Goal: Transaction & Acquisition: Purchase product/service

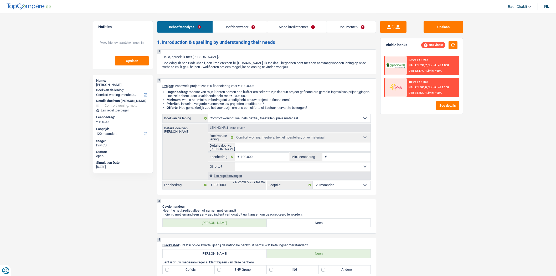
select select "household"
select select "120"
select select "household"
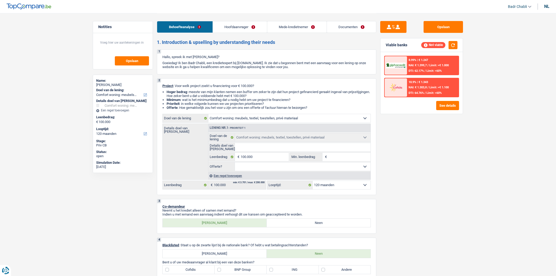
select select "120"
select select "independent"
select select "netSalary"
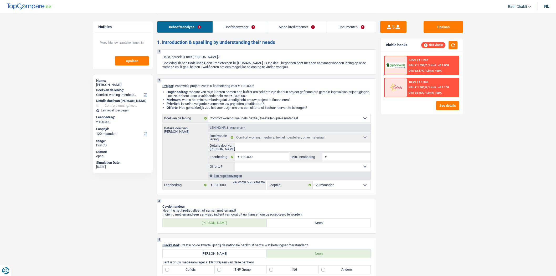
select select "ownerWithMortgage"
select select "mortgage"
select select "180"
select select "mortgage"
select select "180"
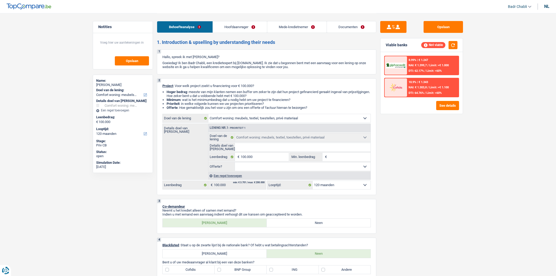
select select "household"
select select "120"
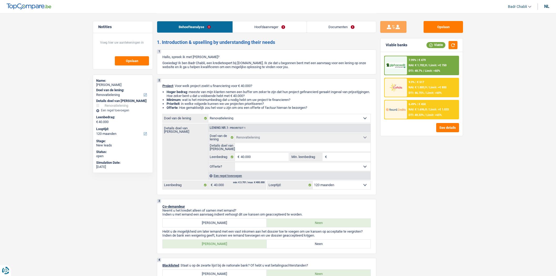
select select "renovation"
select select "120"
select select "renovation"
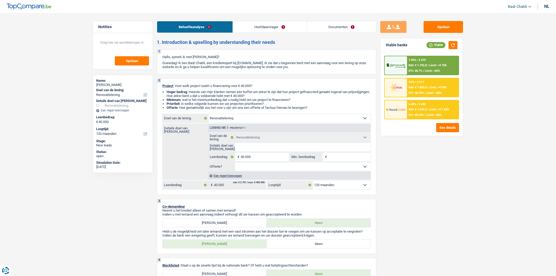
select select "120"
select select "worker"
select select "familyAllowances"
select select "netSalary"
select select "alimony"
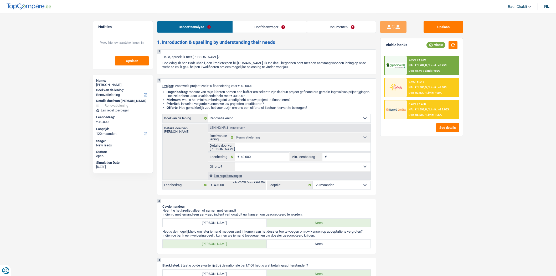
select select "other"
select select "ownerWithMortgage"
select select "mortgage"
select select "240"
select select "personalLoan"
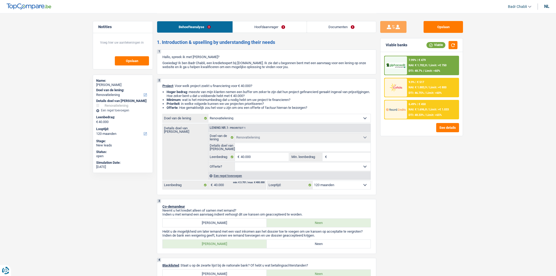
select select "smallWorks"
select select "42"
select select "personalLoan"
select select "smallWorks"
select select "120"
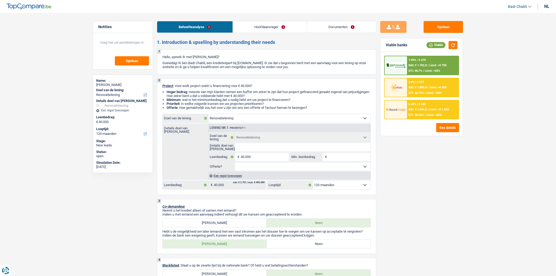
select select "renovationLoan"
select select "120"
select select "renovation"
select select "120"
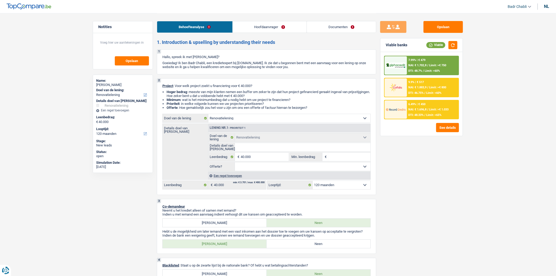
click at [287, 28] on link "Hoofdaanvrager" at bounding box center [270, 26] width 74 height 11
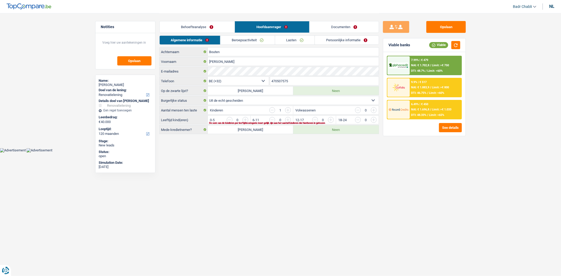
click at [298, 37] on link "Lasten" at bounding box center [295, 40] width 40 height 9
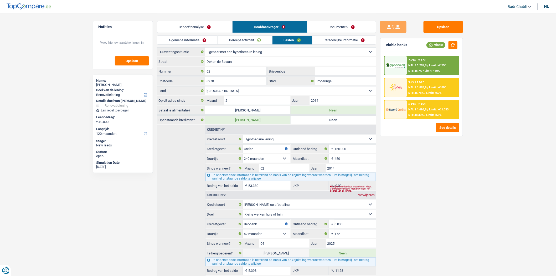
click at [194, 28] on link "Behoefteanalyse" at bounding box center [194, 26] width 75 height 11
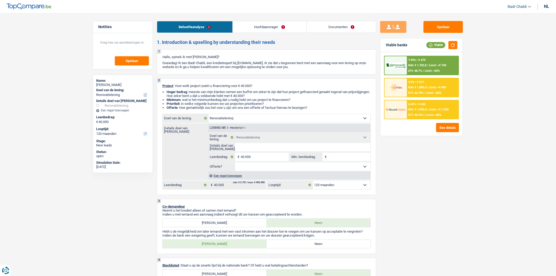
click at [253, 168] on select "Ja Neen Niet beantwoord Maak een keuze a.u.b" at bounding box center [303, 167] width 136 height 8
select select "false"
click at [235, 164] on select "Ja Neen Niet beantwoord Maak een keuze a.u.b" at bounding box center [303, 167] width 136 height 8
select select "false"
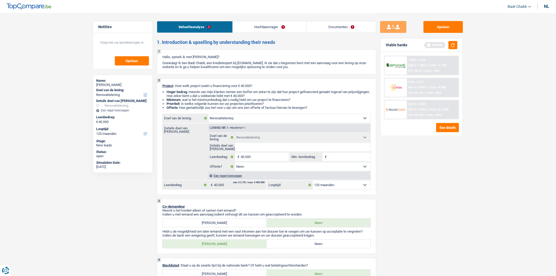
click at [330, 160] on input "Min. leenbedrag" at bounding box center [349, 157] width 43 height 8
type input "3"
type input "30"
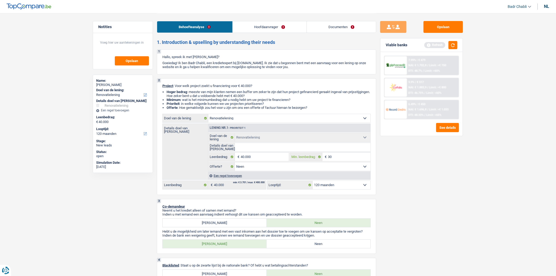
type input "300"
type input "3.000"
type input "30.000"
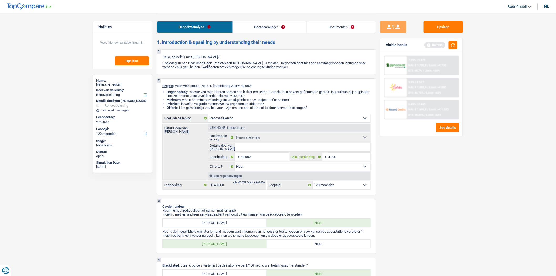
type input "30.000"
click at [293, 150] on input "Details doel van lening" at bounding box center [303, 147] width 136 height 8
click at [299, 149] on input "Details doel van lening" at bounding box center [303, 147] width 136 height 8
type input "D"
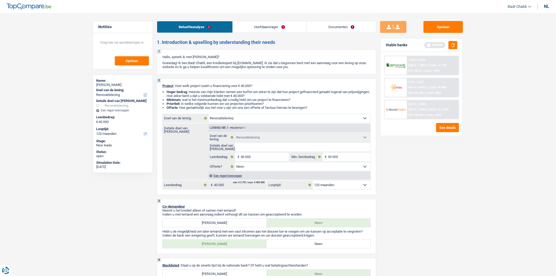
type input "D"
type input "De"
type input "D"
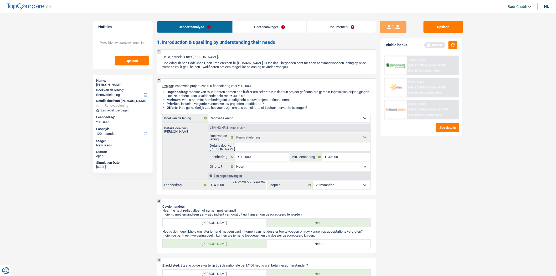
type input "V"
type input "Vl"
type input "Vlo"
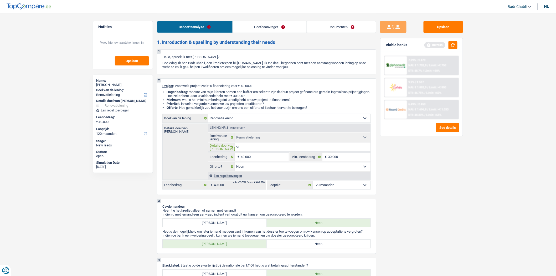
type input "Vlo"
type input "Vloe"
type input "Vloer"
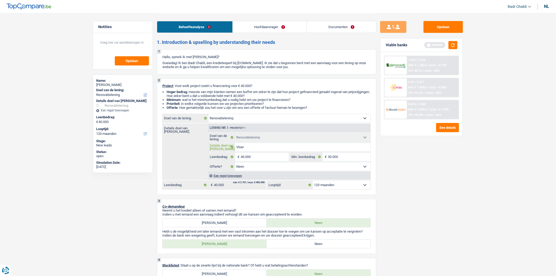
type input "Vloer,"
type input "Vloer, k"
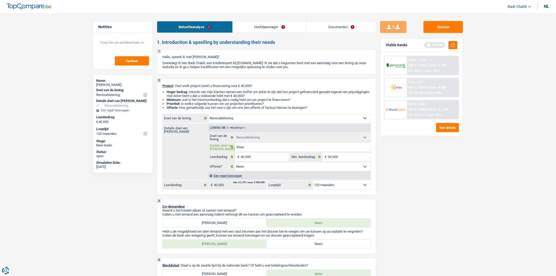
type input "Vloer, k"
type input "Vloer, ke"
type input "Vloer, keu"
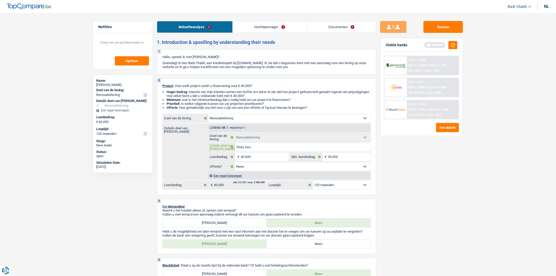
type input "Vloer, keuk"
type input "Vloer, keuke"
type input "Vloer, keuken"
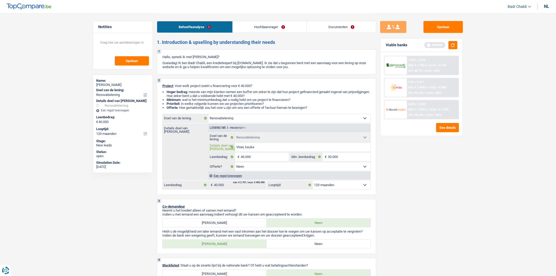
type input "Vloer, keuken"
type input "Vloer, keuken,"
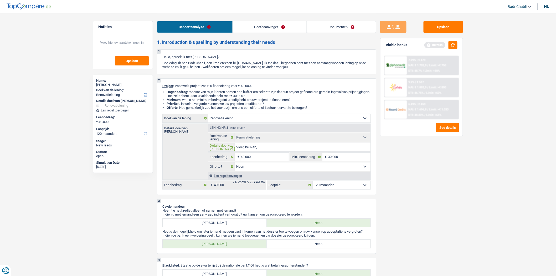
type input "Vloer, keuken, b"
type input "Vloer, keuken, ba"
type input "Vloer, keuken, bad"
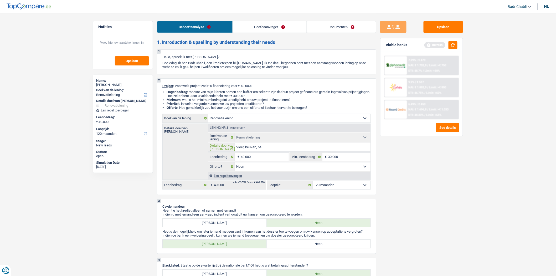
type input "Vloer, keuken, bad"
type input "Vloer, keuken, badk"
type input "Vloer, keuken, badka"
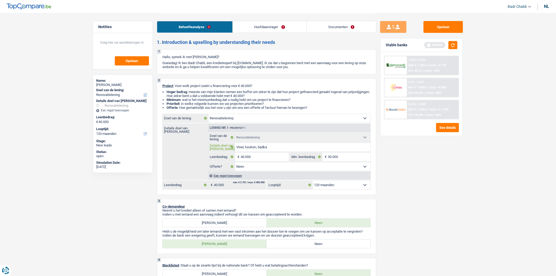
type input "Vloer, keuken, badkam"
type input "Vloer, keuken, badkame"
type input "Vloer, keuken, badkamer"
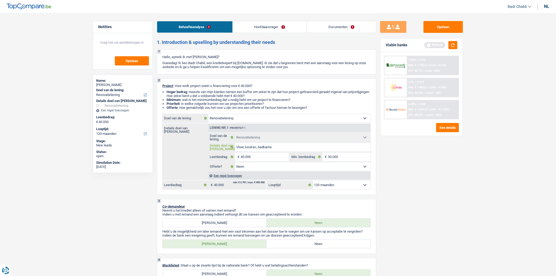
type input "Vloer, keuken, badkamer"
click at [453, 42] on button "button" at bounding box center [453, 45] width 9 height 8
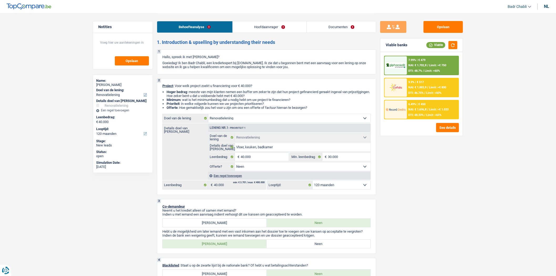
click at [235, 118] on select "Comfort woning: meubels, textiel, toestellen, privé materiaal Hifi, multimedia,…" at bounding box center [290, 118] width 162 height 8
select select "other"
click at [209, 115] on select "Comfort woning: meubels, textiel, toestellen, privé materiaal Hifi, multimedia,…" at bounding box center [290, 118] width 162 height 8
select select "other"
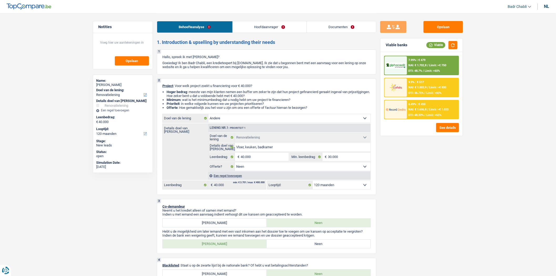
select select "other"
select select
select select "other"
select select
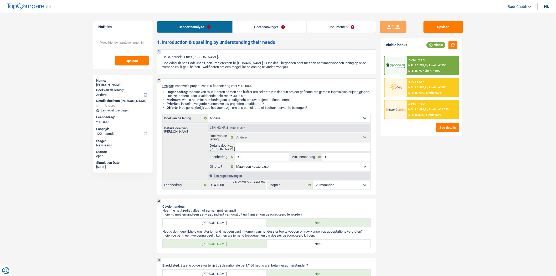
select select "renovation"
select select "false"
select select "renovation"
select select "false"
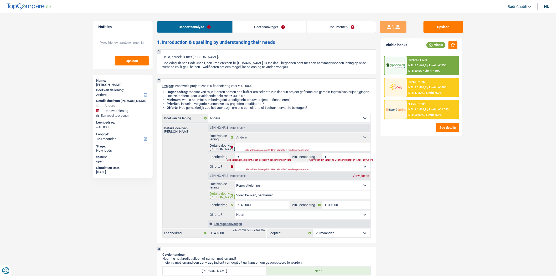
click at [259, 200] on input "Vloer, keuken, badkamer" at bounding box center [303, 195] width 136 height 8
click at [253, 147] on input "Details doel van lening" at bounding box center [303, 147] width 136 height 8
paste input "Vloer, keuken, badkamer"
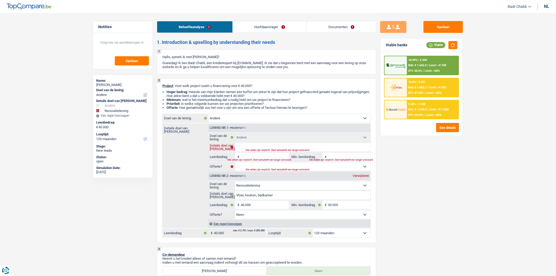
type input "Vloer, keuken, badkamer"
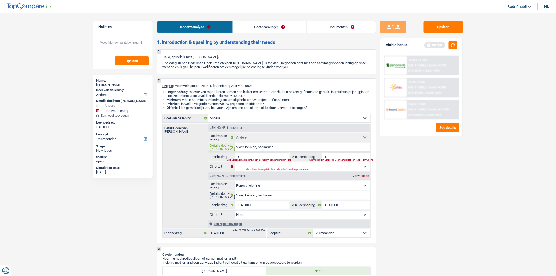
click at [263, 149] on input "Vloer, keuken, badkamer" at bounding box center [303, 147] width 136 height 8
type input "Vloer, keuken, badkamer"
click at [251, 207] on input "40.000" at bounding box center [265, 205] width 48 height 8
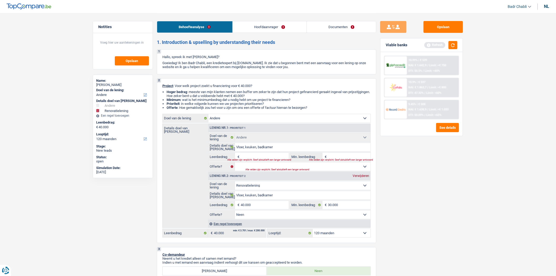
click at [267, 158] on input "Leenbedrag" at bounding box center [265, 157] width 48 height 8
paste input "40.000"
type input "40.000"
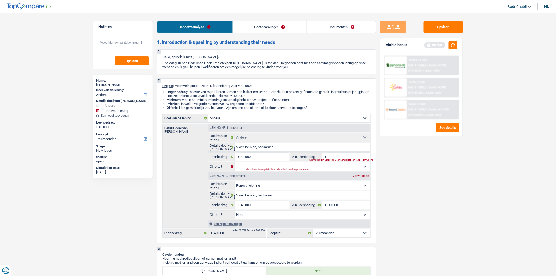
type input "80.000"
select select "144"
type input "80.000"
select select "144"
type input "80.000"
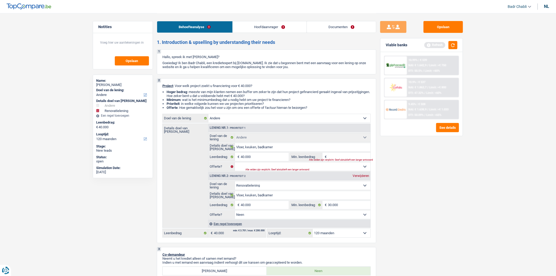
select select "144"
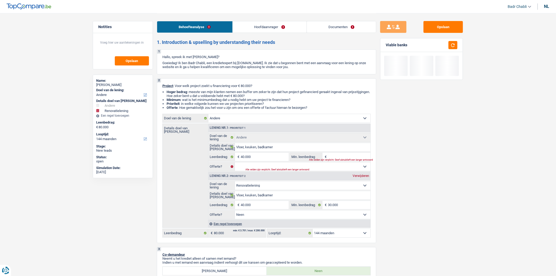
click at [341, 157] on input "Min. leenbedrag" at bounding box center [349, 157] width 43 height 8
click at [339, 207] on input "30.000" at bounding box center [349, 205] width 43 height 8
click at [351, 159] on input "Min. leenbedrag" at bounding box center [349, 157] width 43 height 8
paste input "30.000"
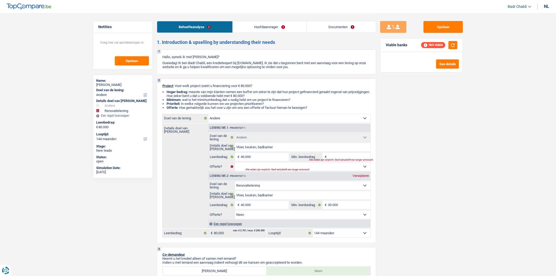
type input "30.000"
click at [358, 178] on div "Verwijderen" at bounding box center [361, 175] width 19 height 3
type input "40.000"
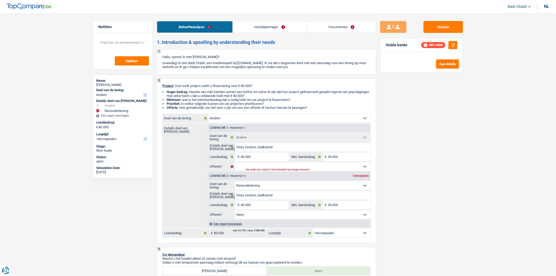
type input "40.000"
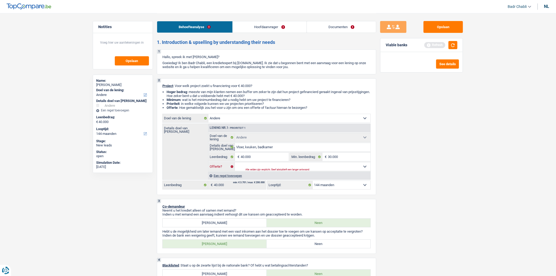
click at [283, 168] on select "Ja Neen Niet beantwoord Maak een keuze a.u.b" at bounding box center [303, 167] width 136 height 8
select select "false"
click at [235, 164] on select "Ja Neen Niet beantwoord Maak een keuze a.u.b" at bounding box center [303, 167] width 136 height 8
select select "false"
click at [290, 149] on input "Vloer, keuken, badkamer" at bounding box center [303, 147] width 136 height 8
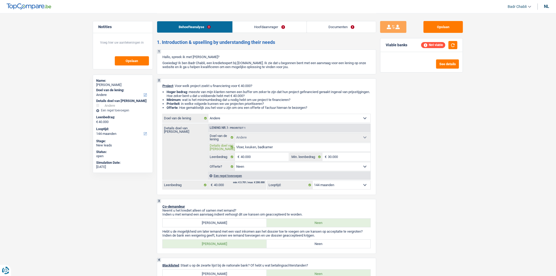
type input "Vloer, keuken, badkamer="
type input "Vloer, keuken, badkamer= r"
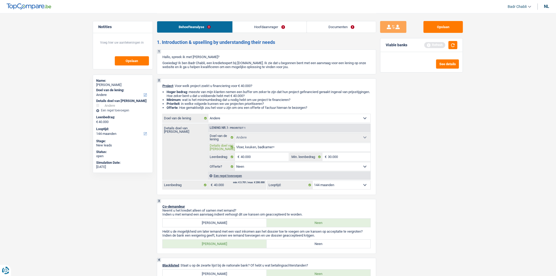
type input "Vloer, keuken, badkamer= r"
type input "Vloer, keuken, badkamer= ren"
type input "Vloer, keuken, badkamer= reno"
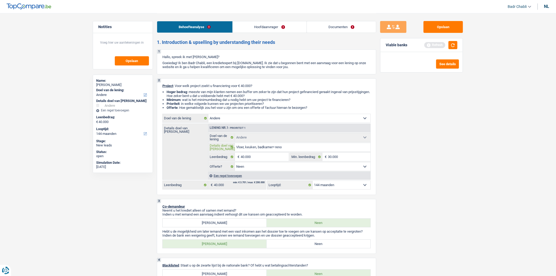
type input "Vloer, keuken, badkamer= renov"
type input "Vloer, keuken, badkamer= renove"
type input "Vloer, keuken, badkamer= renover"
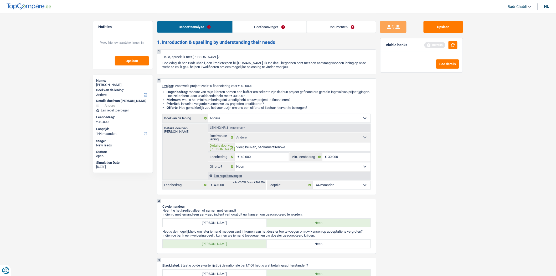
type input "Vloer, keuken, badkamer= renover"
type input "Vloer, keuken, badkamer= renovere"
type input "Vloer, keuken, badkamer= renoveren"
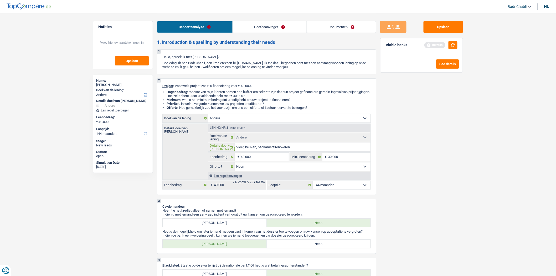
type input "Vloer, keuken, badkamer= renoveren"
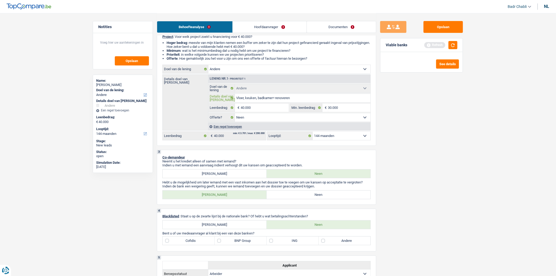
scroll to position [117, 0]
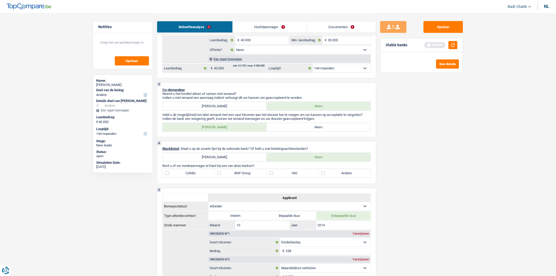
type input "Vloer, keuken, badkamer= renoveren"
click at [330, 128] on label "Neen" at bounding box center [319, 127] width 104 height 8
click at [330, 128] on input "Neen" at bounding box center [319, 127] width 104 height 8
radio input "true"
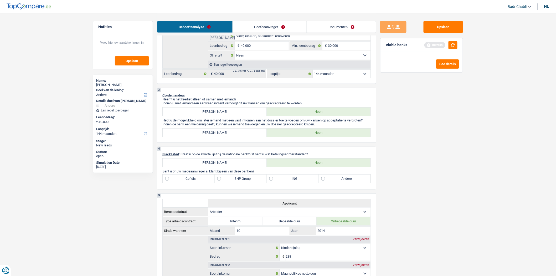
scroll to position [29, 0]
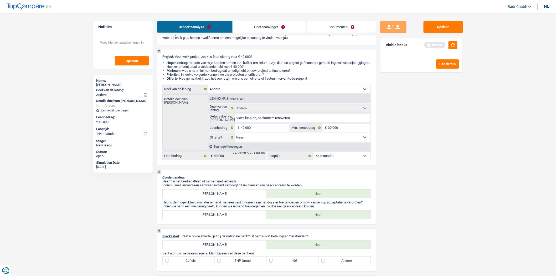
click at [262, 32] on link "Hoofdaanvrager" at bounding box center [270, 26] width 74 height 11
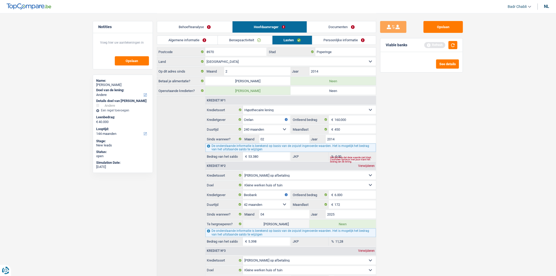
click at [197, 42] on link "Algemene informatie" at bounding box center [187, 40] width 60 height 9
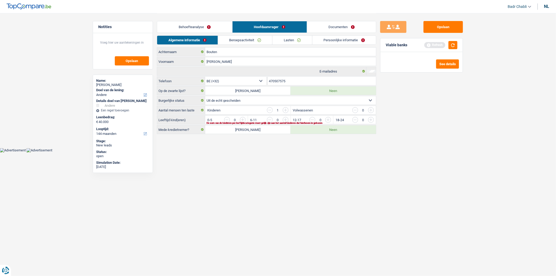
scroll to position [0, 0]
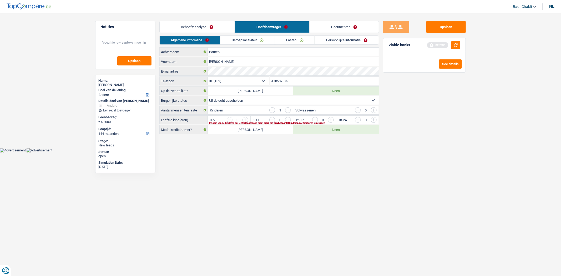
click at [373, 120] on input "button" at bounding box center [480, 121] width 219 height 8
click at [240, 41] on link "Beroepsactiviteit" at bounding box center [248, 40] width 54 height 9
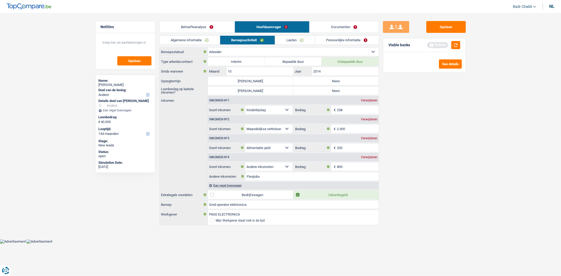
click at [205, 32] on link "Behoefteanalyse" at bounding box center [197, 26] width 75 height 11
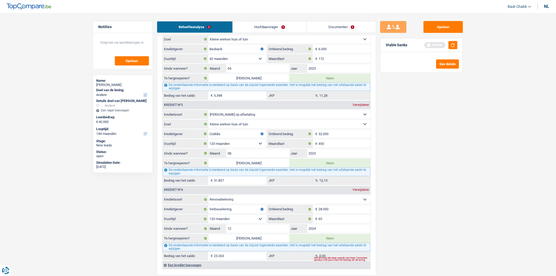
scroll to position [584, 0]
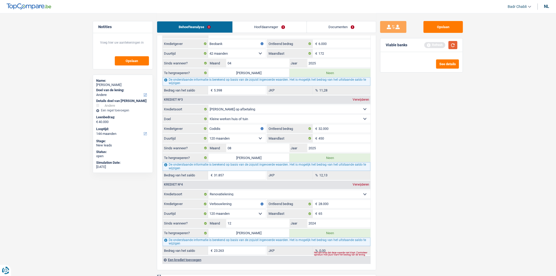
click at [454, 45] on button "button" at bounding box center [453, 45] width 9 height 8
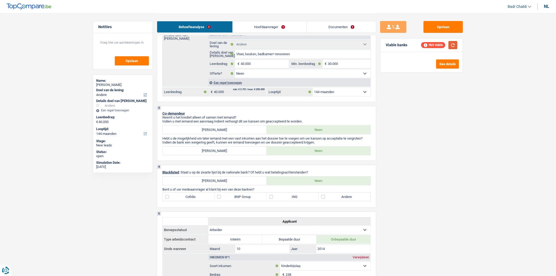
scroll to position [88, 0]
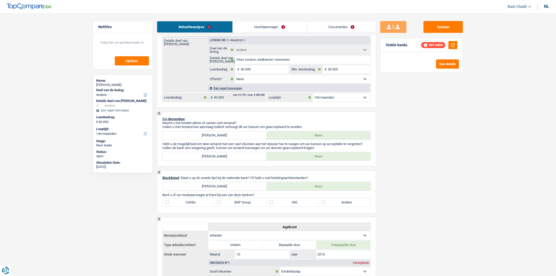
click at [329, 97] on select "12 maanden 18 maanden 24 maanden 30 maanden 36 maanden 42 maanden 48 maanden 60…" at bounding box center [342, 97] width 58 height 8
click at [329, 94] on div "12 maanden 18 maanden 24 maanden 30 maanden 36 maanden 42 maanden 48 maanden 60…" at bounding box center [319, 97] width 104 height 9
click at [331, 99] on select "12 maanden 18 maanden 24 maanden 30 maanden 36 maanden 42 maanden 48 maanden 60…" at bounding box center [342, 97] width 58 height 8
select select "120"
click at [313, 95] on select "12 maanden 18 maanden 24 maanden 30 maanden 36 maanden 42 maanden 48 maanden 60…" at bounding box center [342, 97] width 58 height 8
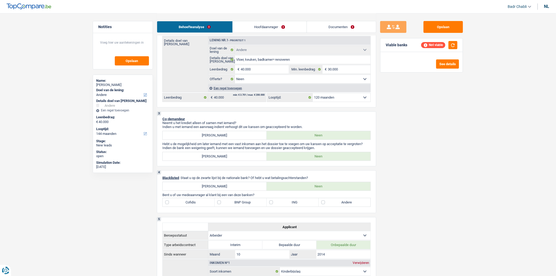
select select "120"
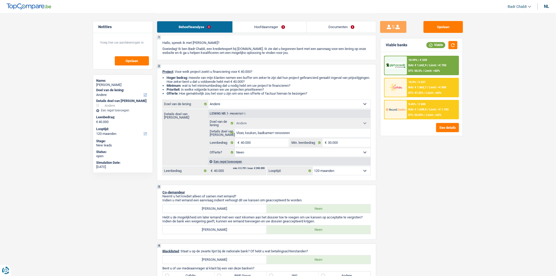
scroll to position [0, 0]
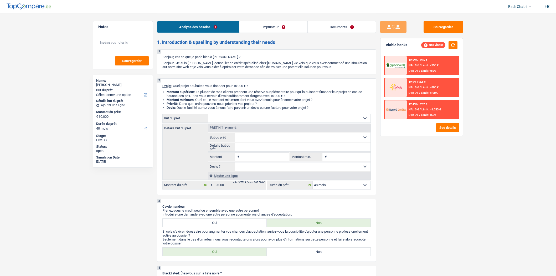
select select "48"
select select "liberal"
select select "familyAllowances"
select select "netSalary"
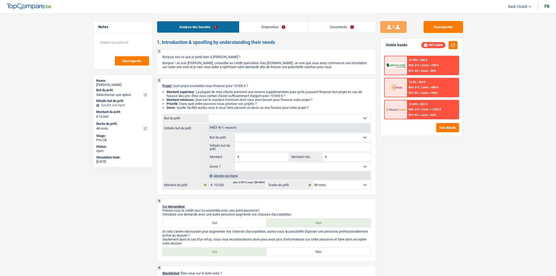
select select "ownerWithMortgage"
select select "mortgage"
select select "48"
click at [258, 157] on input "Montant" at bounding box center [265, 157] width 48 height 8
type input "10.001"
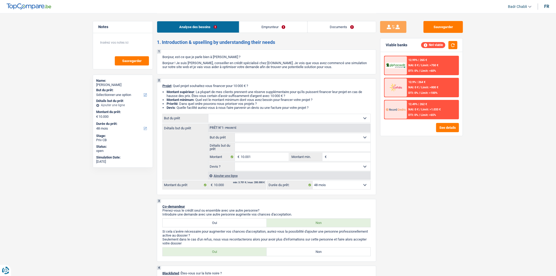
type input "10.001"
select select "60"
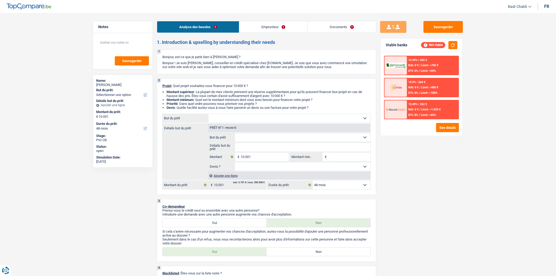
select select "60"
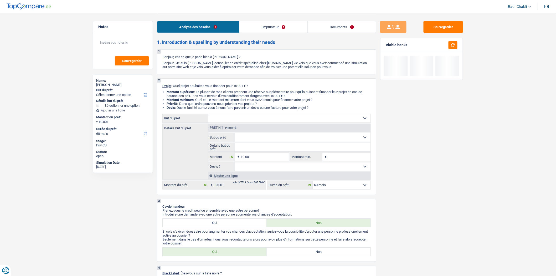
type input "8"
type input "80"
type input "800"
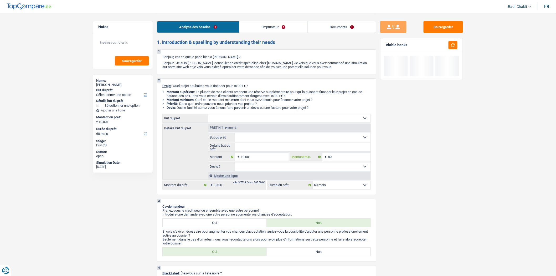
type input "800"
type input "8.000"
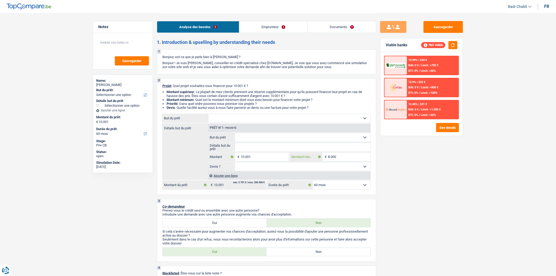
type input "8.000"
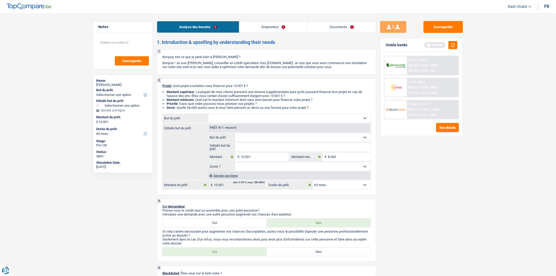
click at [302, 169] on select "Oui Non Non répondu Sélectionner une option" at bounding box center [303, 167] width 136 height 8
select select "false"
click at [235, 164] on select "Oui Non Non répondu Sélectionner une option" at bounding box center [303, 167] width 136 height 8
select select "false"
click at [262, 32] on link "Emprunteur" at bounding box center [274, 26] width 68 height 11
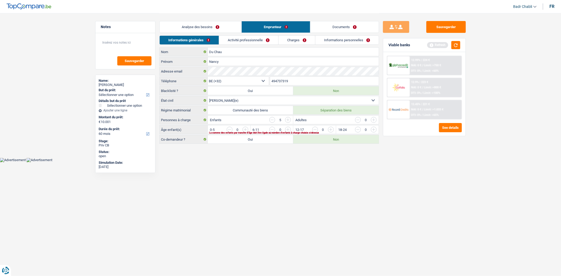
click at [263, 41] on link "Activité professionnelle" at bounding box center [248, 40] width 59 height 9
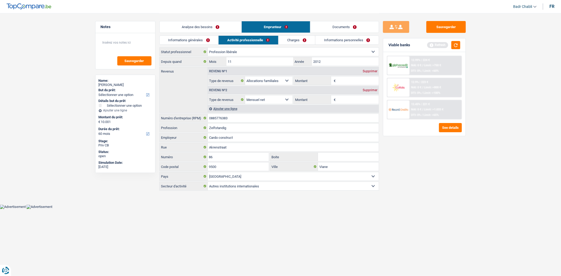
click at [217, 25] on link "Analyse des besoins" at bounding box center [201, 26] width 82 height 11
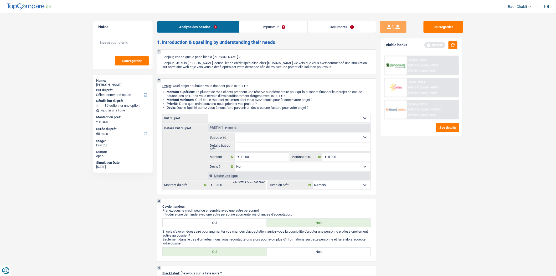
click at [249, 120] on select "Confort maison: meubles, textile, peinture, électroménager, outillage non-profe…" at bounding box center [290, 118] width 162 height 8
click at [305, 255] on label "Non" at bounding box center [319, 252] width 104 height 8
click at [305, 255] on input "Non" at bounding box center [319, 252] width 104 height 8
radio input "true"
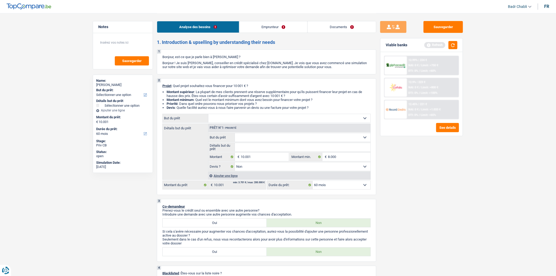
click at [547, 6] on div "fr" at bounding box center [547, 6] width 5 height 5
select select "familyAllowances"
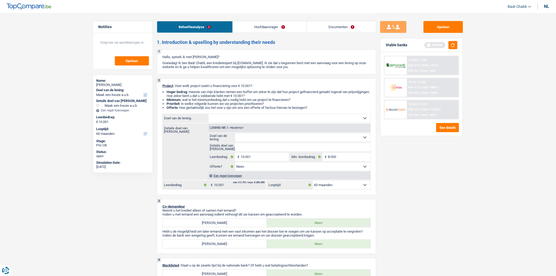
click at [218, 120] on select "Comfort woning: meubels, textiel, toestellen, privé materiaal Hifi, multimedia,…" at bounding box center [290, 118] width 162 height 8
select select "other"
click at [209, 115] on select "Comfort woning: meubels, textiel, toestellen, privé materiaal Hifi, multimedia,…" at bounding box center [290, 118] width 162 height 8
select select "other"
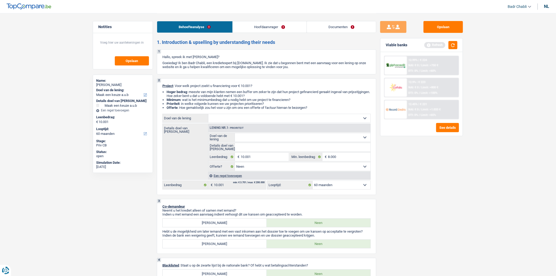
select select
select select "other"
select select
select select "other"
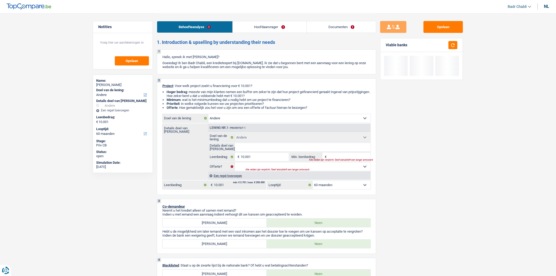
click at [236, 117] on select "Comfort woning: meubels, textiel, toestellen, privé materiaal Hifi, multimedia,…" at bounding box center [290, 118] width 162 height 8
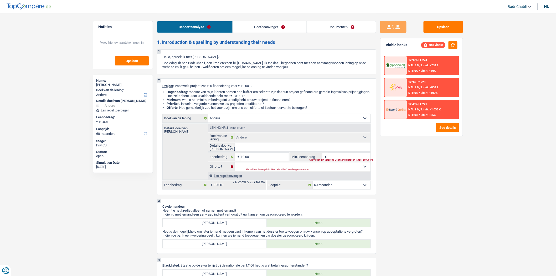
select select "houseOrGarden"
click at [209, 115] on select "Comfort woning: meubels, textiel, toestellen, privé materiaal Hifi, multimedia,…" at bounding box center [290, 118] width 162 height 8
select select "houseOrGarden"
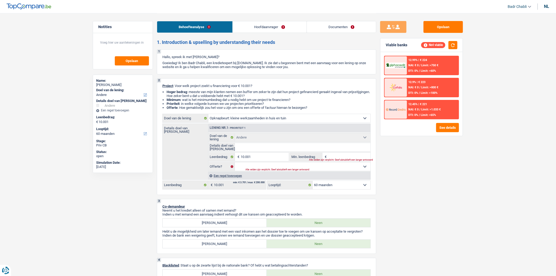
select select "houseOrGarden"
select select "other"
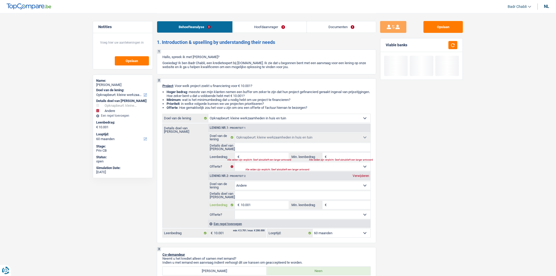
click at [253, 206] on input "10.001" at bounding box center [265, 205] width 48 height 8
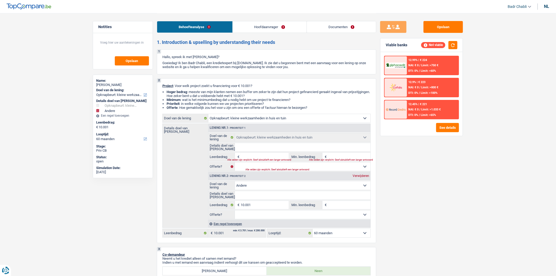
click at [276, 152] on fieldset "Details doel van lening Alle velden zijn verplicht. Geef alstublieft een langer…" at bounding box center [290, 147] width 162 height 9
click at [277, 157] on input "Leenbedrag" at bounding box center [265, 157] width 48 height 8
paste input "10.001"
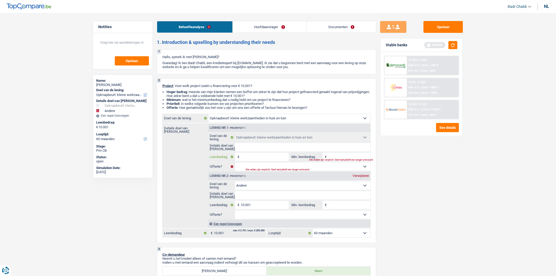
type input "10.001"
click at [336, 159] on input "Min. leenbedrag" at bounding box center [349, 157] width 43 height 8
type input "20.002"
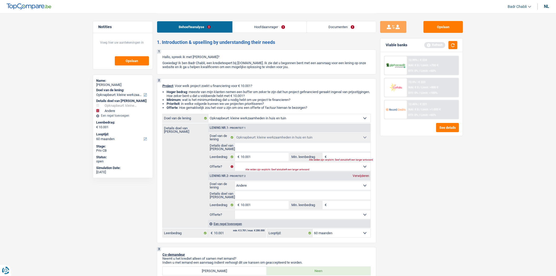
type input "20.002"
select select "120"
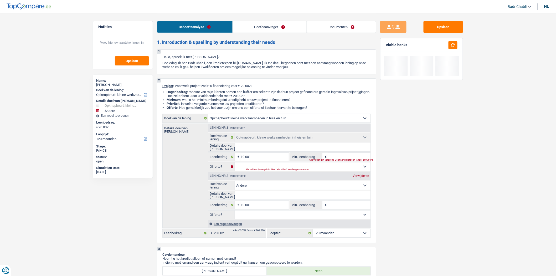
type input "8"
type input "80"
type input "800"
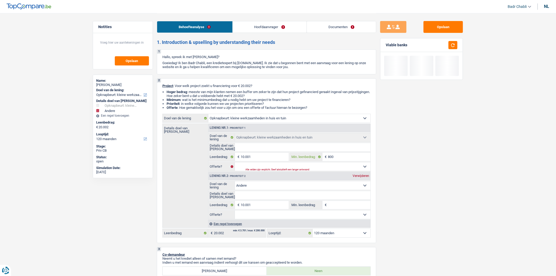
type input "800"
type input "8.000"
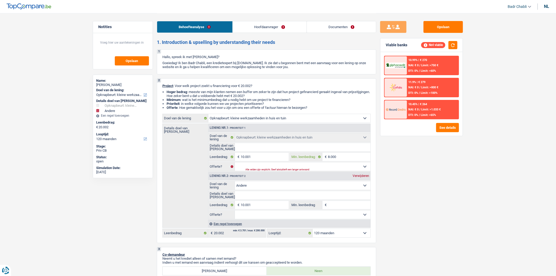
type input "8.000"
click at [245, 118] on select "Comfort woning: meubels, textiel, toestellen, privé materiaal Hifi, multimedia,…" at bounding box center [290, 118] width 162 height 8
select select "study"
click at [209, 115] on select "Comfort woning: meubels, textiel, toestellen, privé materiaal Hifi, multimedia,…" at bounding box center [290, 118] width 162 height 8
select select "study"
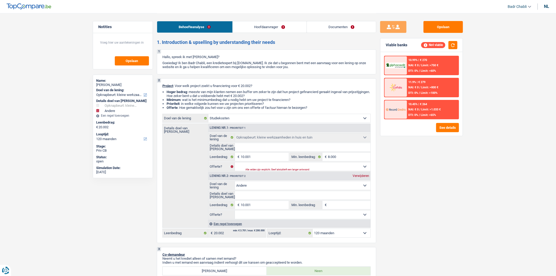
select select "study"
select select "houseOrGarden"
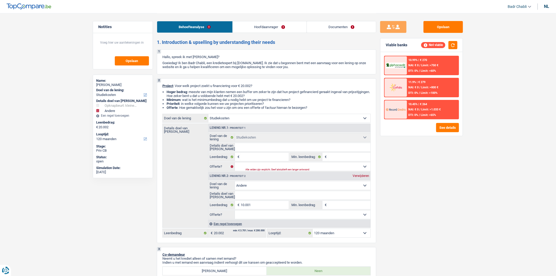
select select "houseOrGarden"
type input "8.000"
select select "houseOrGarden"
type input "8.000"
select select "other"
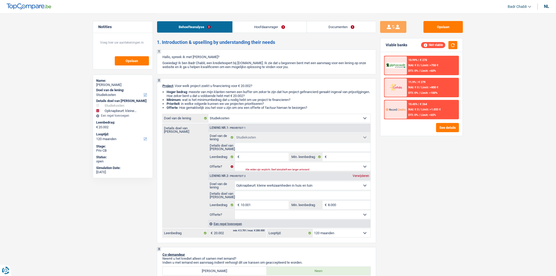
select select "other"
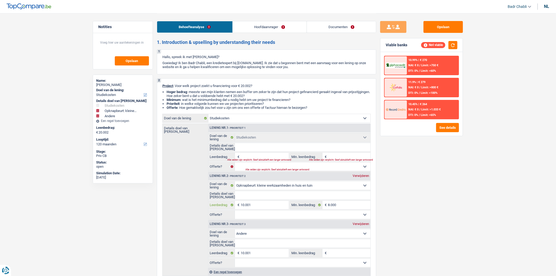
click at [258, 205] on input "10.001" at bounding box center [265, 205] width 48 height 8
click at [271, 156] on input "Leenbedrag" at bounding box center [265, 157] width 48 height 8
paste input "10.001"
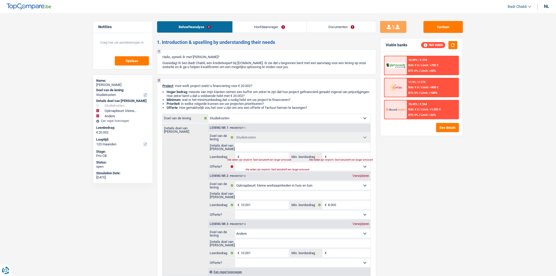
type input "10.001"
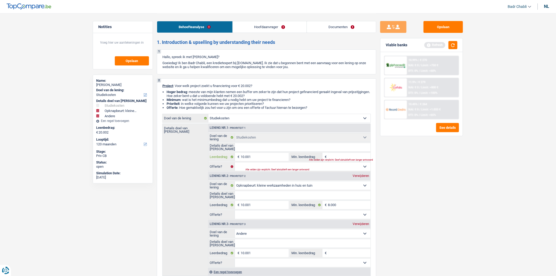
type input "10.001"
type input "30.003"
click at [367, 178] on div "Verwijderen" at bounding box center [361, 175] width 19 height 3
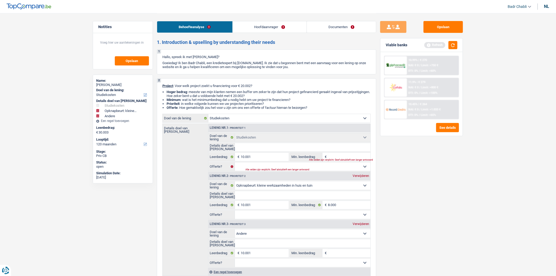
type input "20.002"
select select "other"
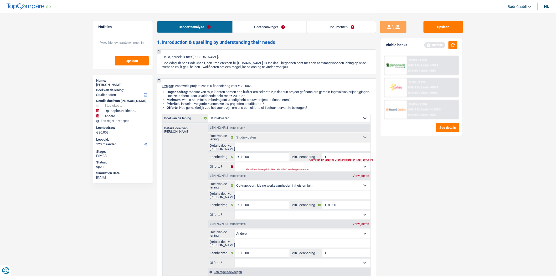
select select "other"
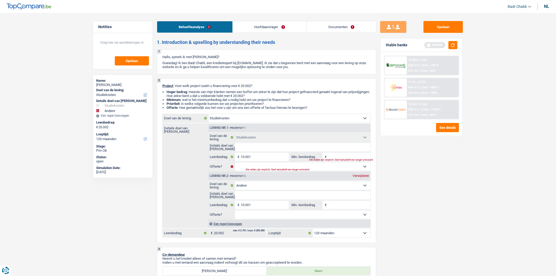
click at [365, 177] on div "Verwijderen" at bounding box center [361, 175] width 19 height 3
type input "10.001"
select select "60"
type input "10.001"
select select "60"
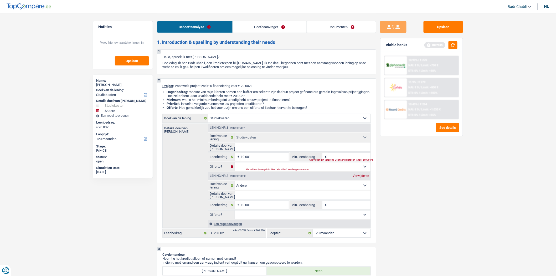
type input "10.001"
select select "60"
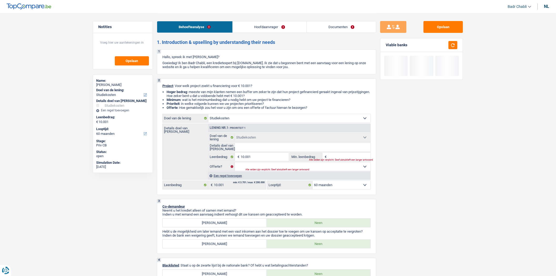
click at [334, 151] on input "Details doel van lening" at bounding box center [303, 147] width 136 height 8
click at [339, 158] on input "Min. leenbedrag" at bounding box center [349, 157] width 43 height 8
type input "8"
type input "80"
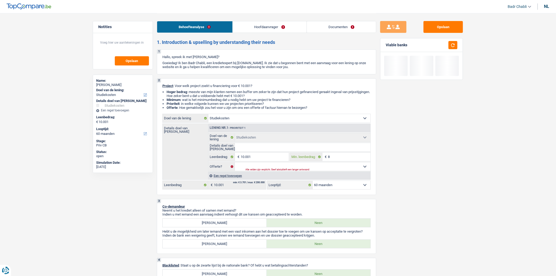
type input "80"
type input "800"
type input "8.000"
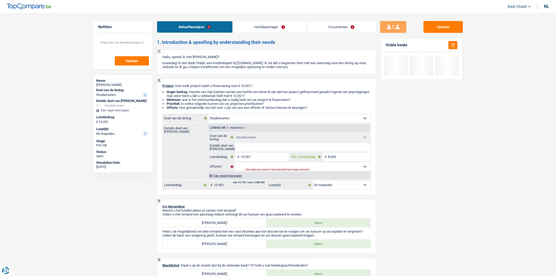
type input "8.000"
click at [310, 168] on select "Ja Neen Niet beantwoord Maak een keuze a.u.b" at bounding box center [303, 167] width 136 height 8
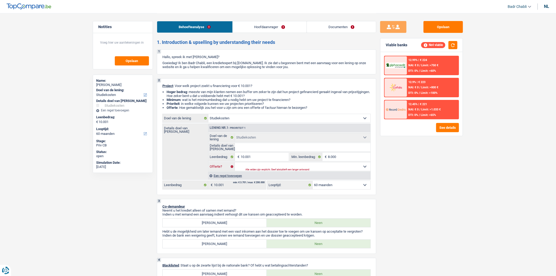
select select "false"
click at [235, 164] on select "Ja Neen Niet beantwoord Maak een keuze a.u.b" at bounding box center [303, 167] width 136 height 8
select select "false"
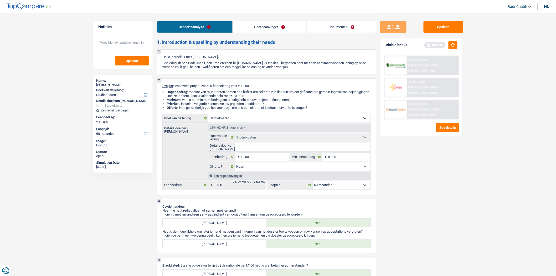
click at [254, 147] on input "Details doel van lening" at bounding box center [303, 147] width 136 height 8
type input "K"
type input "Ko"
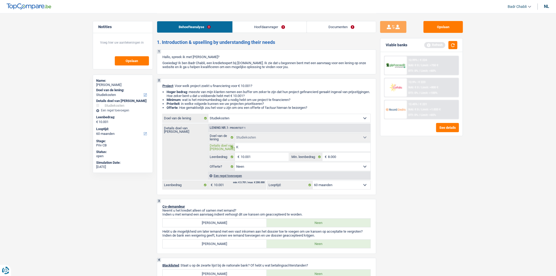
type input "Ko"
type input "Kos"
type input "Kost"
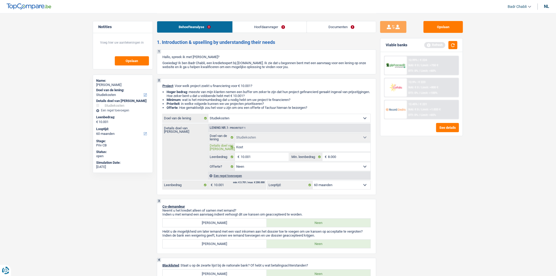
type input "Koste"
type input "Kosten"
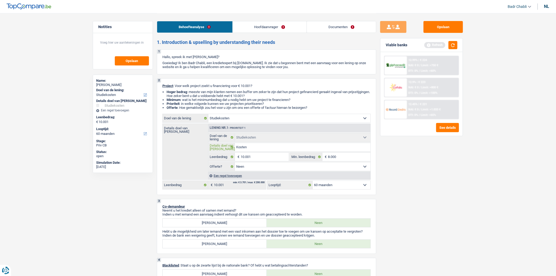
type input "Kosten"
type input "Kosten s"
type input "Kosten st"
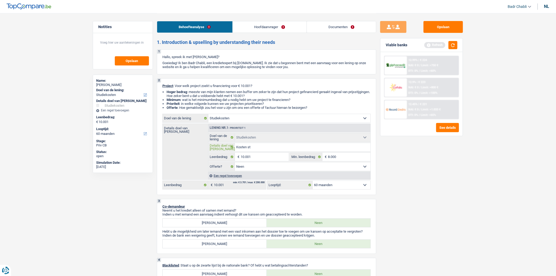
type input "Kosten stu"
type input "Kosten stud"
type input "Kosten studi"
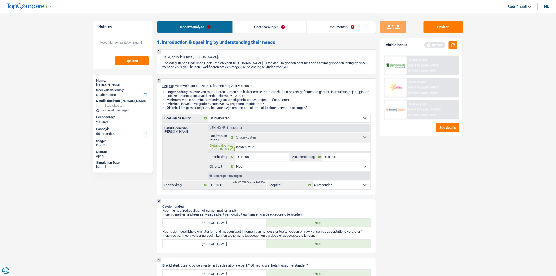
type input "Kosten studi"
type input "Kosten studie"
type input "Kosten studies"
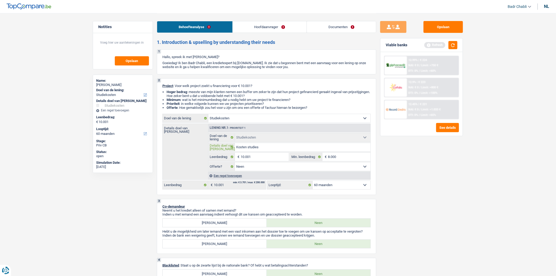
type input "Kosten studies"
type input "Kosten studies z"
type input "Kosten studies zo"
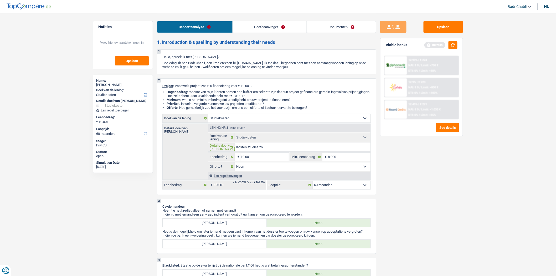
type input "Kosten studies zo"
type input "Kosten studies zoo"
type input "Kosten studies zoon"
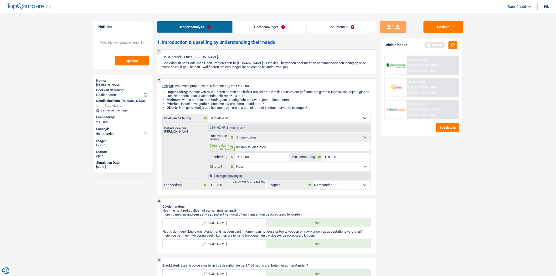
type input "Kosten studies zoon"
click at [265, 27] on link "Hoofdaanvrager" at bounding box center [270, 26] width 74 height 11
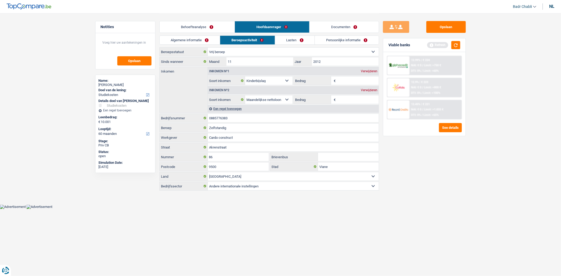
click at [249, 50] on select "Arbeider Bediende (privésector) Ambtenaar (overheidssector) Invalide Zelfstandi…" at bounding box center [293, 52] width 171 height 8
select select "independent"
click at [208, 48] on select "Arbeider Bediende (privésector) Ambtenaar (overheidssector) Invalide Zelfstandi…" at bounding box center [293, 52] width 171 height 8
select select
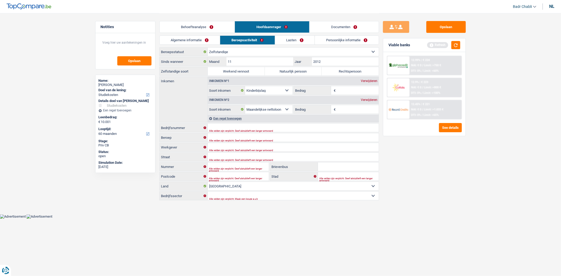
click at [287, 70] on label "Natuurlijk persoon" at bounding box center [293, 71] width 57 height 8
click at [287, 70] on input "Natuurlijk persoon" at bounding box center [293, 71] width 57 height 8
radio input "true"
click at [219, 136] on input "Beroep" at bounding box center [293, 137] width 171 height 8
click at [234, 136] on input "Beroep" at bounding box center [293, 137] width 171 height 8
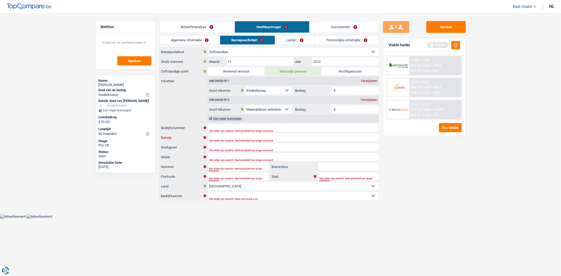
click at [234, 136] on input "Beroep" at bounding box center [293, 137] width 171 height 8
click at [187, 39] on link "Algemene informatie" at bounding box center [190, 40] width 60 height 9
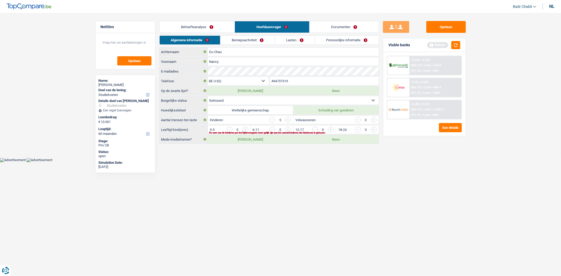
click at [237, 41] on link "Beroepsactiviteit" at bounding box center [247, 40] width 54 height 9
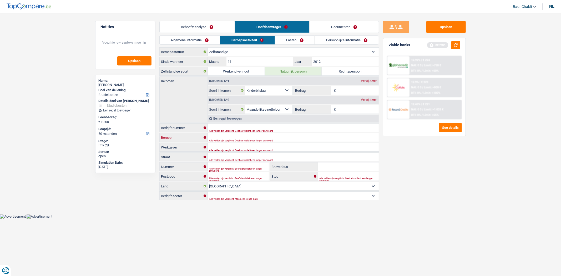
click at [217, 136] on input "Beroep" at bounding box center [293, 137] width 171 height 8
type input "Boekhouding"
click at [227, 125] on input "Bedrijfsnummer" at bounding box center [293, 128] width 171 height 8
type input "0885776383"
click at [262, 132] on div "0885776383 Bedrijfsnummer" at bounding box center [269, 127] width 220 height 9
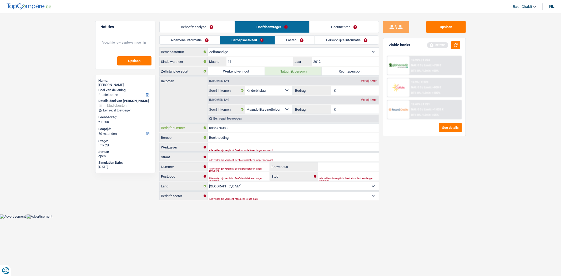
click at [263, 129] on input "0885776383" at bounding box center [293, 128] width 171 height 8
click at [277, 52] on select "Arbeider Bediende (privésector) Ambtenaar (overheidssector) Invalide Zelfstandi…" at bounding box center [293, 52] width 171 height 8
select select "privateEmployee"
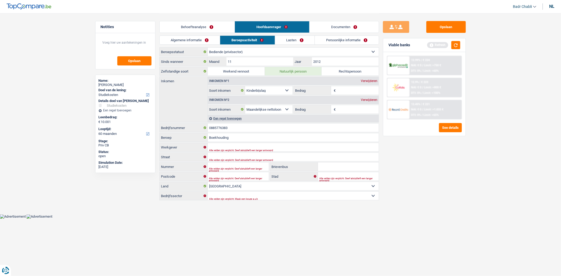
click at [208, 48] on select "Arbeider Bediende (privésector) Ambtenaar (overheidssector) Invalide Zelfstandi…" at bounding box center [293, 52] width 171 height 8
select select "familyAllowances"
select select "netSalary"
select select "mealVouchers"
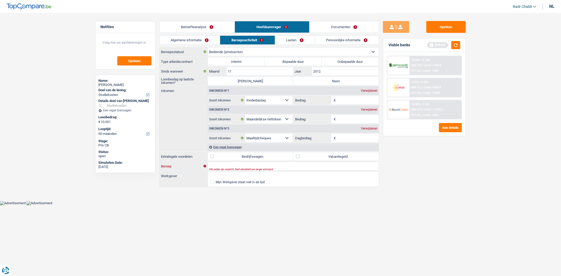
click at [233, 167] on input "Beroep" at bounding box center [293, 166] width 171 height 8
click at [233, 175] on input "Werkgever" at bounding box center [293, 176] width 171 height 8
paste input "CARDO CONSTRUCT RAILWAYLOGISTICS"
type input "CARDO CONSTRUCT RAILWAYLOGISTICS"
click at [231, 164] on input "Beroep" at bounding box center [293, 166] width 171 height 8
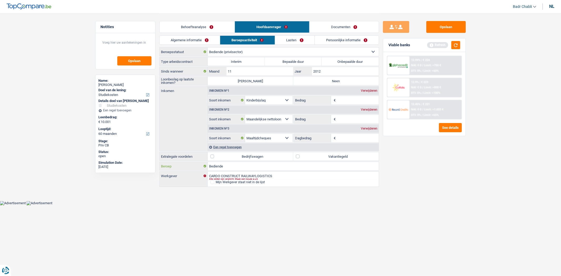
type input "Bediende"
click at [325, 82] on label "Neen" at bounding box center [335, 81] width 85 height 8
click at [325, 82] on input "Neen" at bounding box center [335, 81] width 85 height 8
radio input "true"
click at [299, 158] on label "Vakantiegeld" at bounding box center [335, 156] width 85 height 8
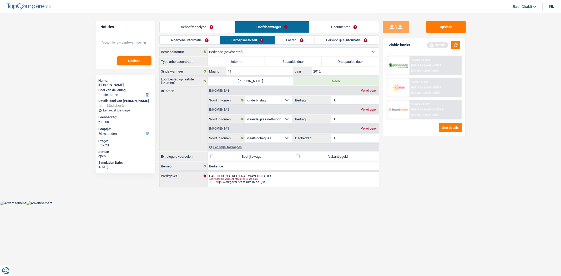
click at [299, 158] on input "Vakantiegeld" at bounding box center [335, 156] width 85 height 8
checkbox input "true"
click at [456, 43] on button "button" at bounding box center [455, 45] width 9 height 8
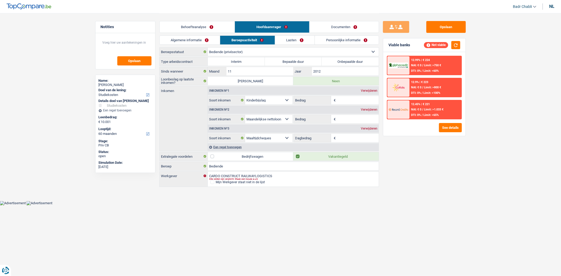
click at [340, 62] on label "Onbepaalde duur" at bounding box center [350, 61] width 57 height 8
click at [340, 62] on input "Onbepaalde duur" at bounding box center [350, 61] width 57 height 8
radio input "true"
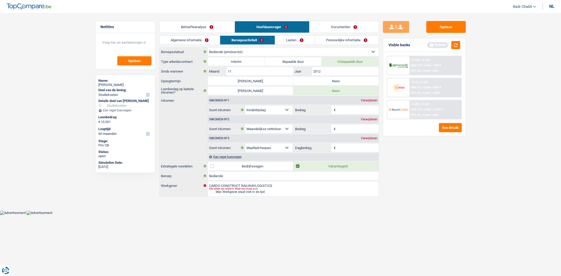
click at [333, 83] on label "Neen" at bounding box center [335, 81] width 85 height 8
click at [333, 83] on input "Neen" at bounding box center [335, 81] width 85 height 8
radio input "true"
click at [186, 39] on link "Algemene informatie" at bounding box center [190, 40] width 60 height 9
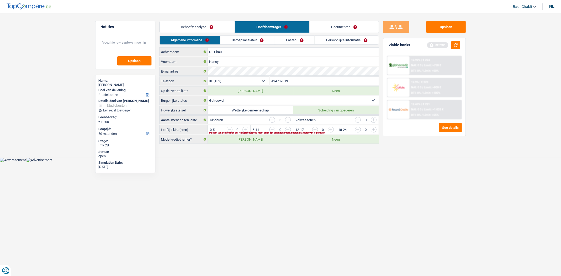
click at [277, 111] on label "Wettelijke gemeenschap" at bounding box center [250, 110] width 85 height 8
click at [277, 111] on input "Wettelijke gemeenschap" at bounding box center [250, 110] width 85 height 8
radio input "true"
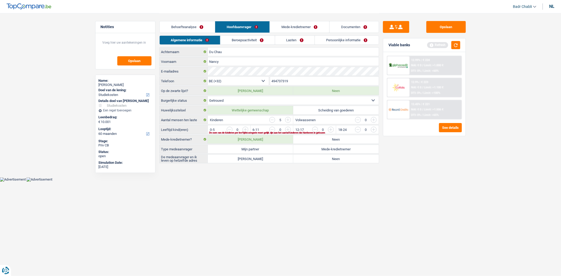
click at [261, 148] on label "Mijn partner" at bounding box center [250, 149] width 85 height 8
click at [261, 148] on input "Mijn partner" at bounding box center [250, 149] width 85 height 8
radio input "true"
click at [261, 158] on label "Ja" at bounding box center [250, 159] width 85 height 8
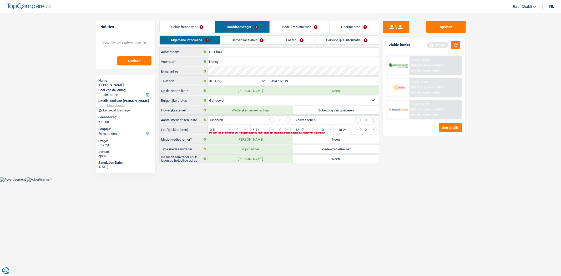
click at [261, 158] on input "Ja" at bounding box center [250, 159] width 85 height 8
click at [272, 118] on input "button" at bounding box center [272, 120] width 6 height 6
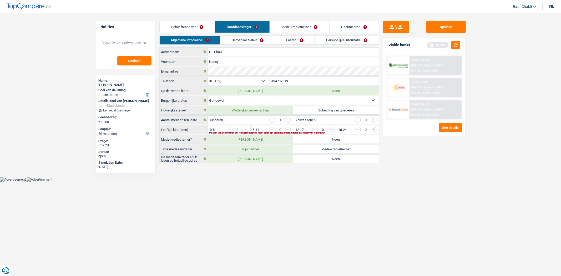
click at [373, 129] on input "button" at bounding box center [480, 131] width 219 height 8
click at [190, 26] on link "Behoefteanalyse" at bounding box center [187, 26] width 55 height 11
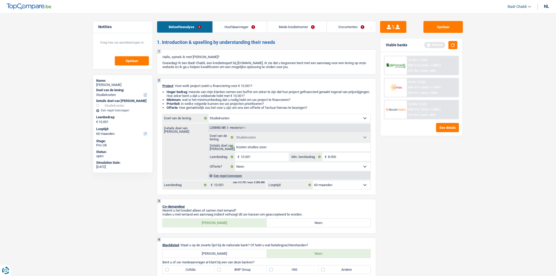
click at [241, 23] on link "Hoofdaanvrager" at bounding box center [240, 26] width 54 height 11
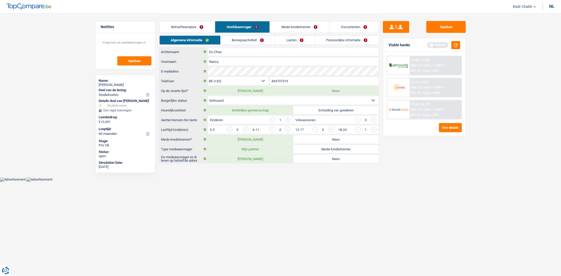
click at [254, 40] on link "Beroepsactiviteit" at bounding box center [248, 40] width 54 height 9
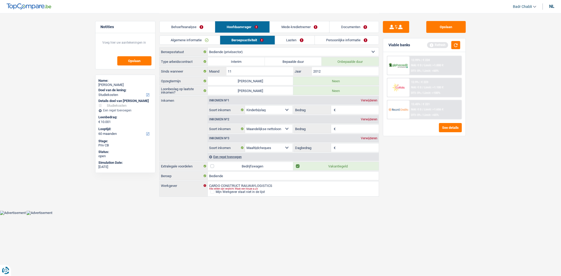
click at [349, 131] on input "Bedrag" at bounding box center [358, 129] width 42 height 8
click at [353, 132] on input "Bedrag" at bounding box center [358, 129] width 42 height 8
click at [349, 126] on input "Bedrag" at bounding box center [358, 129] width 42 height 8
type input "3.500"
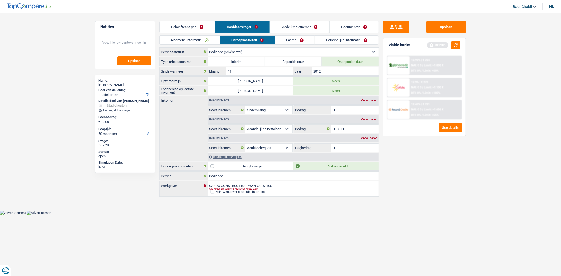
click at [417, 149] on div "Opslaan Viable banks Refresh 12.99% | € 224 NAI: € 0 / Limit: >1.000 € DTI: 0% …" at bounding box center [424, 144] width 91 height 247
click at [293, 40] on link "Lasten" at bounding box center [295, 40] width 40 height 9
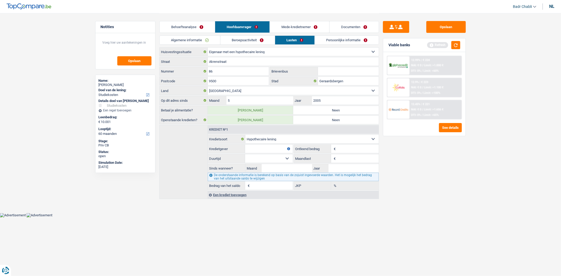
click at [261, 38] on link "Beroepsactiviteit" at bounding box center [247, 40] width 54 height 9
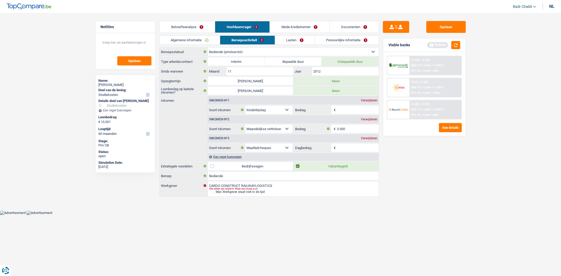
click at [429, 160] on div "Opslaan Viable banks Refresh 12.99% | € 224 NAI: € 0 / Limit: >1.000 € DTI: 0% …" at bounding box center [424, 144] width 91 height 247
click at [296, 29] on link "Mede-kredietnemer" at bounding box center [299, 26] width 59 height 11
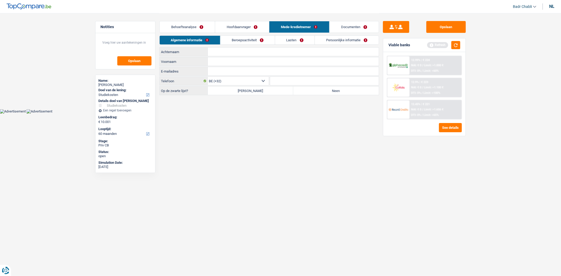
click at [237, 24] on link "Hoofdaanvrager" at bounding box center [242, 26] width 54 height 11
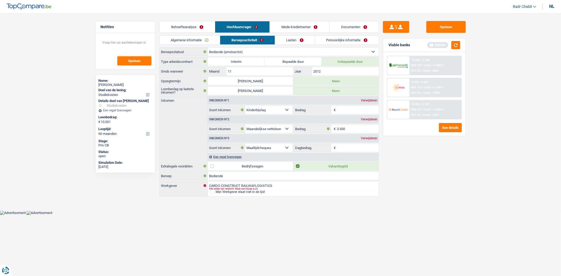
click at [182, 35] on div "Behoefteanalyse Hoofdaanvrager Mede-kredietnemer Documenten" at bounding box center [269, 24] width 220 height 22
click at [189, 39] on link "Algemene informatie" at bounding box center [190, 40] width 60 height 9
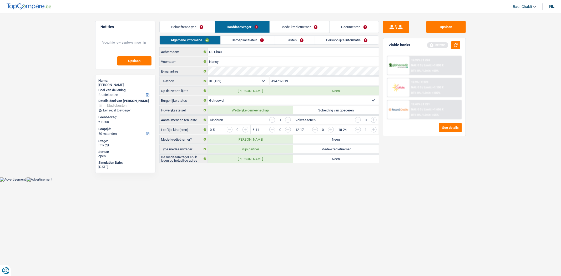
click at [255, 36] on link "Beroepsactiviteit" at bounding box center [248, 40] width 54 height 9
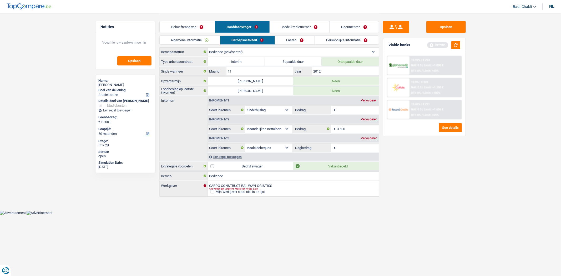
click at [271, 147] on select "Alimentatie geld Bedrijfstoeslag Huurinkomsten Invaliditeitspensioen Kinderbijs…" at bounding box center [269, 148] width 48 height 8
select select "rentalIncome"
click at [245, 144] on select "Alimentatie geld Bedrijfstoeslag Huurinkomsten Invaliditeitspensioen Kinderbijs…" at bounding box center [269, 148] width 48 height 8
click at [347, 146] on input "Bedrag" at bounding box center [358, 148] width 42 height 8
type input "825"
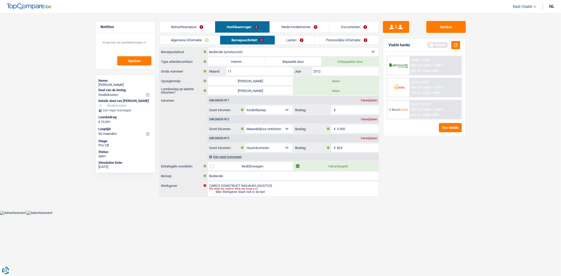
click at [298, 25] on link "Mede-kredietnemer" at bounding box center [299, 26] width 59 height 11
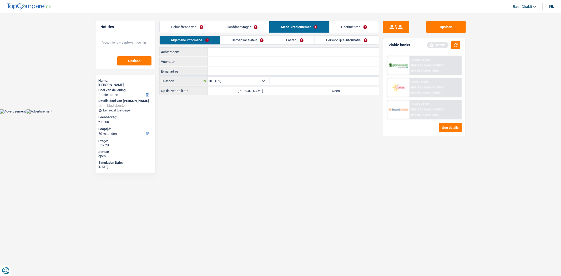
click at [237, 40] on link "Beroepsactiviteit" at bounding box center [247, 40] width 54 height 9
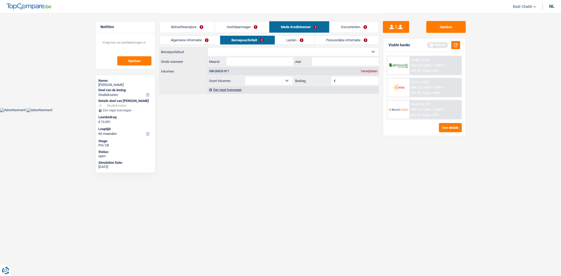
click at [240, 26] on link "Hoofdaanvrager" at bounding box center [242, 26] width 54 height 11
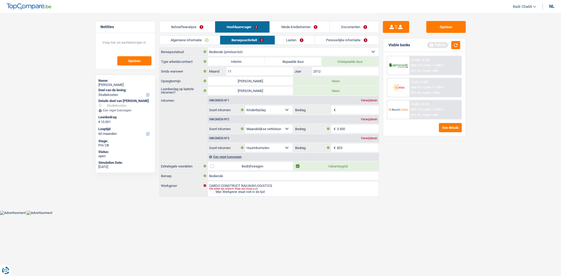
click at [306, 26] on link "Mede-kredietnemer" at bounding box center [299, 26] width 59 height 11
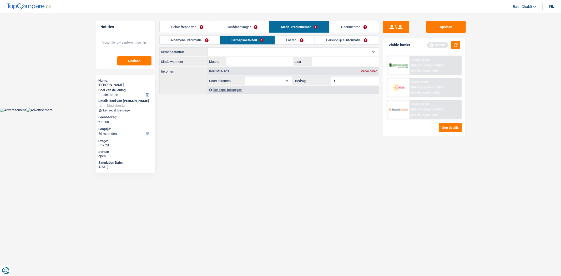
click at [191, 38] on link "Algemene informatie" at bounding box center [190, 40] width 60 height 9
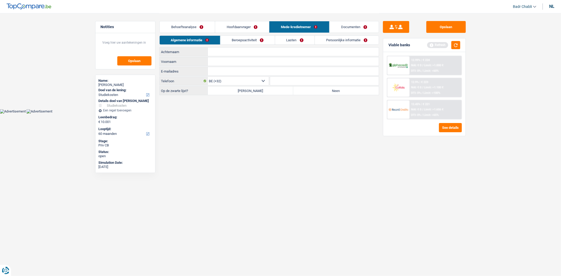
click at [246, 27] on link "Hoofdaanvrager" at bounding box center [242, 26] width 54 height 11
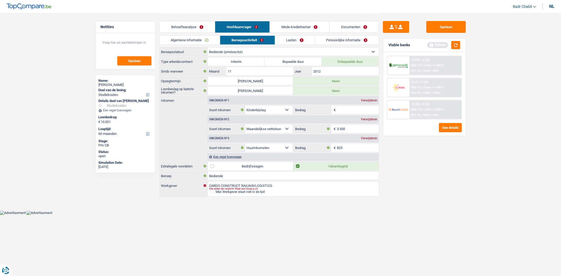
click at [294, 27] on link "Mede-kredietnemer" at bounding box center [299, 26] width 59 height 11
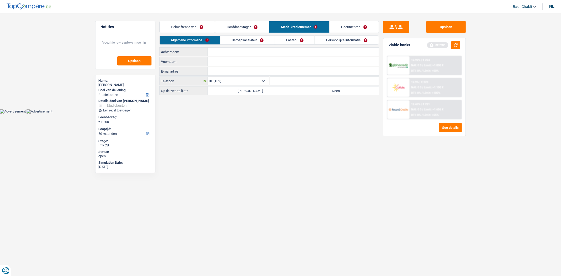
click at [240, 52] on input "Achternaam" at bounding box center [293, 52] width 171 height 8
type input "Cardoen"
type input "Guy"
click at [327, 88] on label "Neen" at bounding box center [335, 91] width 85 height 8
click at [327, 88] on input "Neen" at bounding box center [335, 91] width 85 height 8
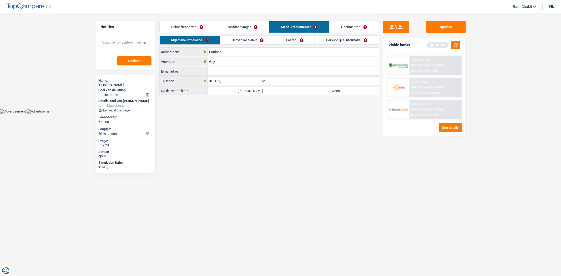
radio input "true"
click at [247, 37] on link "Beroepsactiviteit" at bounding box center [247, 40] width 54 height 9
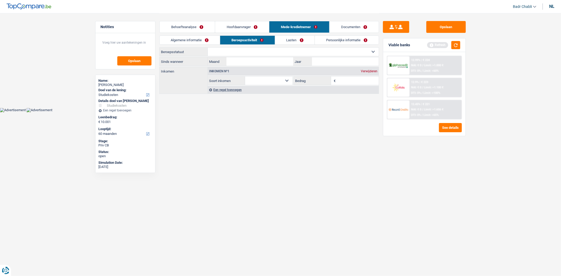
click at [245, 48] on select "Arbeider Bediende (privésector) Ambtenaar (overheidssector) Invalide Zelfstandi…" at bounding box center [293, 52] width 171 height 8
select select "invalid"
click at [208, 48] on select "Arbeider Bediende (privésector) Ambtenaar (overheidssector) Invalide Zelfstandi…" at bounding box center [293, 52] width 171 height 8
select select "disabilityPension"
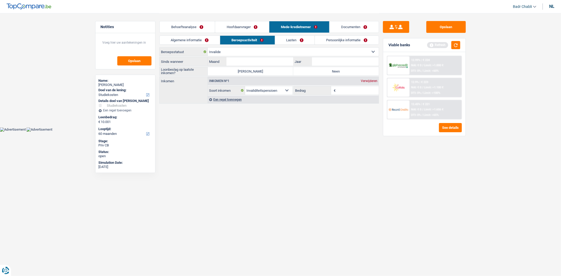
click at [240, 52] on select "Arbeider Bediende (privésector) Ambtenaar (overheidssector) Invalide Zelfstandi…" at bounding box center [293, 52] width 171 height 8
select select "independent"
click at [208, 48] on select "Arbeider Bediende (privésector) Ambtenaar (overheidssector) Invalide Zelfstandi…" at bounding box center [293, 52] width 171 height 8
select select "netSalary"
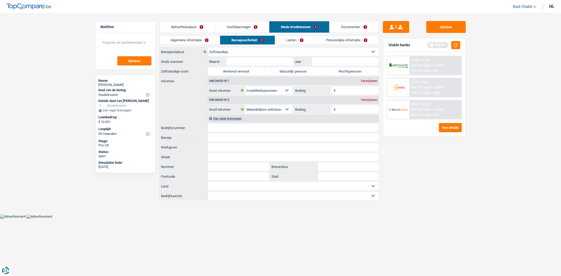
drag, startPoint x: 325, startPoint y: 53, endPoint x: 326, endPoint y: 56, distance: 3.2
click at [325, 53] on select "Arbeider Bediende (privésector) Ambtenaar (overheidssector) Invalide Zelfstandi…" at bounding box center [293, 52] width 171 height 8
click at [161, 53] on label "Beroepsstatuut" at bounding box center [184, 52] width 48 height 8
click at [0, 0] on select "Arbeider Bediende (privésector) Ambtenaar (overheidssector) Invalide Zelfstandi…" at bounding box center [0, 0] width 0 height 0
click at [357, 69] on label "Rechtspersoon" at bounding box center [350, 71] width 57 height 8
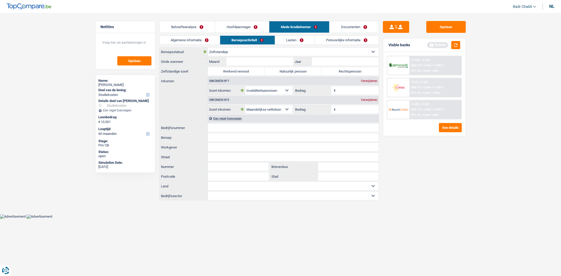
click at [357, 69] on input "Rechtspersoon" at bounding box center [350, 71] width 57 height 8
radio input "true"
click at [242, 67] on label "Werkend vennoot" at bounding box center [236, 71] width 57 height 8
click at [242, 67] on input "Werkend vennoot" at bounding box center [236, 71] width 57 height 8
radio input "true"
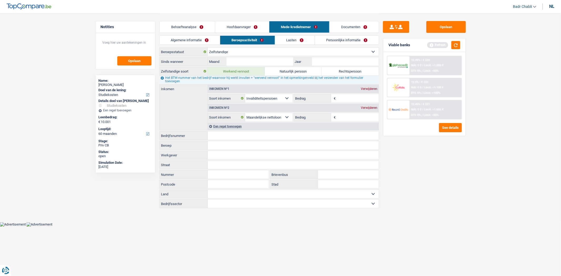
click at [342, 69] on label "Rechtspersoon" at bounding box center [350, 71] width 57 height 8
click at [342, 69] on input "Rechtspersoon" at bounding box center [350, 71] width 57 height 8
radio input "true"
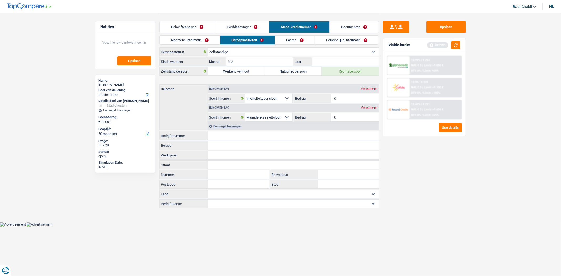
click at [256, 61] on input "Maand" at bounding box center [259, 61] width 67 height 8
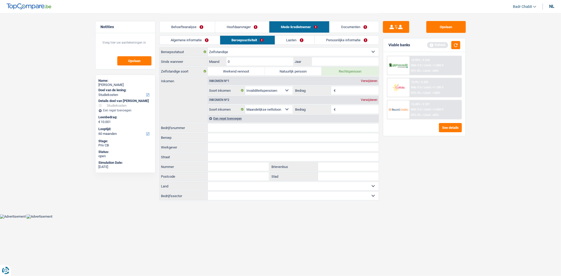
type input "02"
type input "2006"
click at [353, 109] on input "Bedrag" at bounding box center [358, 109] width 42 height 8
type input "7.000"
click at [244, 24] on link "Hoofdaanvrager" at bounding box center [242, 26] width 54 height 11
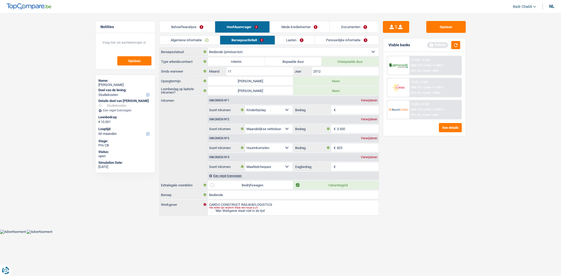
click at [346, 113] on input "Bedrag" at bounding box center [358, 110] width 42 height 8
paste input "885"
click at [346, 111] on input "885" at bounding box center [358, 110] width 42 height 8
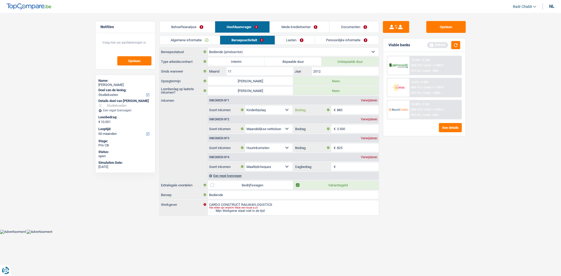
type input "885"
click at [290, 26] on link "Mede-kredietnemer" at bounding box center [299, 26] width 59 height 11
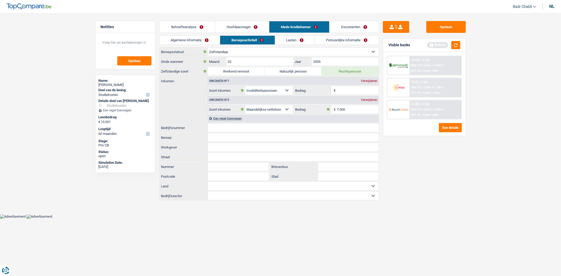
click at [217, 137] on input "Beroep" at bounding box center [293, 137] width 171 height 8
click at [219, 129] on input "Bedrijfsnummer" at bounding box center [293, 128] width 171 height 8
paste input "0885.776."
click at [216, 128] on input "0885.776." at bounding box center [293, 128] width 171 height 8
click at [232, 126] on input "0885.776." at bounding box center [293, 128] width 171 height 8
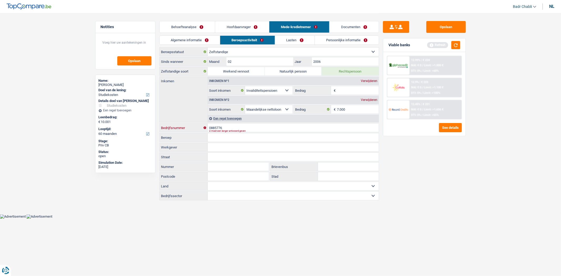
click at [232, 126] on input "0885776" at bounding box center [293, 128] width 171 height 8
click at [228, 140] on input "Beroep" at bounding box center [293, 137] width 171 height 8
click at [223, 146] on input "Werkgever" at bounding box center [293, 147] width 171 height 8
paste input "CARDO CONSTRUCT RAILWAYLOGISTICS"
click at [219, 133] on input "Beroep" at bounding box center [293, 137] width 171 height 8
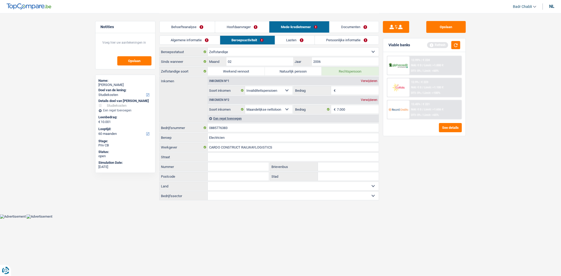
click at [369, 79] on div "Verwijderen" at bounding box center [368, 80] width 19 height 3
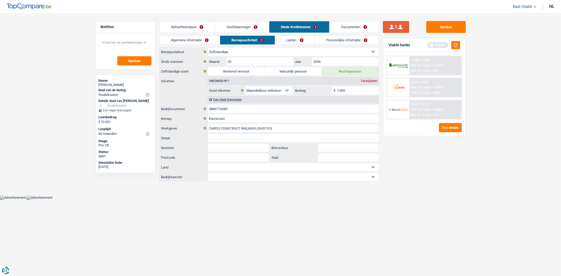
click at [396, 26] on button "submit" at bounding box center [396, 27] width 26 height 12
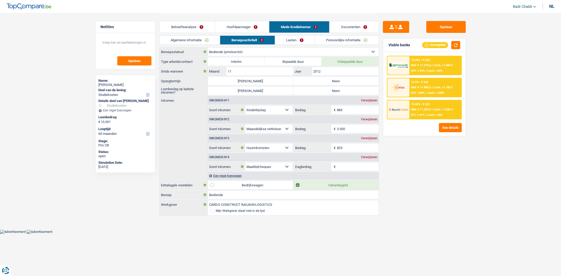
click at [369, 119] on div "Verwijderen" at bounding box center [368, 119] width 19 height 3
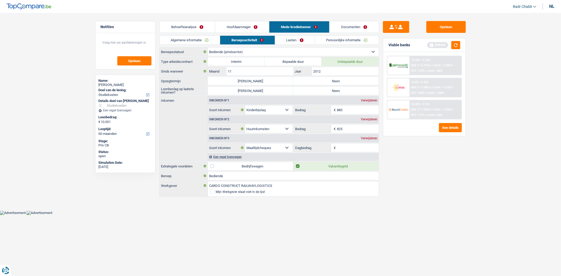
click at [337, 85] on label "Neen" at bounding box center [335, 81] width 85 height 8
click at [337, 85] on input "Neen" at bounding box center [335, 81] width 85 height 8
click at [337, 89] on label "Neen" at bounding box center [335, 91] width 85 height 8
click at [337, 89] on input "Neen" at bounding box center [335, 91] width 85 height 8
click at [372, 138] on div "Verwijderen" at bounding box center [368, 138] width 19 height 3
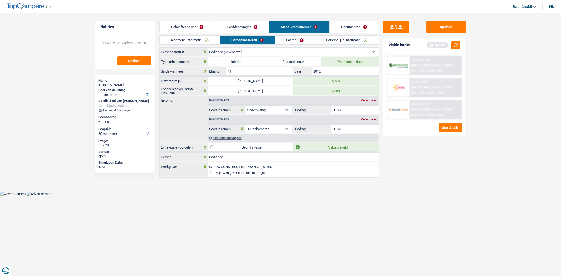
click at [350, 113] on input "885" at bounding box center [358, 110] width 42 height 8
click at [259, 26] on link "Hoofdaanvrager" at bounding box center [242, 26] width 54 height 11
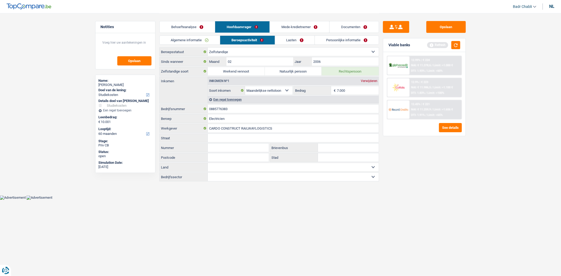
click at [188, 24] on link "Behoefteanalyse" at bounding box center [187, 26] width 55 height 11
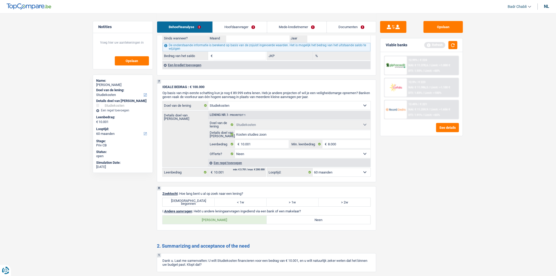
scroll to position [496, 0]
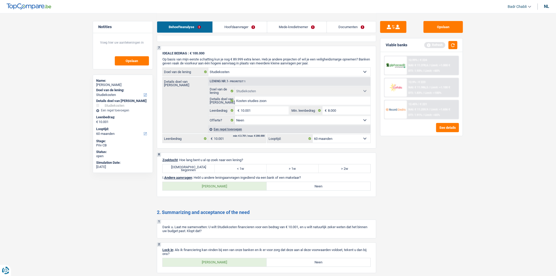
click at [187, 173] on label "Juist begonnen" at bounding box center [189, 168] width 52 height 8
click at [187, 173] on input "Juist begonnen" at bounding box center [189, 168] width 52 height 8
click at [292, 190] on label "Neen" at bounding box center [319, 186] width 104 height 8
click at [292, 190] on input "Neen" at bounding box center [319, 186] width 104 height 8
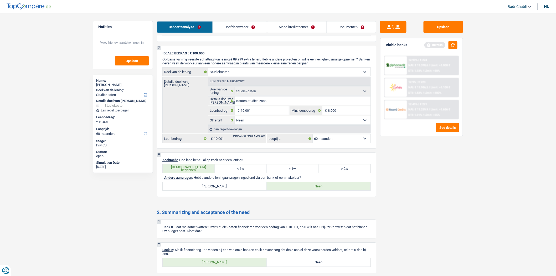
click at [223, 265] on label "Ja" at bounding box center [215, 262] width 104 height 8
click at [223, 265] on input "Ja" at bounding box center [215, 262] width 104 height 8
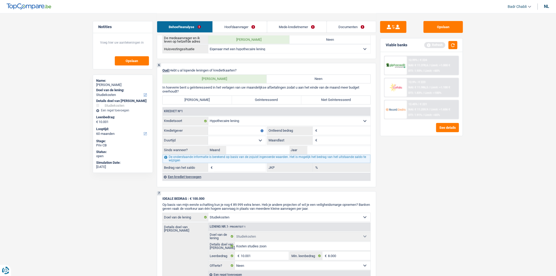
scroll to position [351, 0]
click at [246, 135] on input "Kredietgever" at bounding box center [237, 131] width 58 height 8
click at [232, 134] on input "Kredietgever" at bounding box center [237, 131] width 58 height 8
click at [233, 134] on input "Belfius" at bounding box center [237, 131] width 58 height 8
click at [328, 144] on input "Maandlast" at bounding box center [345, 141] width 52 height 8
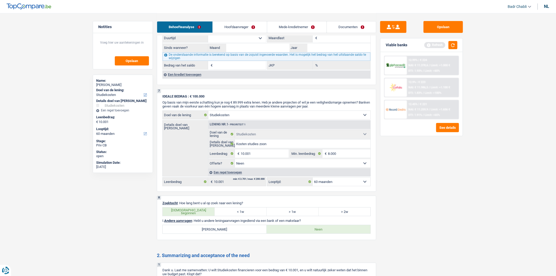
scroll to position [404, 0]
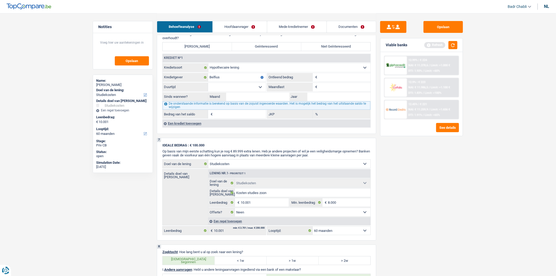
click at [195, 127] on div "Een krediet toevoegen" at bounding box center [267, 124] width 208 height 8
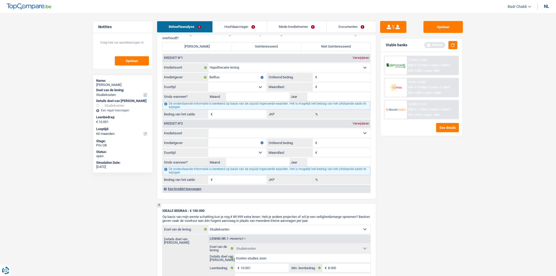
click at [199, 193] on div "Een krediet toevoegen" at bounding box center [267, 189] width 208 height 8
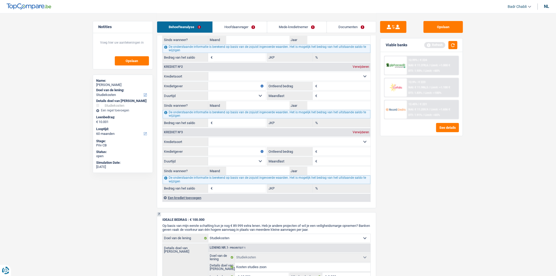
scroll to position [521, 0]
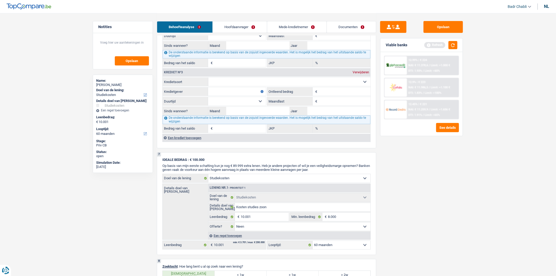
click at [198, 133] on fieldset "€ Bedrag van het saldo" at bounding box center [214, 128] width 103 height 9
click at [196, 142] on div "Een krediet toevoegen" at bounding box center [267, 138] width 208 height 8
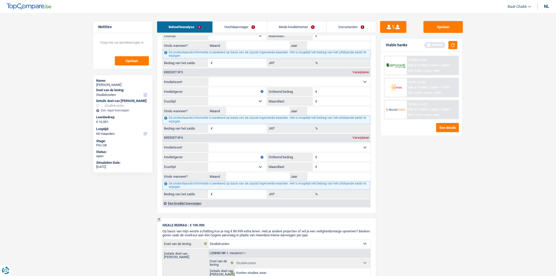
click at [191, 207] on div "Een krediet toevoegen" at bounding box center [267, 203] width 208 height 8
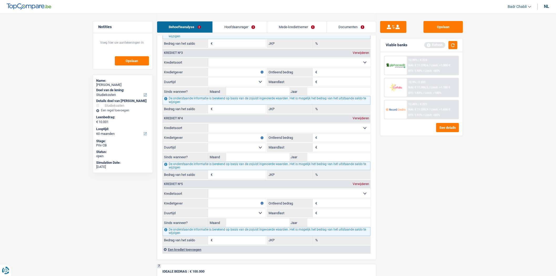
scroll to position [550, 0]
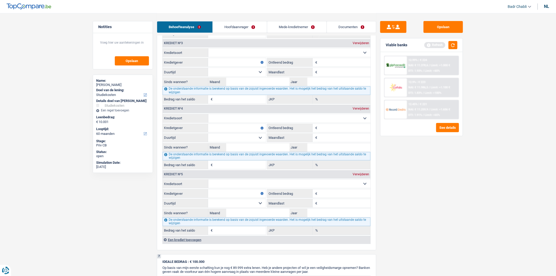
click at [232, 57] on select "Kaart of kredietlijn Hypothecaire lening Verkoop op afbetaling Lening op afbeta…" at bounding box center [290, 52] width 162 height 8
click at [209, 53] on select "Kaart of kredietlijn Hypothecaire lening Verkoop op afbetaling Lening op afbeta…" at bounding box center [290, 52] width 162 height 8
click at [231, 122] on select "Kaart of kredietlijn Hypothecaire lening Verkoop op afbetaling Lening op afbeta…" at bounding box center [290, 118] width 162 height 8
click at [209, 119] on select "Kaart of kredietlijn Hypothecaire lening Verkoop op afbetaling Lening op afbeta…" at bounding box center [290, 118] width 162 height 8
click at [328, 67] on input "Ontleend bedrag" at bounding box center [345, 62] width 52 height 8
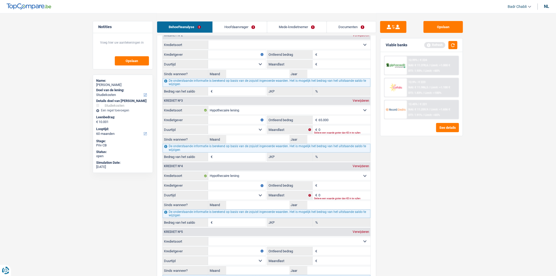
scroll to position [433, 0]
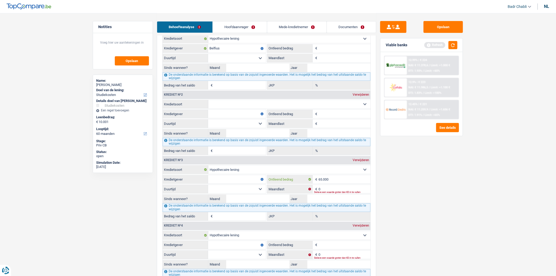
click at [322, 183] on input "65.000" at bounding box center [345, 179] width 52 height 8
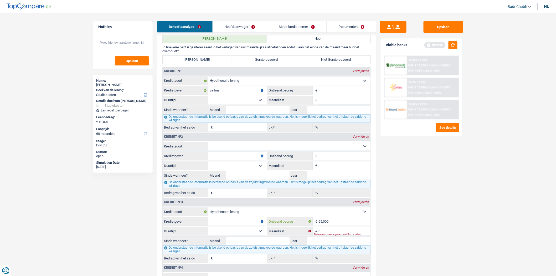
scroll to position [346, 0]
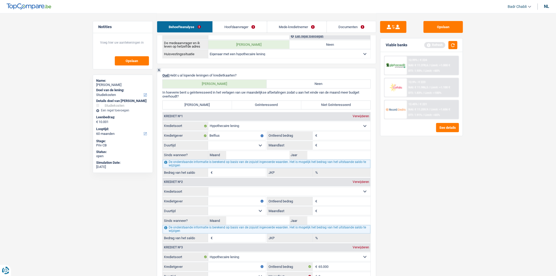
click at [339, 145] on input "Maandlast" at bounding box center [345, 145] width 52 height 8
click at [338, 140] on input "Leenbedrag" at bounding box center [345, 136] width 52 height 8
click at [337, 211] on input "Maandlast" at bounding box center [345, 211] width 52 height 8
click at [337, 206] on input "Ontleend bedrag" at bounding box center [345, 201] width 52 height 8
click at [221, 136] on input "Belfius" at bounding box center [237, 136] width 58 height 8
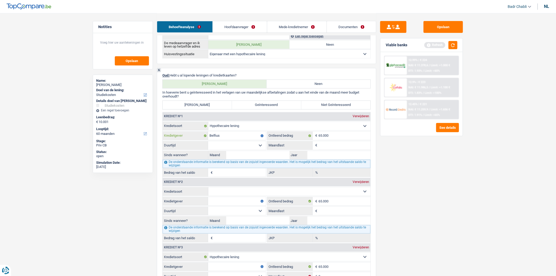
click at [221, 136] on input "Belfius" at bounding box center [237, 136] width 58 height 8
click at [228, 206] on input "Kredietgever" at bounding box center [237, 201] width 58 height 8
paste input "Belfius"
click at [234, 196] on select "Kaart of kredietlijn Hypothecaire lening Verkoop op afbetaling Lening op afbeta…" at bounding box center [290, 191] width 162 height 8
click at [209, 191] on select "Kaart of kredietlijn Hypothecaire lening Verkoop op afbetaling Lening op afbeta…" at bounding box center [290, 191] width 162 height 8
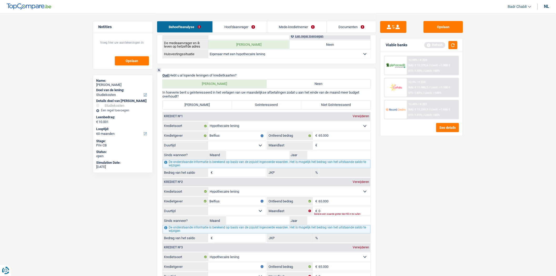
click at [257, 148] on select "120 maanden 132 maanden 144 maanden 180 maanden 240 maanden 300 maanden 360 maa…" at bounding box center [237, 145] width 58 height 8
click at [208, 145] on select "120 maanden 132 maanden 144 maanden 180 maanden 240 maanden 300 maanden 360 maa…" at bounding box center [237, 145] width 58 height 8
click at [335, 150] on input "Maandlast" at bounding box center [345, 145] width 52 height 8
click at [250, 150] on select "120 maanden 132 maanden 144 maanden 180 maanden 240 maanden 300 maanden 360 maa…" at bounding box center [237, 145] width 58 height 8
click at [208, 145] on select "120 maanden 132 maanden 144 maanden 180 maanden 240 maanden 300 maanden 360 maa…" at bounding box center [237, 145] width 58 height 8
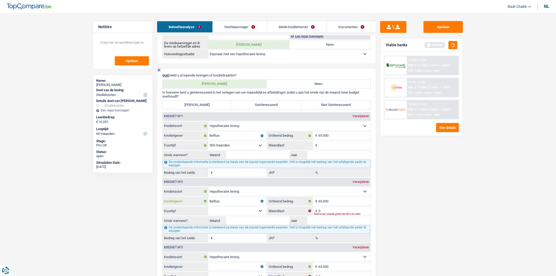
click at [241, 206] on input "Belfius" at bounding box center [237, 201] width 58 height 8
click at [243, 215] on select "120 maanden 132 maanden 144 maanden 180 maanden 240 maanden 300 maanden 360 maa…" at bounding box center [237, 211] width 58 height 8
click at [208, 211] on select "120 maanden 132 maanden 144 maanden 180 maanden 240 maanden 300 maanden 360 maa…" at bounding box center [237, 211] width 58 height 8
click at [329, 150] on input "Maandlast" at bounding box center [345, 145] width 52 height 8
click at [339, 215] on input "0" at bounding box center [345, 211] width 52 height 8
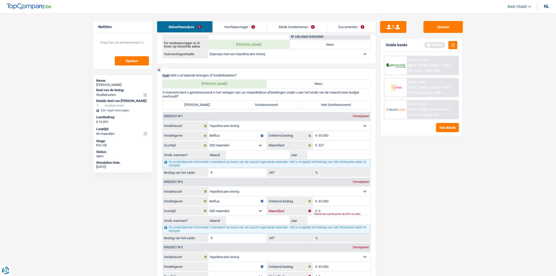
click at [339, 215] on input "0" at bounding box center [345, 211] width 52 height 8
click at [316, 107] on label "Niet Geïnteresseerd" at bounding box center [336, 105] width 69 height 8
click at [316, 107] on input "Niet Geïnteresseerd" at bounding box center [336, 105] width 69 height 8
click at [264, 156] on input "Maand" at bounding box center [257, 155] width 63 height 8
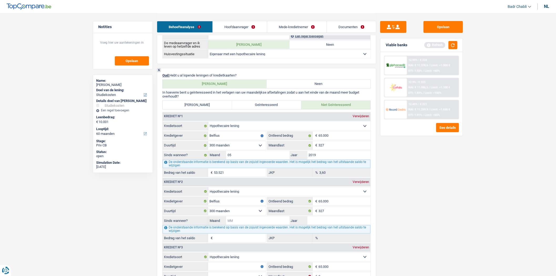
click at [256, 224] on input "Maand" at bounding box center [257, 221] width 63 height 8
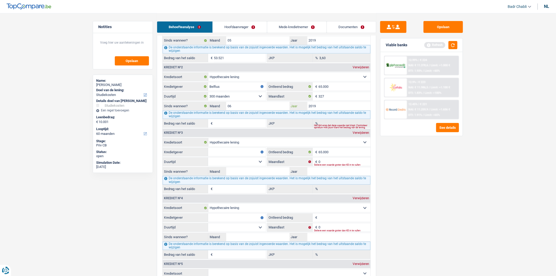
scroll to position [463, 0]
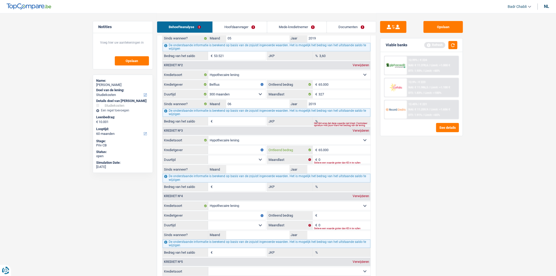
click at [341, 151] on input "65.000" at bounding box center [345, 150] width 52 height 8
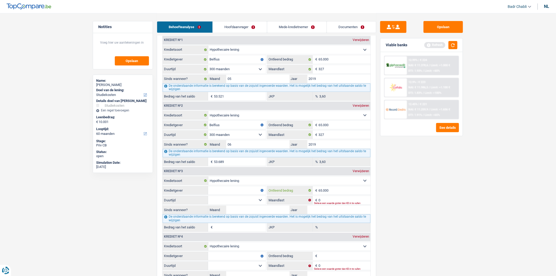
scroll to position [404, 0]
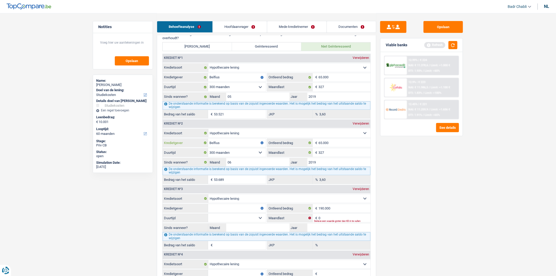
click at [238, 147] on input "Belfius" at bounding box center [237, 143] width 58 height 8
click at [237, 211] on input "Kredietgever" at bounding box center [237, 208] width 58 height 8
paste input "Belfius"
click at [248, 222] on select "120 maanden 132 maanden 144 maanden 180 maanden 240 maanden 300 maanden 360 maa…" at bounding box center [237, 218] width 58 height 8
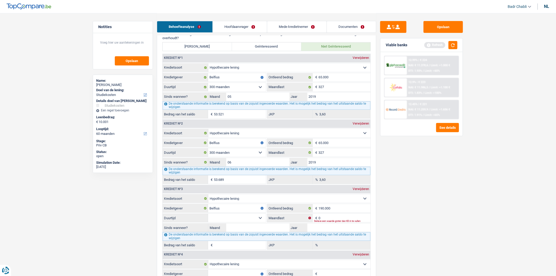
click at [208, 219] on select "120 maanden 132 maanden 144 maanden 180 maanden 240 maanden 300 maanden 360 maa…" at bounding box center [237, 218] width 58 height 8
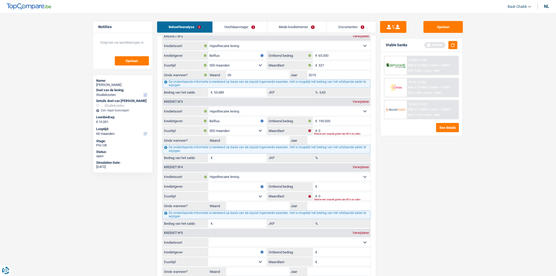
scroll to position [492, 0]
click at [330, 132] on input "0" at bounding box center [345, 130] width 52 height 8
click at [338, 133] on input "0" at bounding box center [345, 130] width 52 height 8
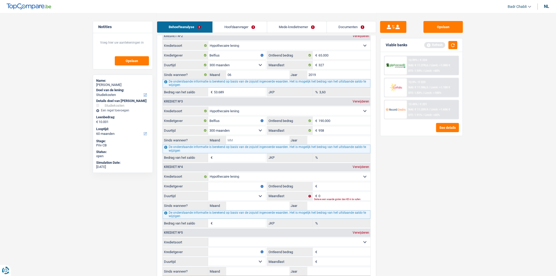
click at [258, 144] on input "Maand" at bounding box center [257, 140] width 63 height 8
click at [337, 187] on fieldset "€ Ontleend bedrag Alle velden zijn verplicht. Geef alstublieft een langer antwo…" at bounding box center [318, 186] width 103 height 9
click at [336, 190] on input "Ontleend bedrag" at bounding box center [345, 186] width 52 height 8
click at [245, 191] on input "Kredietgever" at bounding box center [237, 186] width 58 height 8
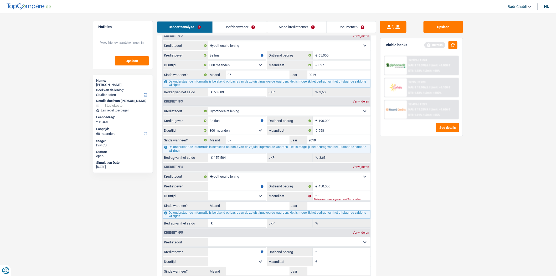
click at [245, 191] on input "Kredietgever" at bounding box center [237, 186] width 58 height 8
click at [260, 200] on select "120 maanden 132 maanden 144 maanden 180 maanden 240 maanden 300 maanden 360 maa…" at bounding box center [237, 196] width 58 height 8
click at [208, 197] on select "120 maanden 132 maanden 144 maanden 180 maanden 240 maanden 300 maanden 360 maa…" at bounding box center [237, 196] width 58 height 8
click at [340, 200] on input "0" at bounding box center [345, 196] width 52 height 8
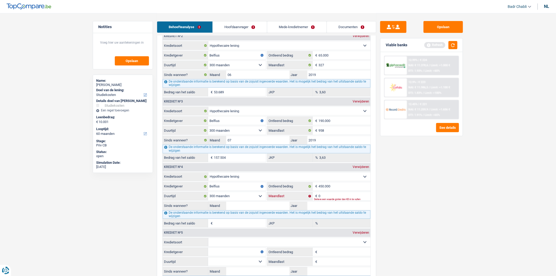
click at [340, 200] on input "0" at bounding box center [345, 196] width 52 height 8
click at [457, 44] on button "button" at bounding box center [453, 45] width 9 height 8
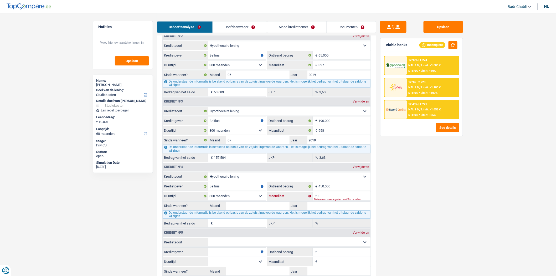
click at [329, 198] on input "0" at bounding box center [345, 196] width 52 height 8
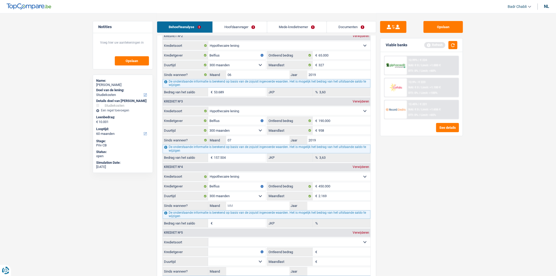
click at [286, 209] on input "Maand" at bounding box center [257, 206] width 63 height 8
click at [432, 155] on div "Opslaan Viable banks Refresh 12.99% | € 224 NAI: € 0 / Limit: >1.000 € DTI: 0% …" at bounding box center [422, 144] width 91 height 247
click at [454, 41] on button "button" at bounding box center [453, 45] width 9 height 8
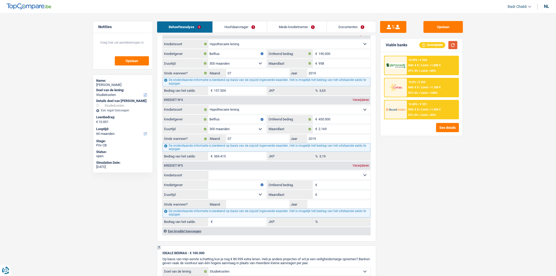
scroll to position [638, 0]
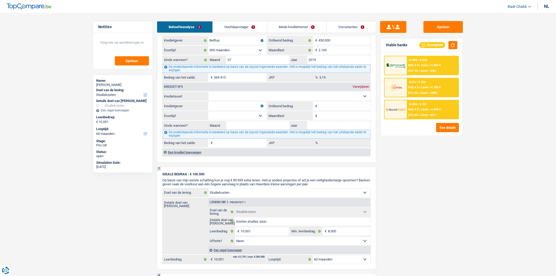
click at [273, 100] on select "Kaart of kredietlijn Hypothecaire lening Verkoop op afbetaling Lening op afbeta…" at bounding box center [290, 96] width 162 height 8
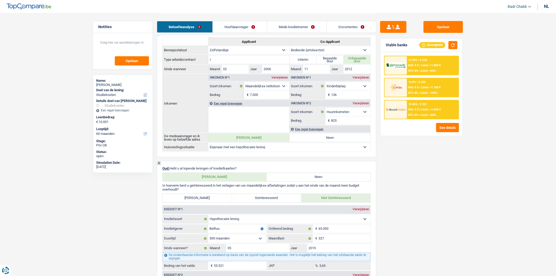
scroll to position [170, 0]
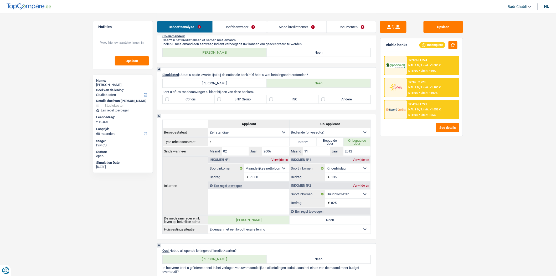
click at [242, 25] on link "Hoofdaanvrager" at bounding box center [240, 26] width 54 height 11
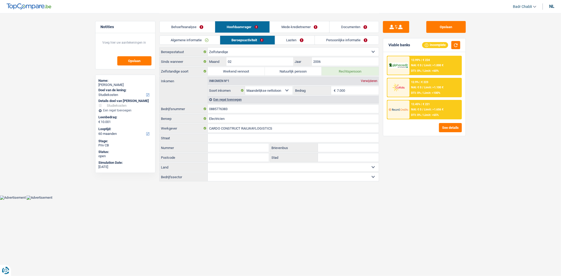
click at [192, 27] on link "Behoefteanalyse" at bounding box center [187, 26] width 55 height 11
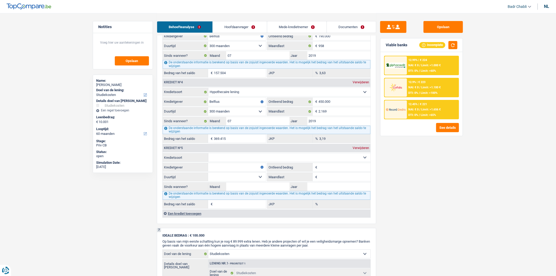
scroll to position [614, 0]
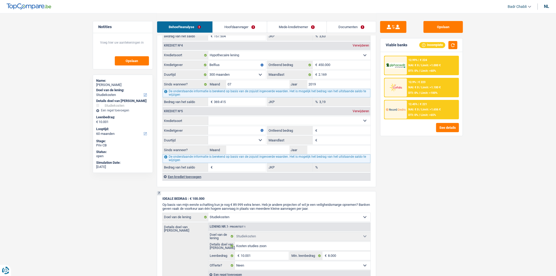
click at [243, 125] on select "Kaart of kredietlijn Hypothecaire lening Verkoop op afbetaling Lening op afbeta…" at bounding box center [290, 120] width 162 height 8
click at [209, 121] on select "Kaart of kredietlijn Hypothecaire lening Verkoop op afbetaling Lening op afbeta…" at bounding box center [290, 120] width 162 height 8
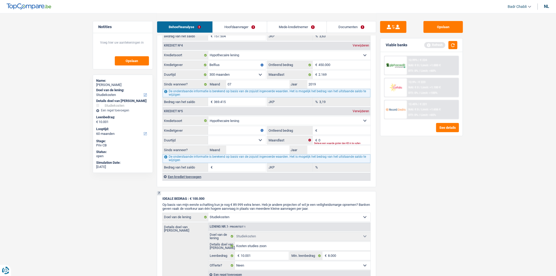
click at [343, 135] on input "Ontleend bedrag" at bounding box center [345, 130] width 52 height 8
click at [231, 125] on select "Kaart of kredietlijn Hypothecaire lening Verkoop op afbetaling Lening op afbeta…" at bounding box center [290, 120] width 162 height 8
click at [265, 115] on div "Krediet nº5 Verwijderen" at bounding box center [267, 111] width 208 height 8
click at [244, 135] on input "Kredietgever" at bounding box center [237, 130] width 58 height 8
click at [240, 132] on input "Kredietgever" at bounding box center [237, 130] width 58 height 8
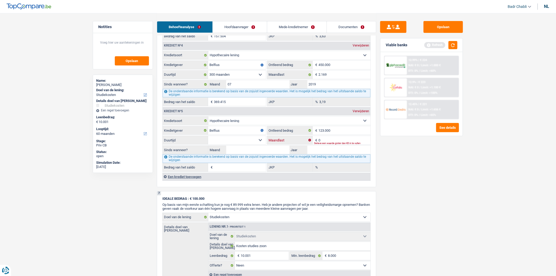
click at [325, 144] on input "0" at bounding box center [345, 140] width 52 height 8
click at [254, 143] on select "120 maanden 132 maanden 144 maanden 180 maanden 240 maanden 300 maanden 360 maa…" at bounding box center [237, 140] width 58 height 8
click at [208, 141] on select "120 maanden 132 maanden 144 maanden 180 maanden 240 maanden 300 maanden 360 maa…" at bounding box center [237, 140] width 58 height 8
click at [275, 154] on input "Maand" at bounding box center [257, 150] width 63 height 8
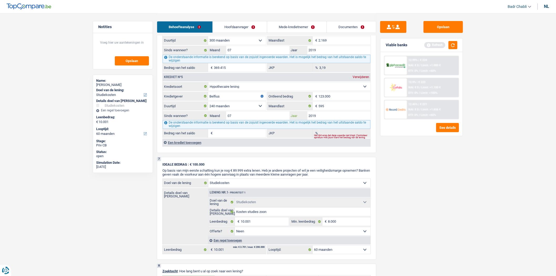
scroll to position [668, 0]
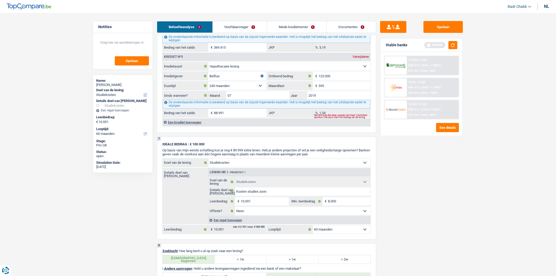
click at [191, 126] on div "Een krediet toevoegen" at bounding box center [267, 122] width 208 height 8
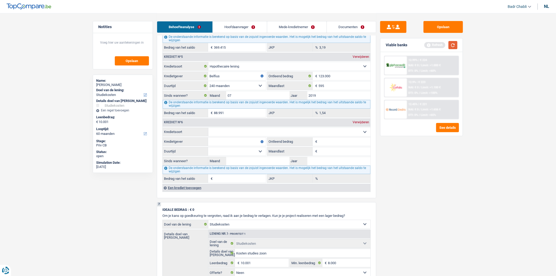
click at [458, 43] on button "button" at bounding box center [453, 45] width 9 height 8
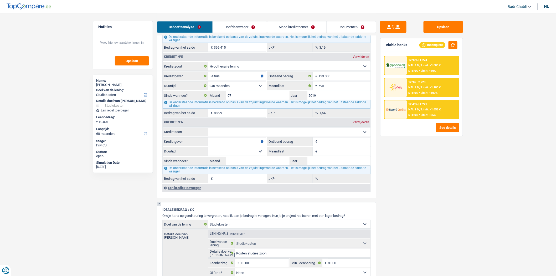
click at [239, 136] on select "Kaart of kredietlijn Hypothecaire lening Verkoop op afbetaling Lening op afbeta…" at bounding box center [290, 132] width 162 height 8
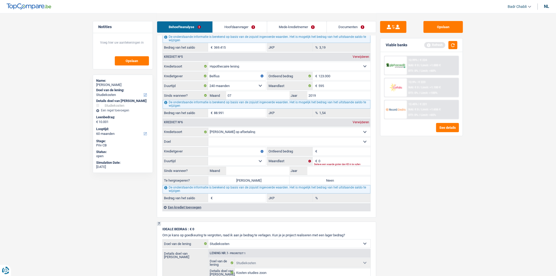
click at [231, 146] on select "Comfort woning: meubels, textiel, toestellen, privé materiaal, hifi, multimedia…" at bounding box center [290, 142] width 162 height 8
click at [209, 143] on select "Comfort woning: meubels, textiel, toestellen, privé materiaal, hifi, multimedia…" at bounding box center [290, 142] width 162 height 8
click at [232, 156] on input "Kredietgever" at bounding box center [237, 151] width 58 height 8
click at [320, 174] on input "Jaar" at bounding box center [339, 171] width 63 height 8
click at [259, 175] on input "Maand" at bounding box center [257, 171] width 63 height 8
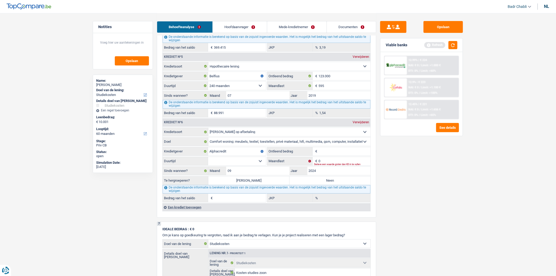
click at [327, 156] on input "Ontleend bedrag" at bounding box center [345, 151] width 52 height 8
click at [183, 211] on div "Een krediet toevoegen" at bounding box center [267, 207] width 208 height 8
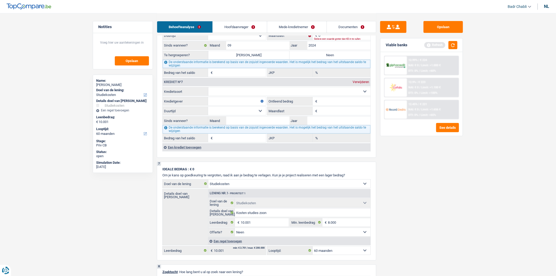
scroll to position [814, 0]
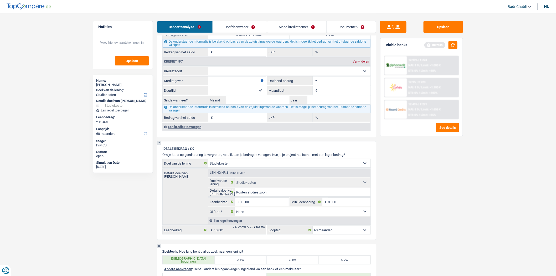
click at [245, 66] on div "Krediet nº7 Verwijderen" at bounding box center [267, 61] width 208 height 8
click at [247, 74] on select "Kaart of kredietlijn Hypothecaire lening Verkoop op afbetaling Lening op afbeta…" at bounding box center [290, 71] width 162 height 8
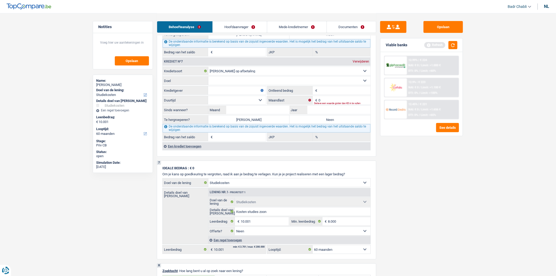
click at [235, 85] on select "Comfort woning: meubels, textiel, toestellen, privé materiaal, hifi, multimedia…" at bounding box center [290, 81] width 162 height 8
click at [209, 82] on select "Comfort woning: meubels, textiel, toestellen, privé materiaal, hifi, multimedia…" at bounding box center [290, 81] width 162 height 8
click at [242, 95] on input "Kredietgever" at bounding box center [237, 90] width 58 height 8
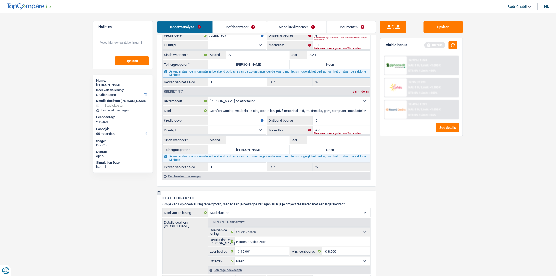
scroll to position [756, 0]
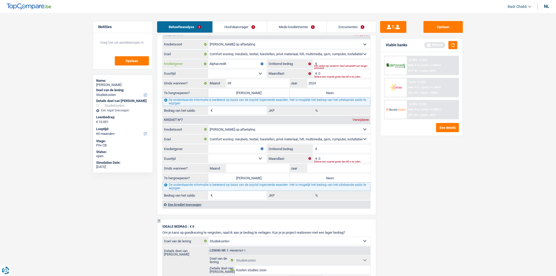
click at [232, 68] on input "Alphacredit" at bounding box center [237, 64] width 58 height 8
click at [238, 150] on fieldset "Kaart of kredietlijn Hypothecaire lening Verkoop op afbetaling Lening op afbeta…" at bounding box center [267, 162] width 208 height 75
click at [238, 153] on input "Kredietgever" at bounding box center [237, 149] width 58 height 8
paste input "Alphacredit"
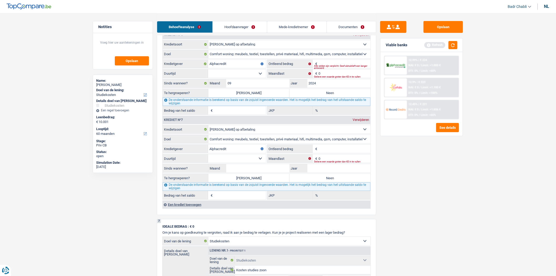
click at [328, 68] on div "Alle velden zijn verplicht. Geef alstublieft een langer antwoord" at bounding box center [342, 67] width 57 height 2
click at [328, 68] on input "Ontleend bedrag" at bounding box center [345, 64] width 52 height 8
click at [330, 68] on input "10.001" at bounding box center [345, 64] width 52 height 8
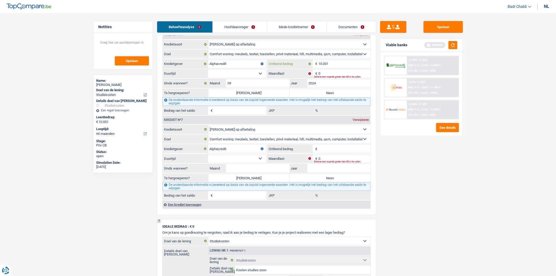
click at [330, 68] on input "10.001" at bounding box center [345, 64] width 52 height 8
click at [335, 153] on input "Ontleend bedrag" at bounding box center [345, 149] width 52 height 8
paste input "10.001"
click at [242, 78] on select "12 maanden 18 maanden 24 maanden 30 maanden 36 maanden 42 maanden 48 maanden 60…" at bounding box center [237, 73] width 58 height 8
click at [208, 75] on select "12 maanden 18 maanden 24 maanden 30 maanden 36 maanden 42 maanden 48 maanden 60…" at bounding box center [237, 73] width 58 height 8
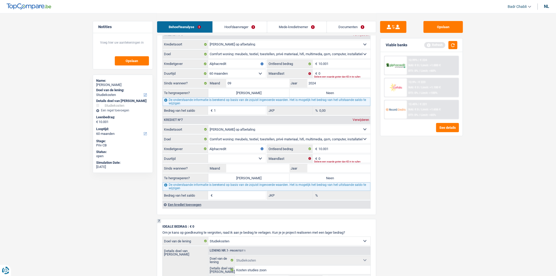
click at [255, 75] on select "12 maanden 18 maanden 24 maanden 30 maanden 36 maanden 42 maanden 48 maanden 60…" at bounding box center [237, 73] width 58 height 8
click at [208, 75] on select "12 maanden 18 maanden 24 maanden 30 maanden 36 maanden 42 maanden 48 maanden 60…" at bounding box center [237, 73] width 58 height 8
click at [241, 163] on select "12 maanden 18 maanden 24 maanden 30 maanden 36 maanden 42 maanden 48 maanden 60…" at bounding box center [237, 158] width 58 height 8
click at [208, 160] on select "12 maanden 18 maanden 24 maanden 30 maanden 36 maanden 42 maanden 48 maanden 60…" at bounding box center [237, 158] width 58 height 8
click at [328, 77] on input "0" at bounding box center [345, 73] width 52 height 8
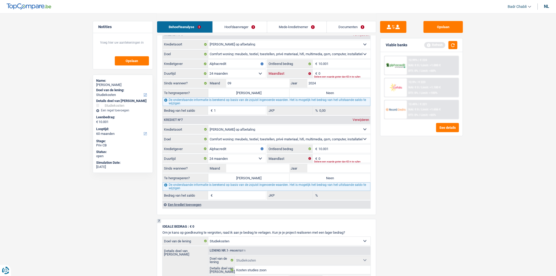
click at [328, 77] on input "0" at bounding box center [345, 73] width 52 height 8
click at [249, 97] on label "Ja" at bounding box center [249, 93] width 81 height 8
click at [249, 97] on input "Ja" at bounding box center [249, 93] width 81 height 8
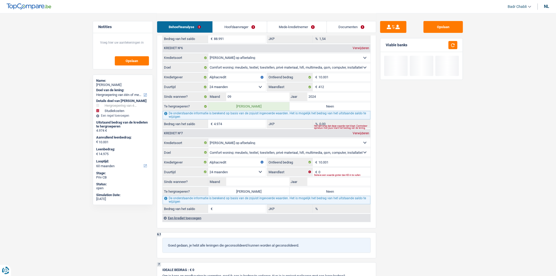
scroll to position [843, 0]
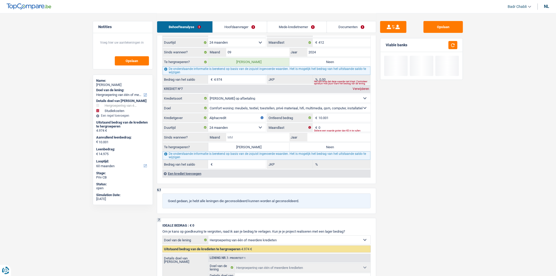
click at [282, 141] on input "Maand" at bounding box center [257, 137] width 63 height 8
click at [327, 141] on input "Jaar" at bounding box center [339, 137] width 63 height 8
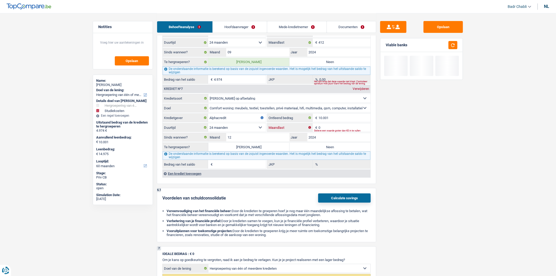
click at [331, 132] on input "0" at bounding box center [345, 127] width 52 height 8
click at [432, 120] on div "Opslaan Viable banks" at bounding box center [422, 144] width 91 height 247
click at [266, 151] on label "Ja" at bounding box center [249, 147] width 81 height 8
click at [266, 151] on input "Ja" at bounding box center [249, 147] width 81 height 8
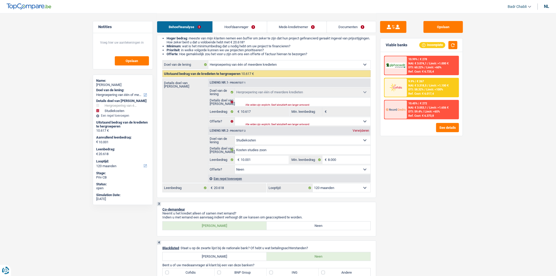
scroll to position [0, 0]
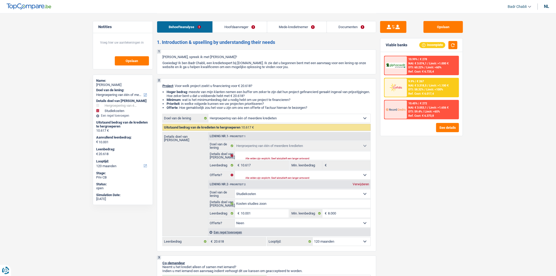
click at [235, 28] on link "Hoofdaanvrager" at bounding box center [240, 26] width 54 height 11
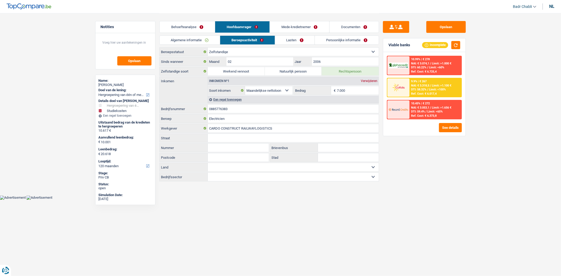
click at [460, 50] on div "Viable banks Incomplete" at bounding box center [424, 45] width 82 height 14
click at [458, 48] on button "button" at bounding box center [455, 45] width 9 height 8
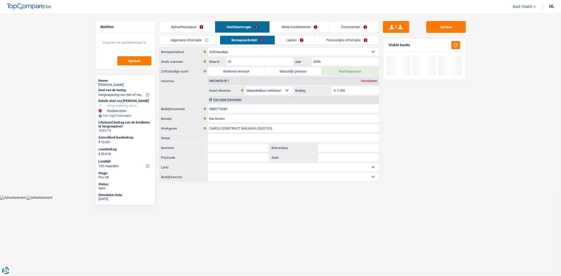
click at [317, 24] on link "Mede-kredietnemer" at bounding box center [299, 26] width 59 height 11
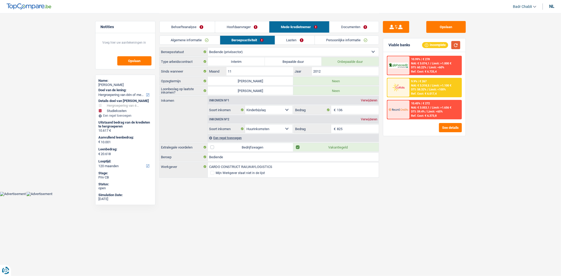
click at [452, 44] on button "button" at bounding box center [455, 45] width 9 height 8
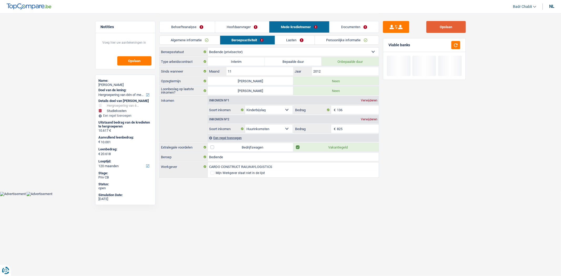
click at [448, 26] on button "Opslaan" at bounding box center [445, 27] width 39 height 12
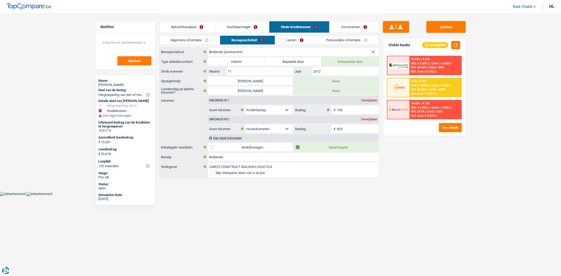
click at [295, 39] on link "Lasten" at bounding box center [295, 40] width 40 height 9
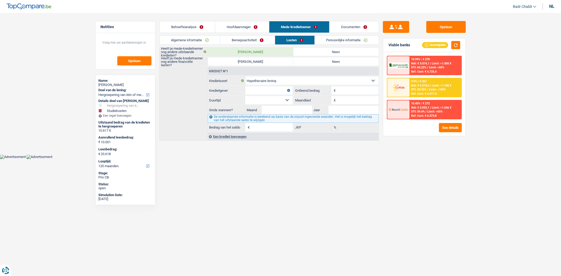
click at [239, 28] on link "Hoofdaanvrager" at bounding box center [242, 26] width 54 height 11
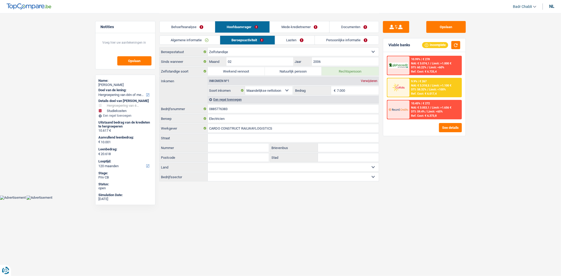
click at [195, 25] on link "Behoefteanalyse" at bounding box center [187, 26] width 55 height 11
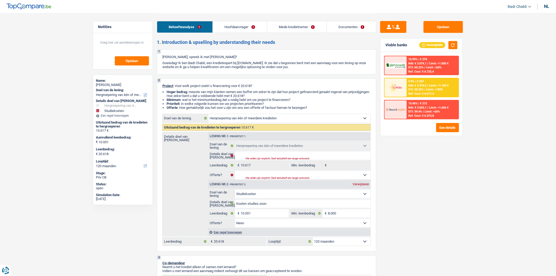
click at [253, 30] on link "Hoofdaanvrager" at bounding box center [240, 26] width 54 height 11
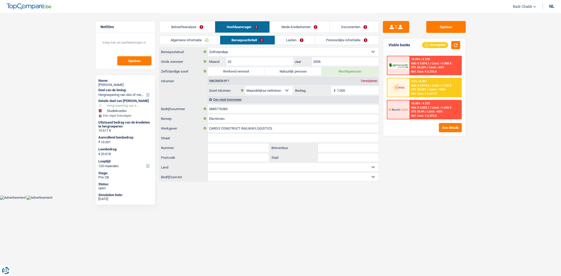
click at [295, 37] on link "Lasten" at bounding box center [295, 40] width 40 height 9
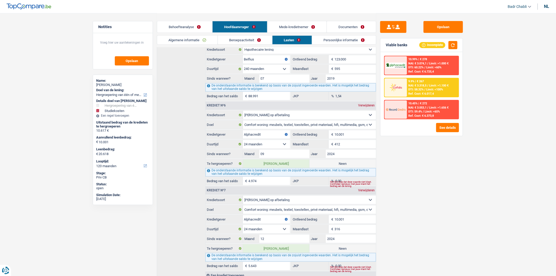
scroll to position [377, 0]
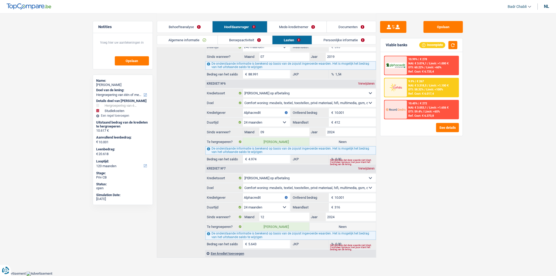
click at [337, 226] on label "Neen" at bounding box center [343, 227] width 67 height 8
click at [337, 226] on input "Neen" at bounding box center [343, 227] width 67 height 8
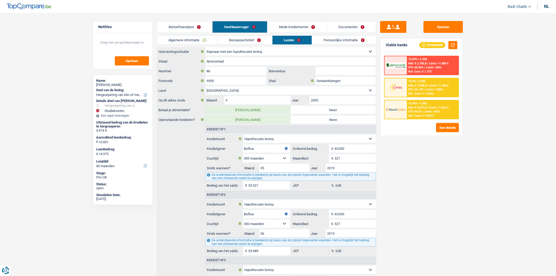
scroll to position [0, 0]
click at [186, 31] on link "Behoefteanalyse" at bounding box center [184, 26] width 55 height 11
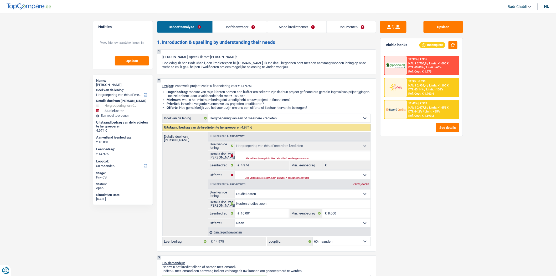
click at [285, 22] on link "Mede-kredietnemer" at bounding box center [296, 26] width 59 height 11
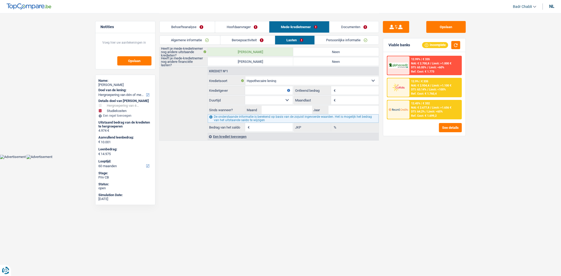
click at [251, 42] on link "Beroepsactiviteit" at bounding box center [247, 40] width 54 height 9
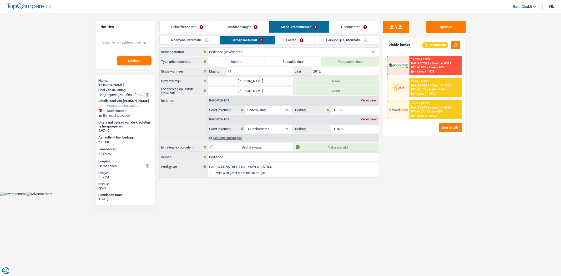
click at [247, 29] on link "Hoofdaanvrager" at bounding box center [242, 26] width 54 height 11
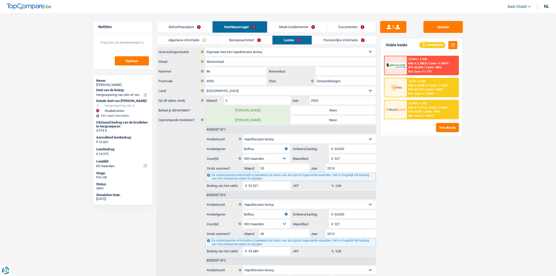
click at [199, 27] on link "Behoefteanalyse" at bounding box center [184, 26] width 55 height 11
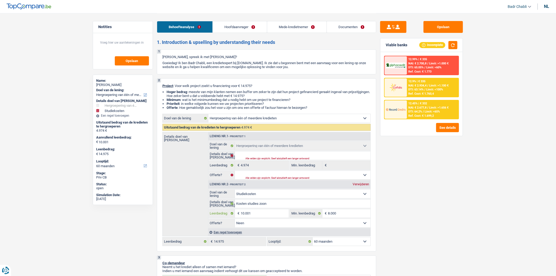
click at [267, 213] on input "10.001" at bounding box center [265, 213] width 48 height 8
click at [241, 234] on div "Een regel toevoegen" at bounding box center [289, 233] width 163 height 8
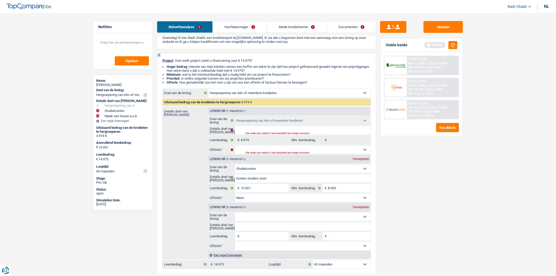
scroll to position [117, 0]
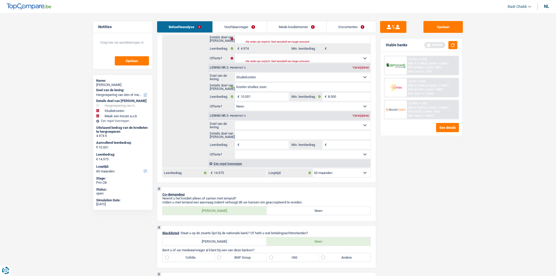
click at [255, 146] on input "Leenbedrag" at bounding box center [265, 145] width 48 height 8
click at [277, 125] on select "Comfort woning: meubels, textiel, toestellen, privé materiaal Hifi, multimedia,…" at bounding box center [303, 125] width 136 height 8
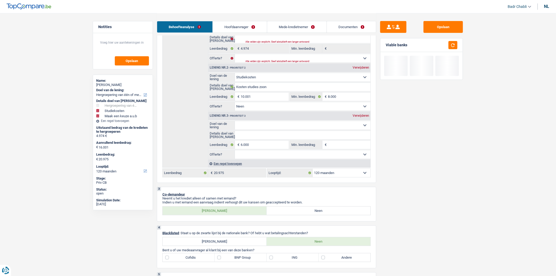
click at [235, 123] on select "Comfort woning: meubels, textiel, toestellen, privé materiaal Hifi, multimedia,…" at bounding box center [303, 125] width 136 height 8
click at [280, 133] on input "Details doel van lening" at bounding box center [303, 135] width 136 height 8
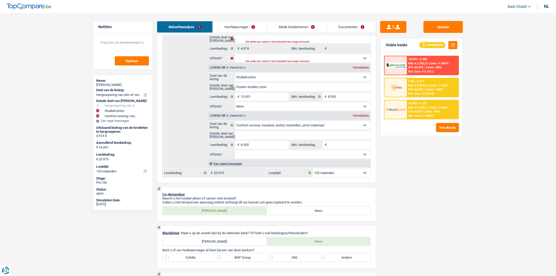
click at [277, 135] on input "Details doel van lening" at bounding box center [303, 135] width 136 height 8
click at [262, 134] on input "Details doel van lening" at bounding box center [303, 135] width 136 height 8
click at [265, 135] on input "Details doel van lening" at bounding box center [303, 135] width 136 height 8
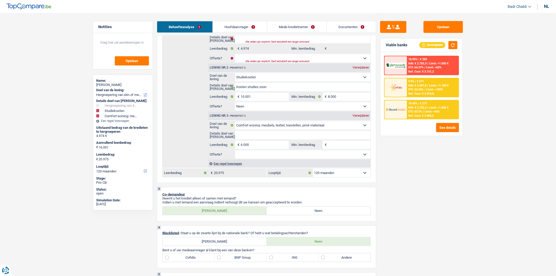
click at [267, 129] on select "Comfort woning: meubels, textiel, toestellen, privé materiaal Hifi, multimedia,…" at bounding box center [303, 125] width 136 height 8
click at [235, 123] on select "Comfort woning: meubels, textiel, toestellen, privé materiaal Hifi, multimedia,…" at bounding box center [303, 125] width 136 height 8
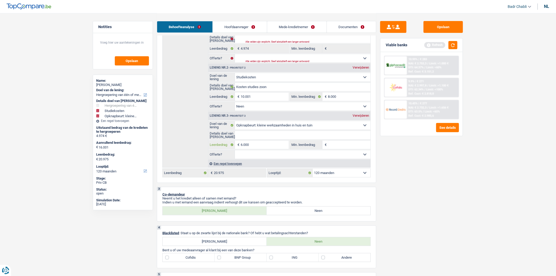
click at [258, 146] on input "6.000" at bounding box center [265, 145] width 48 height 8
click at [263, 133] on input "Details doel van lening" at bounding box center [303, 135] width 136 height 8
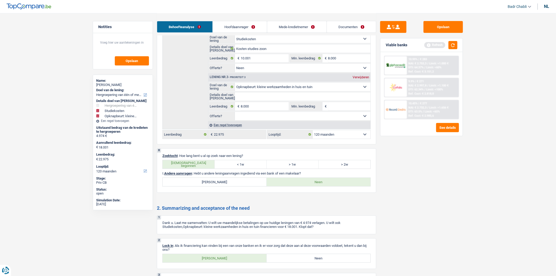
scroll to position [1134, 0]
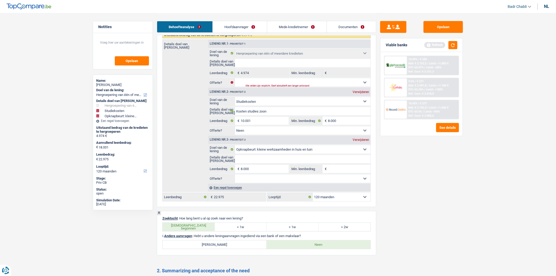
click at [306, 183] on select "Ja Neen Niet beantwoord Maak een keuze a.u.b" at bounding box center [303, 179] width 136 height 8
click at [235, 183] on select "Ja Neen Niet beantwoord Maak een keuze a.u.b" at bounding box center [303, 179] width 136 height 8
click at [270, 87] on select "Ja Neen Niet beantwoord Maak een keuze a.u.b" at bounding box center [303, 82] width 136 height 8
click at [235, 87] on select "Ja Neen Niet beantwoord Maak een keuze a.u.b" at bounding box center [303, 82] width 136 height 8
click at [251, 183] on select "Ja Neen Niet beantwoord Maak een keuze a.u.b" at bounding box center [303, 179] width 136 height 8
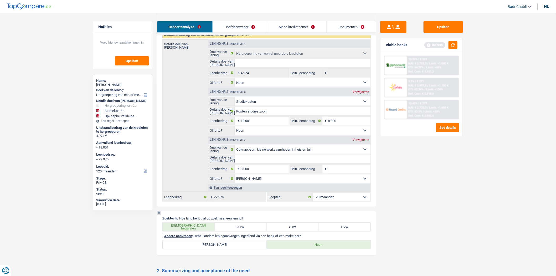
click at [235, 183] on select "Ja Neen Niet beantwoord Maak een keuze a.u.b" at bounding box center [303, 179] width 136 height 8
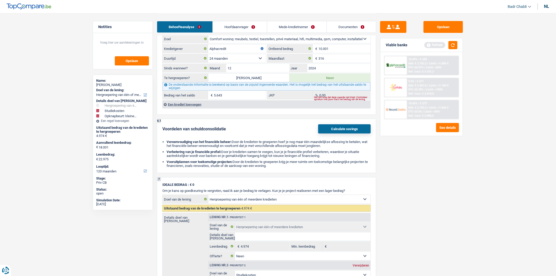
scroll to position [959, 0]
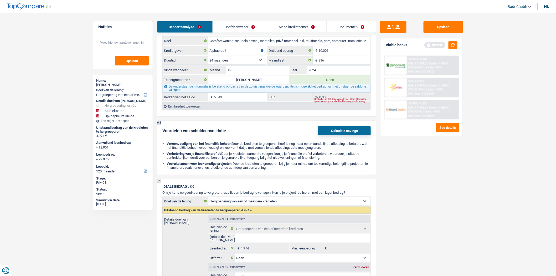
click at [175, 110] on div "Een krediet toevoegen" at bounding box center [267, 106] width 208 height 8
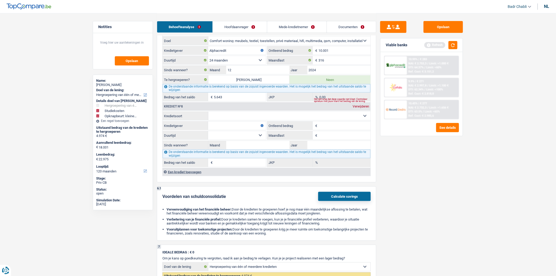
click at [235, 120] on select "Kaart of kredietlijn Hypothecaire lening Verkoop op afbetaling Lening op afbeta…" at bounding box center [290, 116] width 162 height 8
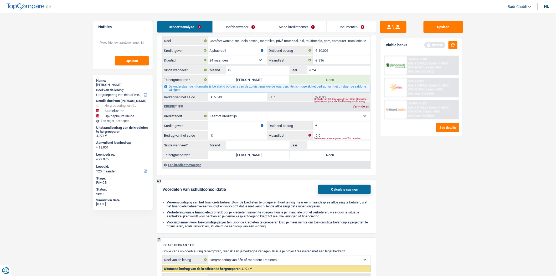
click at [232, 130] on input "Kredietgever" at bounding box center [237, 125] width 58 height 8
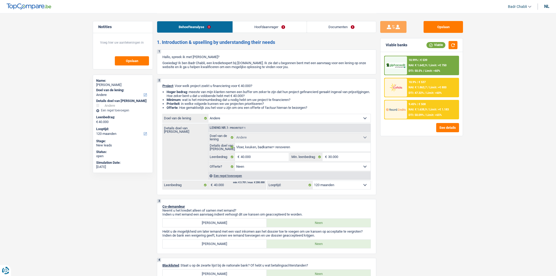
select select "other"
select select "120"
select select "other"
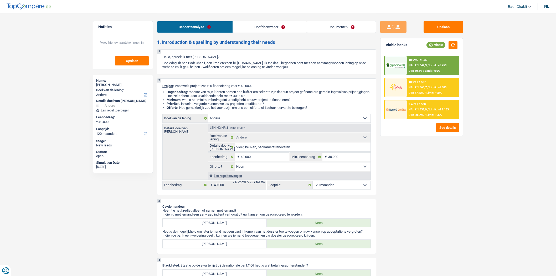
select select "false"
select select "120"
select select "worker"
select select "familyAllowances"
select select "netSalary"
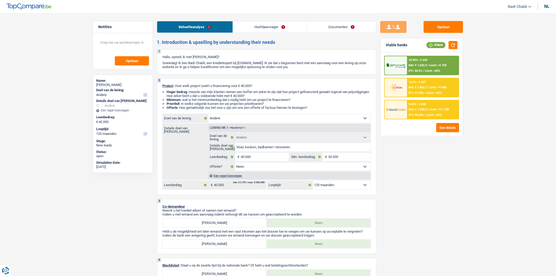
select select "alimony"
select select "other"
select select "ownerWithMortgage"
select select "mortgage"
select select "240"
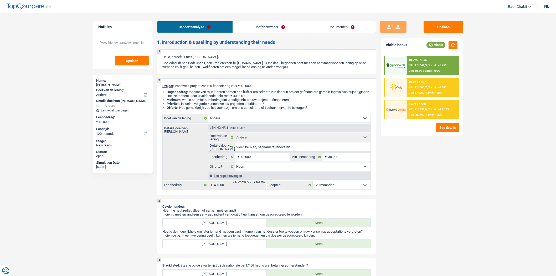
select select "personalLoan"
select select "smallWorks"
select select "42"
select select "personalLoan"
select select "smallWorks"
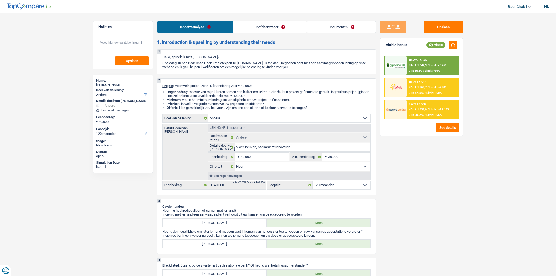
select select "120"
select select "renovationLoan"
select select "120"
select select "other"
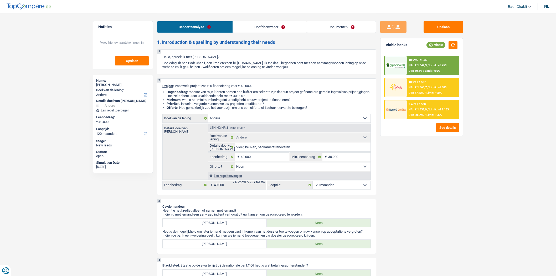
select select "false"
select select "120"
click at [122, 84] on div "[PERSON_NAME]" at bounding box center [122, 85] width 53 height 4
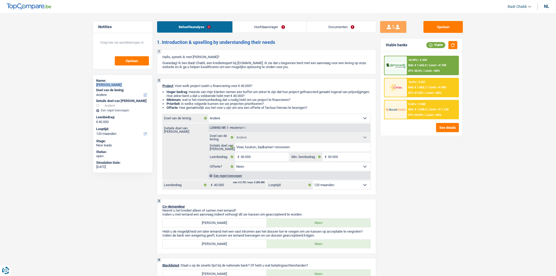
click at [122, 84] on div "[PERSON_NAME]" at bounding box center [122, 85] width 53 height 4
copy div "[PERSON_NAME]"
select select "other"
select select "120"
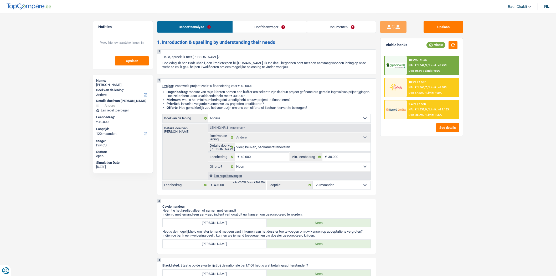
select select "other"
select select "false"
select select "120"
select select "worker"
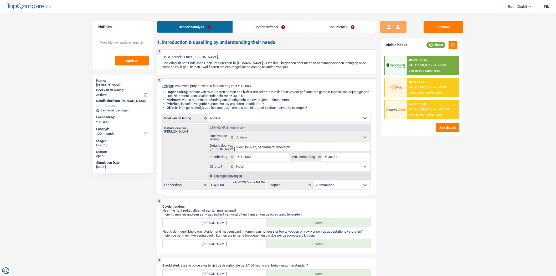
select select "familyAllowances"
select select "netSalary"
select select "alimony"
select select "other"
select select "ownerWithMortgage"
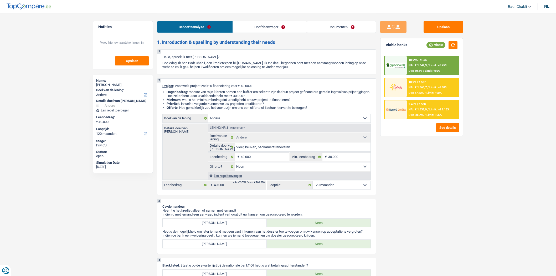
select select "mortgage"
select select "240"
select select "personalLoan"
select select "smallWorks"
select select "42"
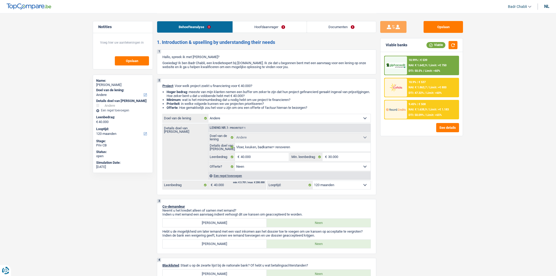
select select "personalLoan"
select select "smallWorks"
select select "120"
select select "renovationLoan"
select select "120"
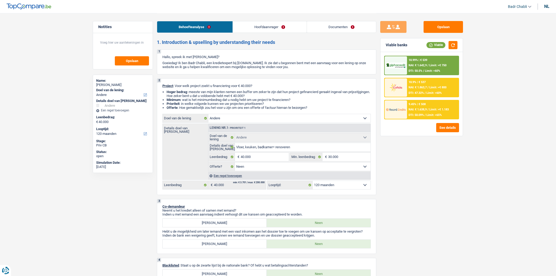
select select "other"
select select "false"
select select "120"
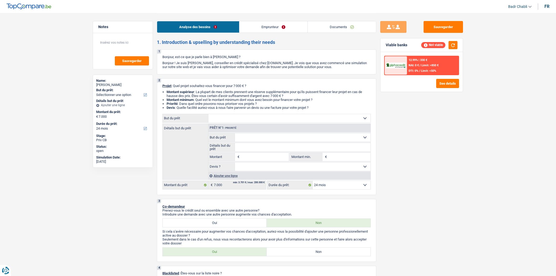
select select "24"
click at [262, 159] on input "Montant" at bounding box center [265, 157] width 48 height 8
click at [266, 160] on input "7.000" at bounding box center [265, 157] width 48 height 8
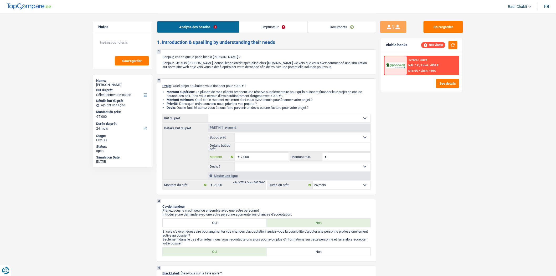
click at [266, 160] on input "7.000" at bounding box center [265, 157] width 48 height 8
type input "31.304"
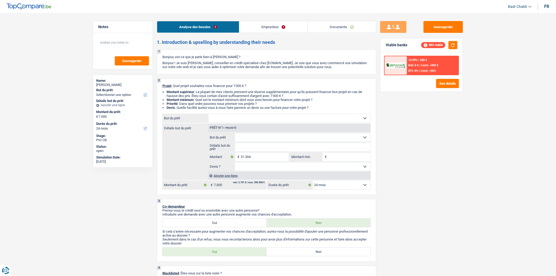
type input "31.304"
select select "120"
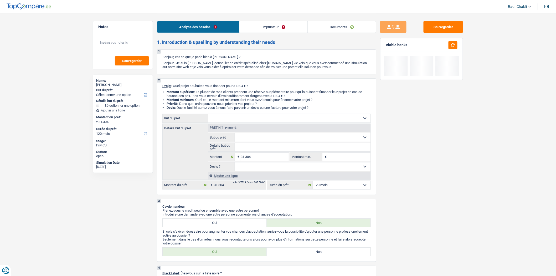
click at [251, 120] on select "Confort maison: meubles, textile, peinture, électroménager, outillage non-profe…" at bounding box center [290, 118] width 162 height 8
select select "car"
click at [209, 115] on select "Confort maison: meubles, textile, peinture, électroménager, outillage non-profe…" at bounding box center [290, 118] width 162 height 8
select select "car"
select select "60"
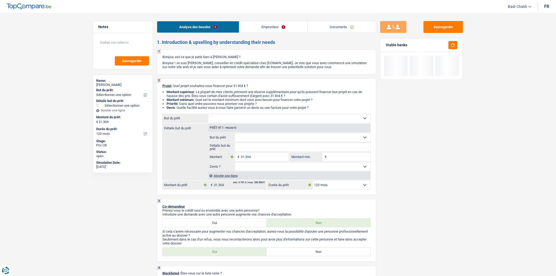
select select "car"
select select "60"
select select "car"
select select "60"
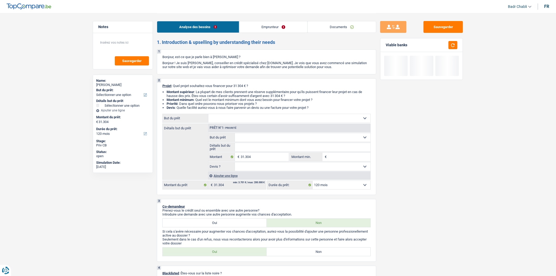
select select "car"
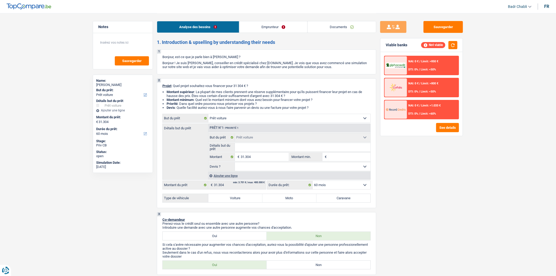
click at [253, 149] on input "Détails but du prêt" at bounding box center [303, 147] width 136 height 8
click at [243, 150] on input "Détails but du prêt" at bounding box center [303, 147] width 136 height 8
type input "F"
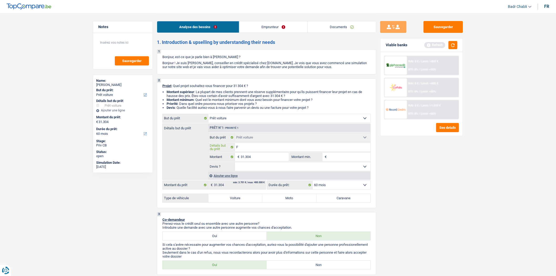
type input "Fo"
type input "For"
type input "Ford"
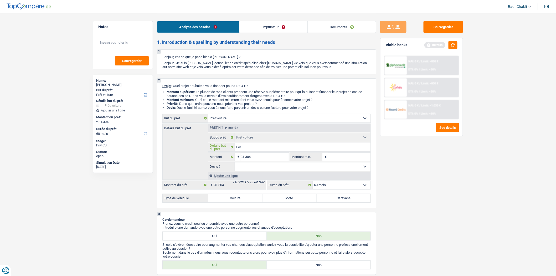
type input "Ford"
type input "Ford T"
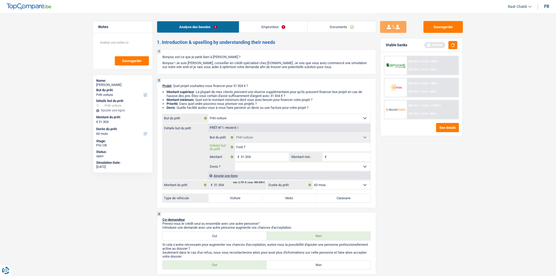
type input "Ford To"
type input "Ford Tou"
type input "Ford Tour"
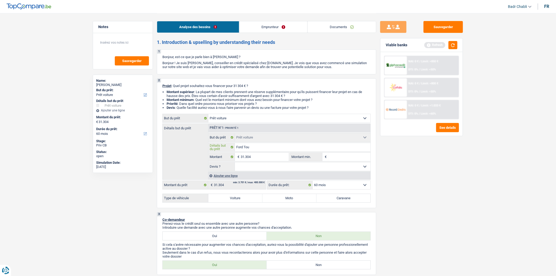
type input "Ford Tour"
type input "Ford Tourn"
type input "Ford Tourne"
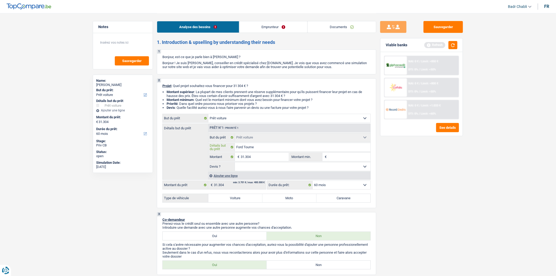
type input "Ford Tourneo"
type input "Ford Tourneo H"
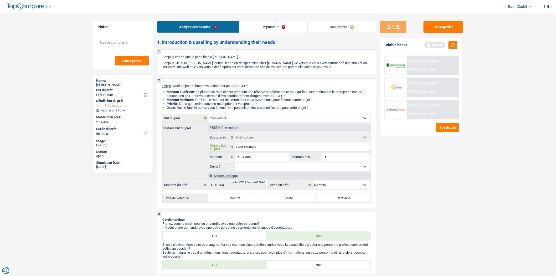
type input "Ford Tourneo H"
type input "Ford Tourneo Hy"
type input "Ford Tourneo Hyb"
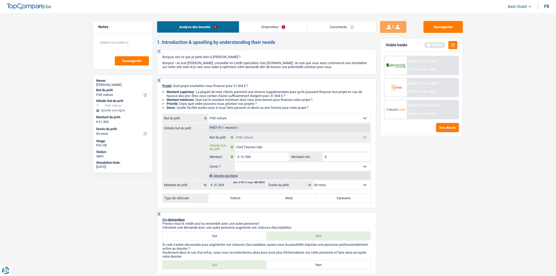
type input "Ford Tourneo Hybr"
type input "Ford Tourneo Hybri"
type input "Ford Tourneo Hybrid"
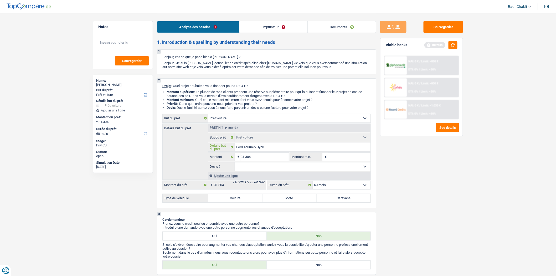
type input "Ford Tourneo Hybrid"
type input "Ford Tourneo Hybride"
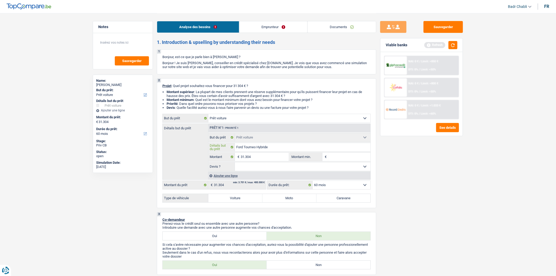
type input "Ford Tourneo Hybride 2"
type input "Ford Tourneo Hybride 20"
type input "Ford Tourneo Hybride 202"
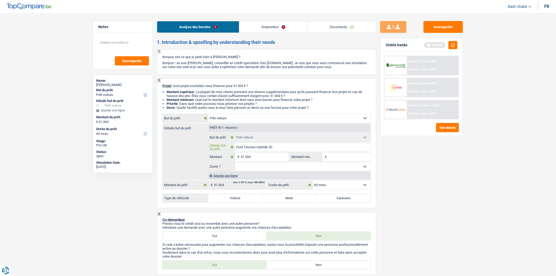
type input "Ford Tourneo Hybride 202"
type input "Ford Tourneo Hybride 2025"
click at [265, 150] on input "Ford Tourneo Hybride 2025" at bounding box center [303, 147] width 136 height 8
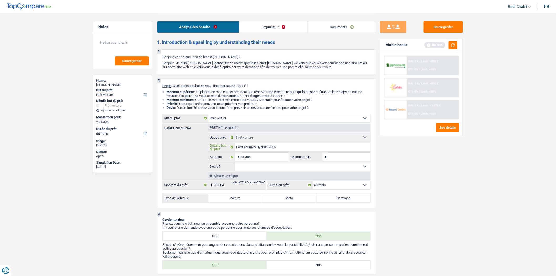
type input "Ford Tourneo 2025"
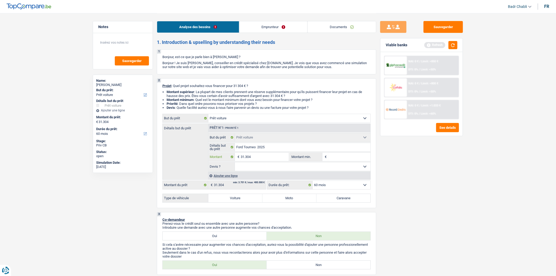
click at [266, 154] on input "31.304" at bounding box center [265, 157] width 48 height 8
click at [343, 159] on input "Montant min." at bounding box center [349, 157] width 43 height 8
paste input "31.304"
type input "31.304"
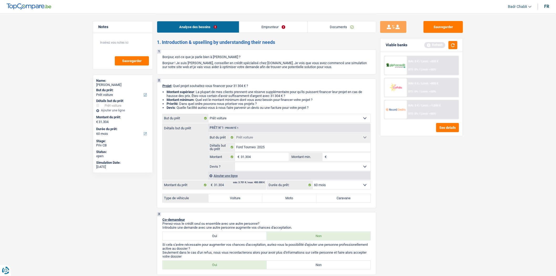
type input "31.304"
click at [280, 169] on select "Oui Non Non répondu Sélectionner une option" at bounding box center [303, 167] width 136 height 8
select select "yes"
click at [235, 164] on select "Oui Non Non répondu Sélectionner une option" at bounding box center [303, 167] width 136 height 8
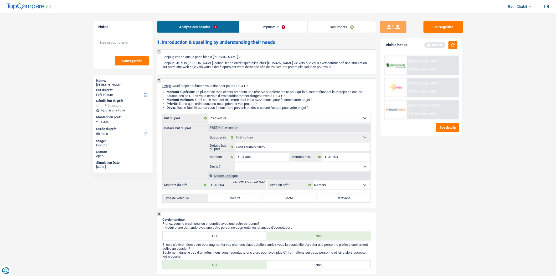
select select "yes"
click at [232, 201] on label "Voiture" at bounding box center [236, 198] width 54 height 8
click at [232, 201] on input "Voiture" at bounding box center [236, 198] width 54 height 8
radio input "true"
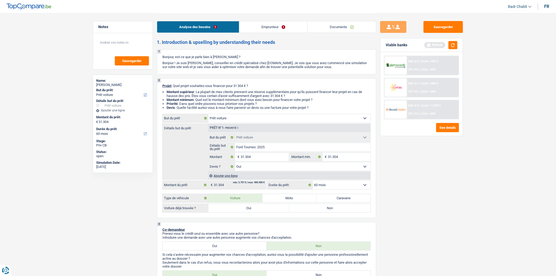
click at [241, 212] on label "Oui" at bounding box center [249, 208] width 81 height 8
click at [241, 212] on input "Oui" at bounding box center [249, 208] width 81 height 8
radio input "true"
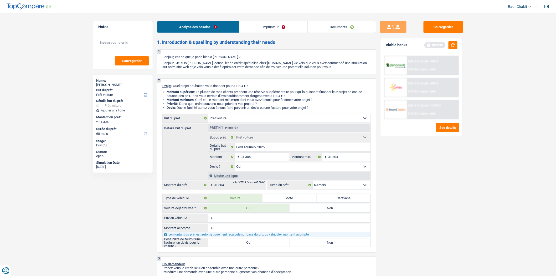
click at [243, 247] on label "Oui" at bounding box center [249, 243] width 81 height 8
click at [243, 247] on input "Oui" at bounding box center [249, 243] width 81 height 8
radio input "true"
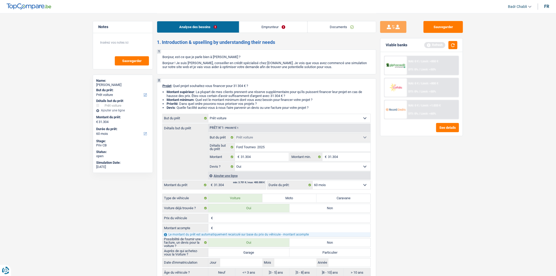
click at [247, 254] on label "Garage" at bounding box center [249, 253] width 81 height 8
click at [247, 254] on input "Garage" at bounding box center [249, 253] width 81 height 8
radio input "true"
click at [251, 270] on div "Auprès de qui achetez-vous la Voiture ? Garage Particulier Date d'immatriculati…" at bounding box center [267, 262] width 209 height 29
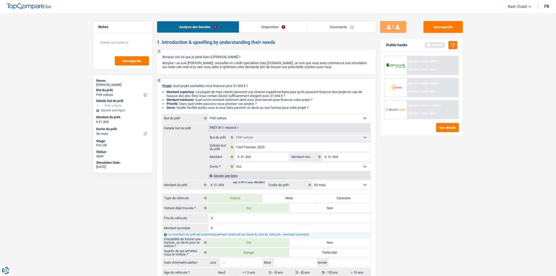
click at [250, 264] on input "Jour" at bounding box center [241, 262] width 42 height 8
type input "0"
type input "01"
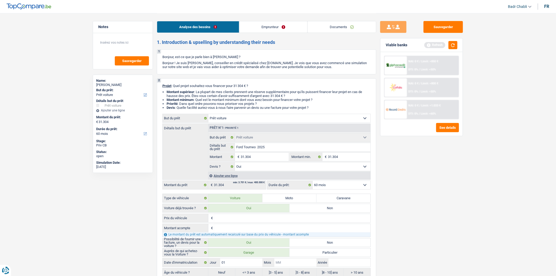
type input "0"
type input "01"
type input "2"
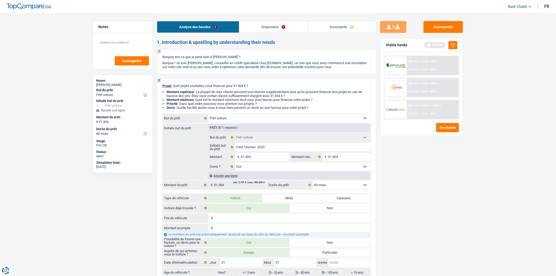
type input "2"
type input "20"
type input "202"
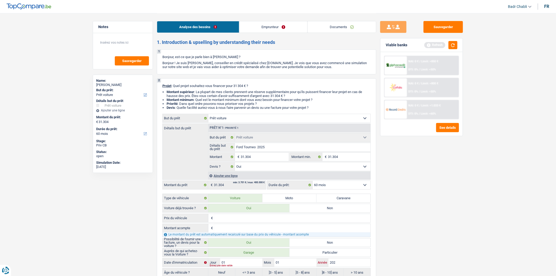
type input "2025"
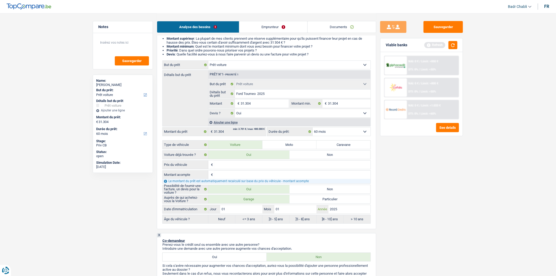
scroll to position [146, 0]
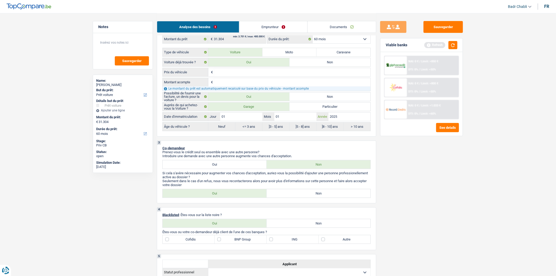
type input "2025"
radio input "false"
radio input "true"
select select "84"
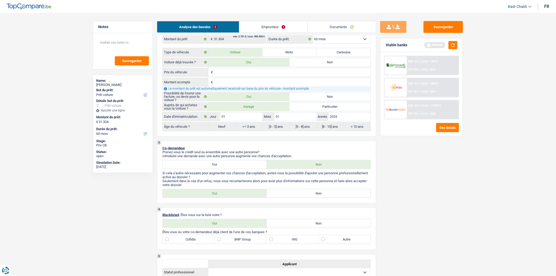
select select "84"
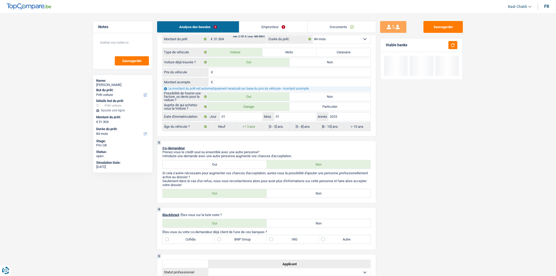
click at [306, 193] on label "Non" at bounding box center [319, 193] width 104 height 8
click at [306, 193] on input "Non" at bounding box center [319, 193] width 104 height 8
radio input "true"
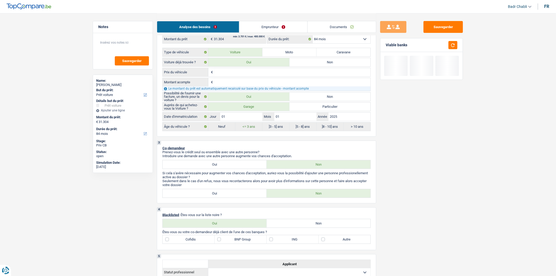
click at [316, 227] on label "Non" at bounding box center [319, 223] width 104 height 8
click at [316, 227] on input "Non" at bounding box center [319, 223] width 104 height 8
radio input "true"
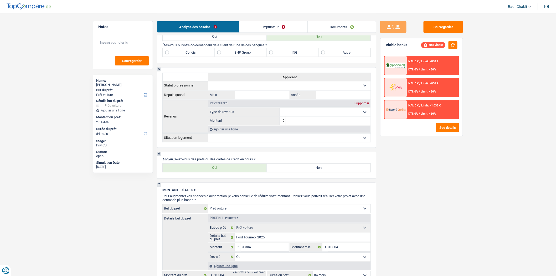
scroll to position [380, 0]
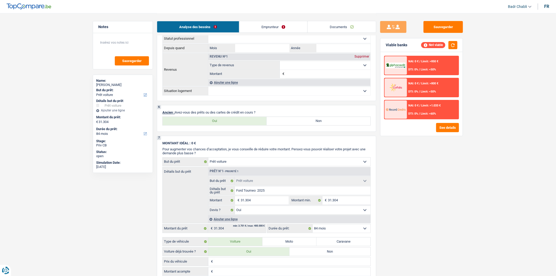
click at [219, 125] on label "Oui" at bounding box center [215, 121] width 104 height 8
click at [219, 125] on input "Oui" at bounding box center [215, 121] width 104 height 8
radio input "true"
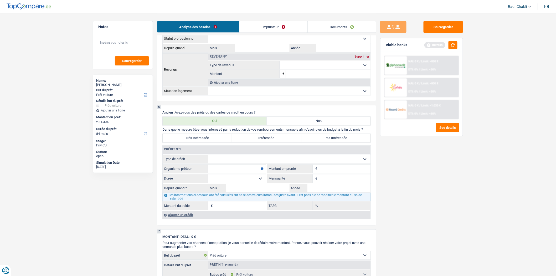
click at [251, 164] on select "Carte ou ouverture de crédit Prêt hypothécaire Vente à tempérament Prêt à tempé…" at bounding box center [290, 159] width 162 height 8
select select "carLoan"
type input "0"
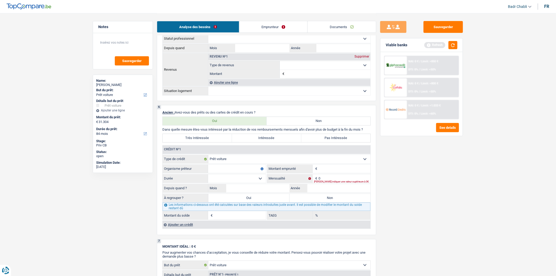
click at [242, 173] on input "Organisme prêteur" at bounding box center [237, 169] width 58 height 8
type input "Alphacredit"
click at [454, 48] on button "button" at bounding box center [453, 45] width 9 height 8
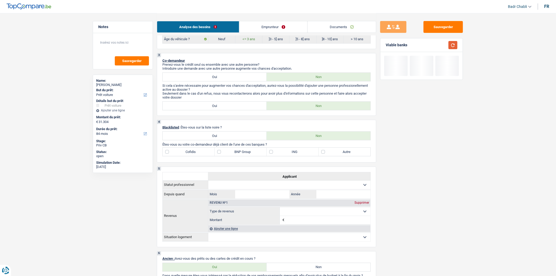
scroll to position [117, 0]
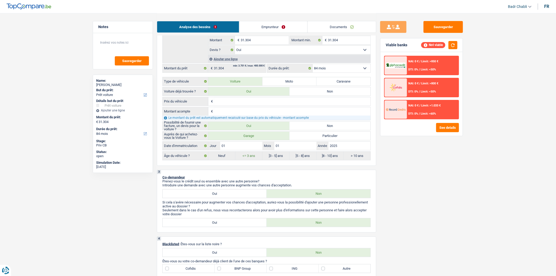
click at [424, 66] on div "NAI: 0 € / Limit: >850 € DTI: 0% / Limit: <50%" at bounding box center [433, 65] width 52 height 18
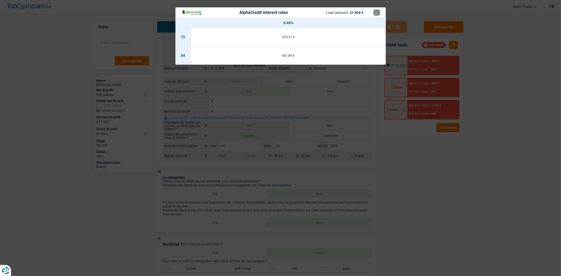
click at [375, 11] on button "×" at bounding box center [377, 12] width 6 height 5
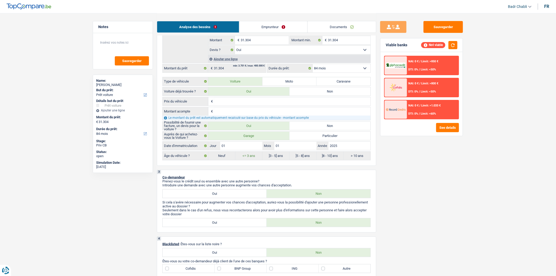
click at [441, 107] on div "NAI: 0 € / Limit: >1.033 € DTI: 0% / Limit: <60%" at bounding box center [433, 109] width 52 height 18
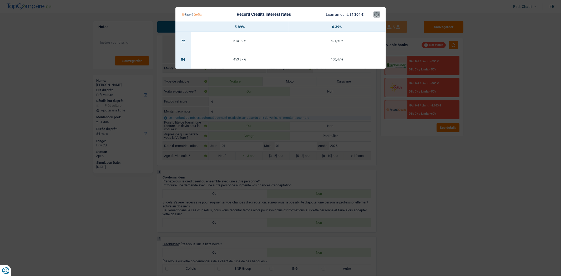
click at [375, 14] on button "×" at bounding box center [377, 14] width 6 height 5
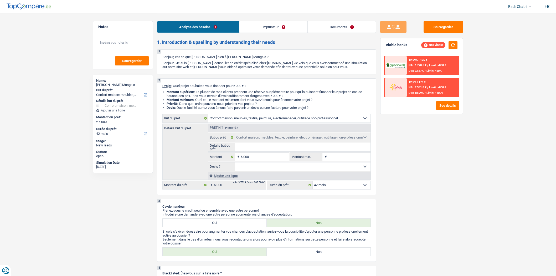
select select "household"
select select "42"
select select "household"
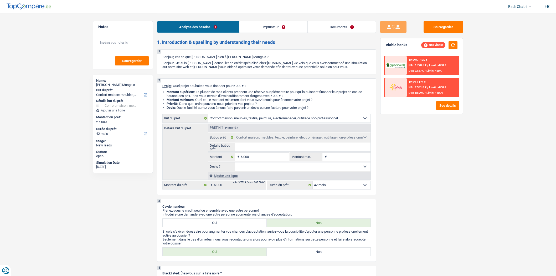
select select "42"
select select "publicEmployee"
select select "familyAllowances"
select select "netSalary"
select select "mealVouchers"
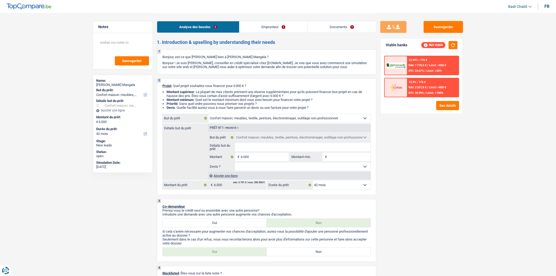
select select "rents"
select select "household"
select select "42"
click at [454, 106] on button "See details" at bounding box center [448, 105] width 23 height 9
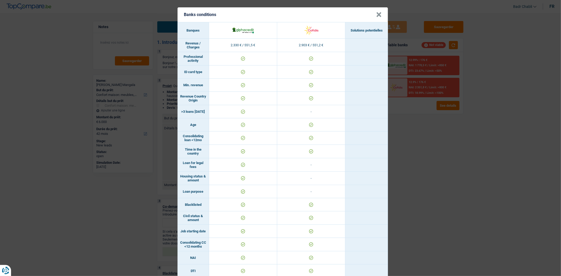
click at [378, 14] on button "×" at bounding box center [379, 14] width 6 height 5
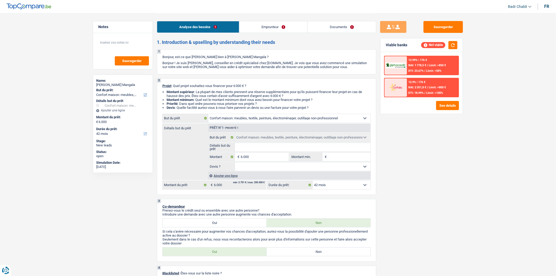
click at [283, 23] on link "Emprunteur" at bounding box center [274, 26] width 68 height 11
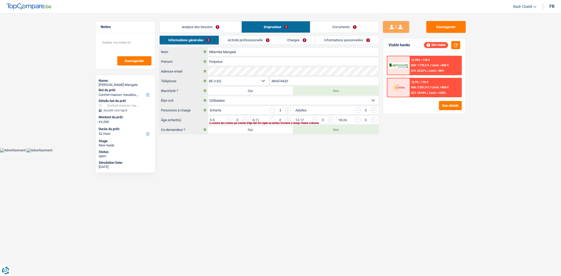
click at [240, 39] on link "Activité professionnelle" at bounding box center [248, 40] width 59 height 9
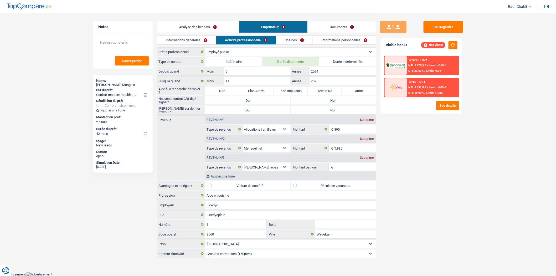
click at [227, 89] on label "Non" at bounding box center [222, 91] width 34 height 8
click at [227, 89] on input "Non" at bounding box center [222, 91] width 34 height 8
radio input "true"
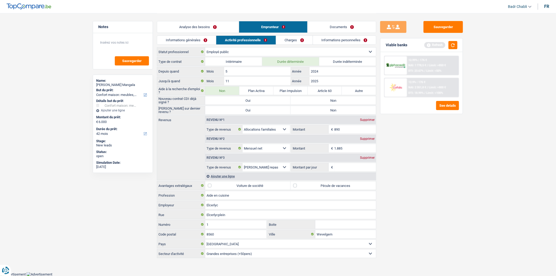
click at [336, 102] on label "Non" at bounding box center [333, 100] width 85 height 8
click at [336, 102] on input "Non" at bounding box center [333, 100] width 85 height 8
radio input "true"
click at [337, 105] on div "Nouveau contrat CDI déjà signé ? Oui Non" at bounding box center [267, 100] width 220 height 9
click at [337, 107] on label "Non" at bounding box center [333, 110] width 85 height 8
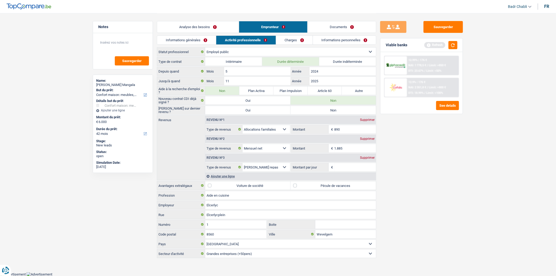
click at [337, 107] on input "Non" at bounding box center [333, 110] width 85 height 8
radio input "true"
click at [339, 108] on label "Non" at bounding box center [333, 110] width 85 height 8
click at [339, 108] on input "Non" at bounding box center [333, 110] width 85 height 8
click at [454, 43] on button "button" at bounding box center [453, 45] width 9 height 8
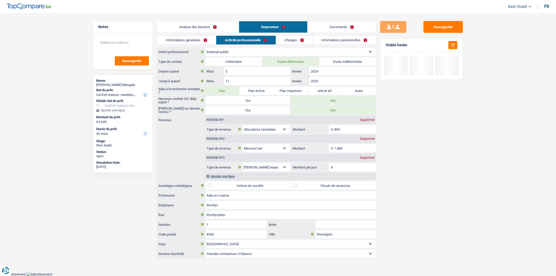
click at [291, 186] on label "Voiture de société" at bounding box center [247, 185] width 85 height 8
click at [291, 186] on input "Voiture de société" at bounding box center [247, 185] width 85 height 8
checkbox input "true"
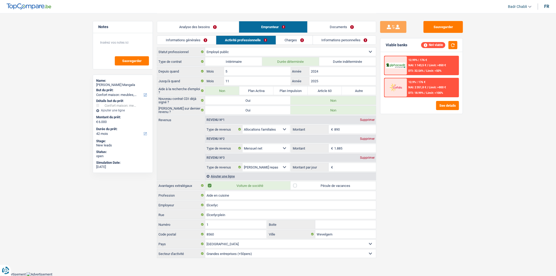
click at [300, 186] on label "Pécule de vacances" at bounding box center [333, 185] width 85 height 8
click at [300, 186] on input "Pécule de vacances" at bounding box center [333, 185] width 85 height 8
checkbox input "true"
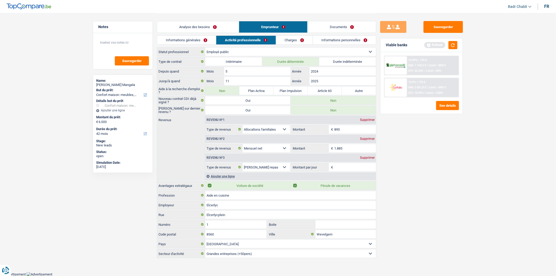
click at [215, 183] on label "Voiture de société" at bounding box center [247, 185] width 85 height 8
click at [215, 183] on input "Voiture de société" at bounding box center [247, 185] width 85 height 8
checkbox input "false"
click at [443, 162] on div "Sauvegarder Viable banks Refresh 12.99% | 176 € NAI: 1 143,5 € / Limit: >850 € …" at bounding box center [422, 144] width 91 height 247
click at [450, 41] on button "button" at bounding box center [453, 45] width 9 height 8
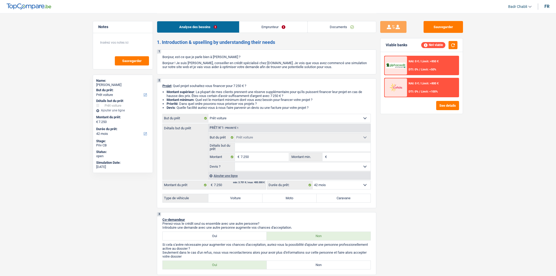
select select "car"
select select "42"
select select "car"
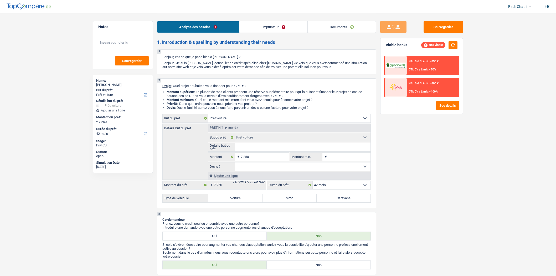
select select "42"
select select "car"
select select "42"
select select "32"
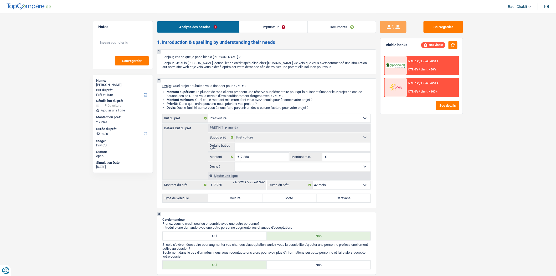
click at [264, 29] on link "Emprunteur" at bounding box center [274, 26] width 68 height 11
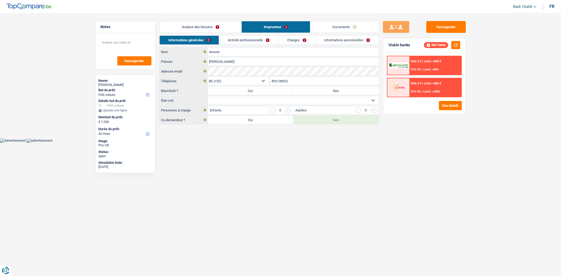
click at [288, 81] on input "492138922" at bounding box center [324, 81] width 109 height 8
paste input "+32491138"
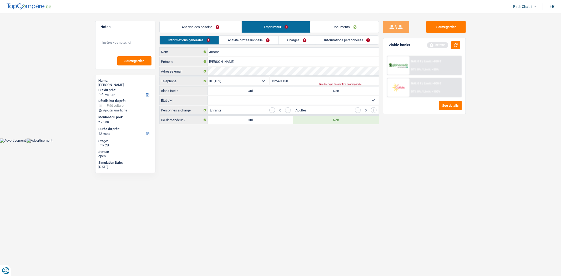
click at [277, 80] on input "+32491138" at bounding box center [324, 81] width 109 height 8
click at [299, 81] on input "491138" at bounding box center [324, 81] width 109 height 8
click at [281, 84] on input "491138" at bounding box center [324, 81] width 109 height 8
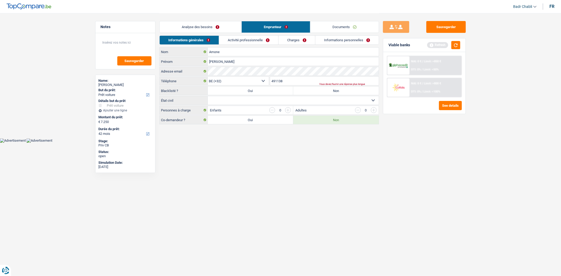
paste input "922"
type input "491138922"
click at [241, 99] on select "Célibataire Marié(e) Cohabitant(e) légal(e) Divorcé(e) Veuf(ve) Séparé (de fait…" at bounding box center [293, 100] width 171 height 8
select select "single"
click at [208, 97] on select "Célibataire Marié(e) Cohabitant(e) légal(e) Divorcé(e) Veuf(ve) Séparé (de fait…" at bounding box center [293, 100] width 171 height 8
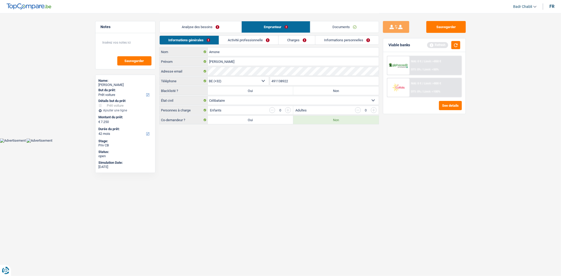
click at [212, 25] on link "Analyse des besoins" at bounding box center [201, 26] width 82 height 11
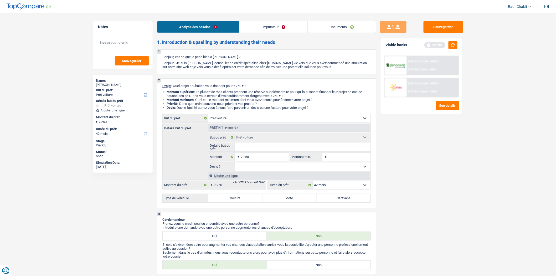
click at [348, 30] on link "Documents" at bounding box center [342, 26] width 68 height 11
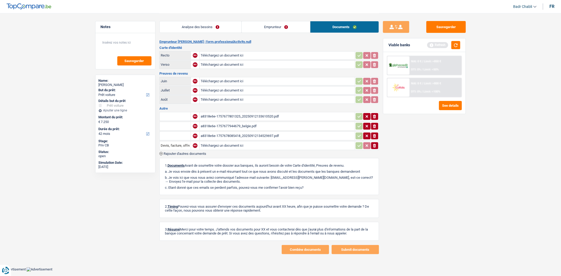
click at [241, 114] on div "a8318e6e-1757677801325_20250912133610520.pdf" at bounding box center [277, 117] width 153 height 8
click at [239, 122] on div "a8318e6e-1757677944679_belgie.pdf" at bounding box center [277, 126] width 153 height 8
click at [201, 25] on link "Analyse des besoins" at bounding box center [201, 26] width 82 height 11
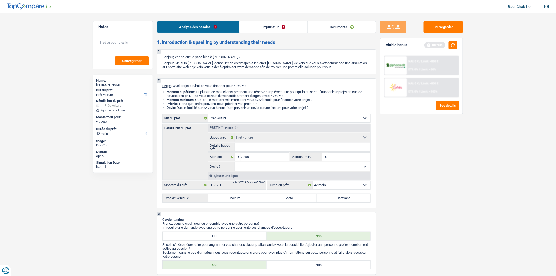
click at [254, 149] on input "Détails but du prêt" at bounding box center [303, 147] width 136 height 8
paste input "Abarth 595"
type input "Abarth 595"
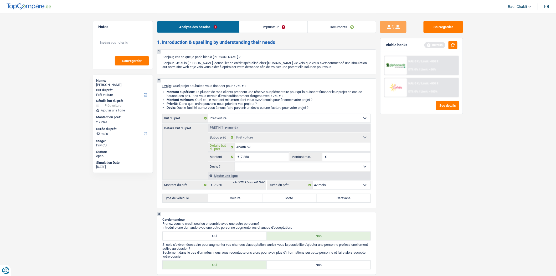
type input "Abarth 595"
type input "Abarth 595 2"
type input "Abarth 595 20"
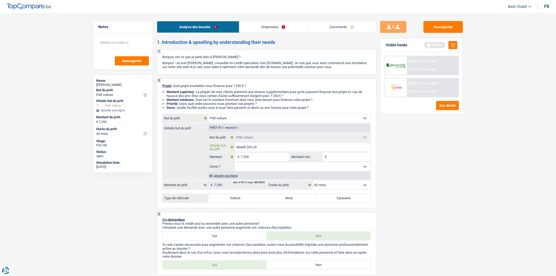
type input "Abarth 595 201"
type input "Abarth 595 2019"
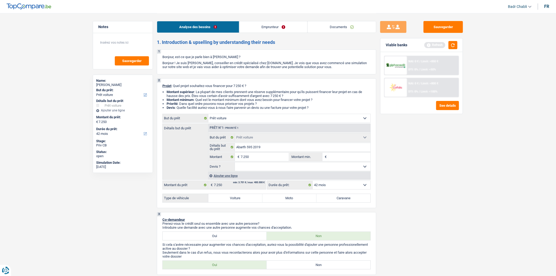
click at [246, 169] on select "Oui Non Non répondu Sélectionner une option" at bounding box center [303, 167] width 136 height 8
select select "yes"
click at [235, 164] on select "Oui Non Non répondu Sélectionner une option" at bounding box center [303, 167] width 136 height 8
select select "yes"
click at [248, 203] on div "Type de véhicule Voiture Moto Caravane Tous les champs sont obligatoires. Veuil…" at bounding box center [267, 198] width 209 height 9
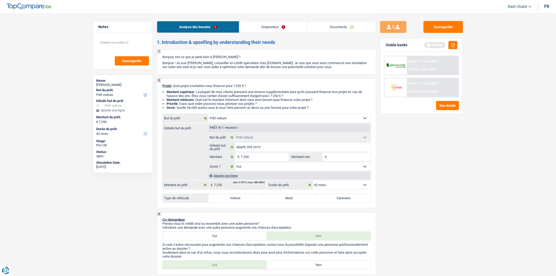
click at [249, 202] on label "Voiture" at bounding box center [236, 198] width 54 height 8
click at [249, 202] on input "Voiture" at bounding box center [236, 198] width 54 height 8
radio input "true"
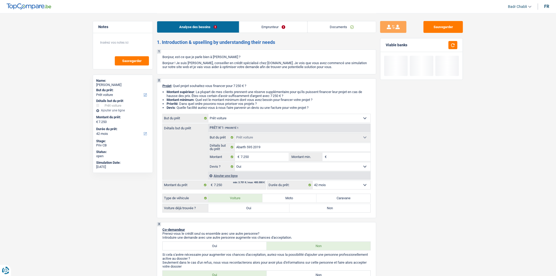
scroll to position [29, 0]
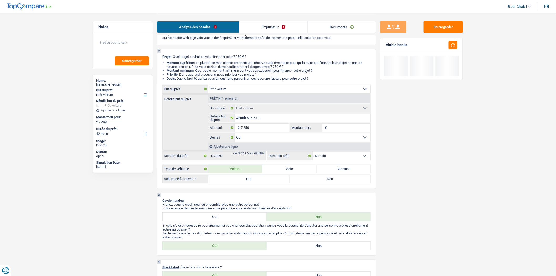
click at [251, 183] on label "Oui" at bounding box center [249, 179] width 81 height 8
click at [251, 183] on input "Oui" at bounding box center [249, 179] width 81 height 8
radio input "true"
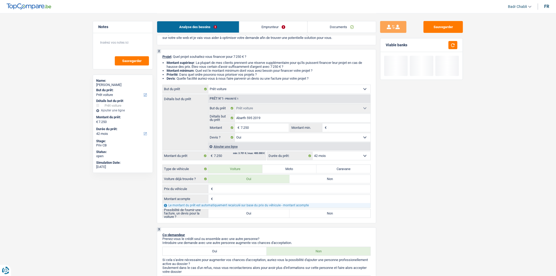
click at [243, 212] on label "Oui" at bounding box center [249, 213] width 81 height 8
click at [243, 212] on input "Oui" at bounding box center [249, 213] width 81 height 8
radio input "true"
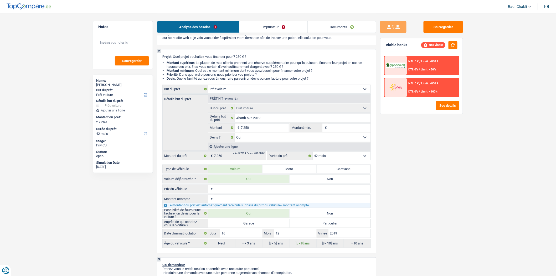
click at [245, 223] on label "Garage" at bounding box center [249, 223] width 81 height 8
click at [245, 223] on input "Garage" at bounding box center [249, 223] width 81 height 8
radio input "true"
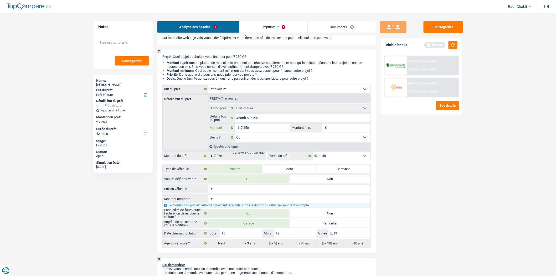
click at [251, 127] on input "7.250" at bounding box center [265, 128] width 48 height 8
click at [361, 129] on input "Montant min." at bounding box center [349, 128] width 43 height 8
paste input "7.250"
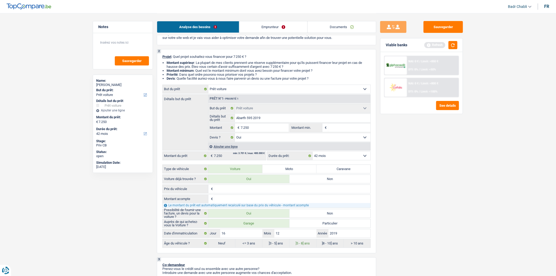
type input "7.250"
click at [238, 190] on input "Prix du véhicule" at bounding box center [292, 189] width 156 height 8
paste input "7.250"
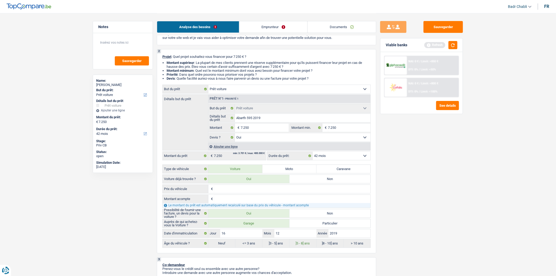
type input "7.250"
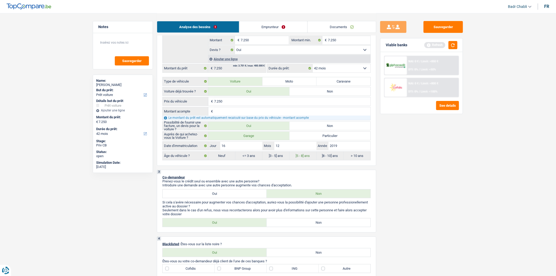
type input "7.250"
click at [308, 231] on div "3 Co-demandeur Prenez-vous le crédit seul ou ensemble avec une autre personne? …" at bounding box center [267, 201] width 220 height 63
click at [312, 222] on label "Non" at bounding box center [319, 223] width 104 height 8
click at [312, 222] on input "Non" at bounding box center [319, 223] width 104 height 8
radio input "true"
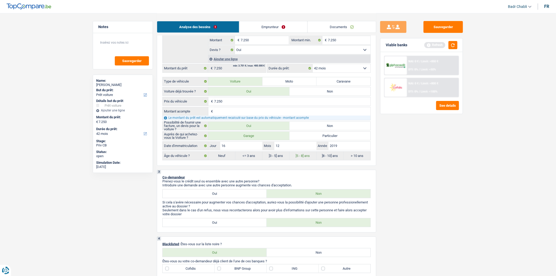
click at [320, 246] on p "Blacklisted : Êtes-vous sur la liste noire ?" at bounding box center [267, 244] width 209 height 4
click at [320, 253] on label "Non" at bounding box center [319, 253] width 104 height 8
click at [320, 253] on input "Non" at bounding box center [319, 253] width 104 height 8
radio input "true"
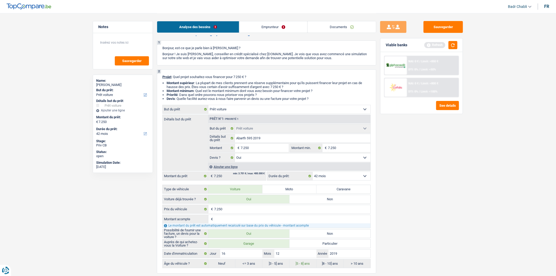
scroll to position [0, 0]
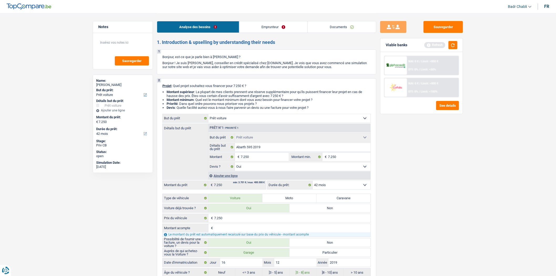
click at [276, 33] on div "Analyse des besoins Emprunteur Documents" at bounding box center [267, 24] width 220 height 22
click at [286, 25] on link "Emprunteur" at bounding box center [274, 26] width 68 height 11
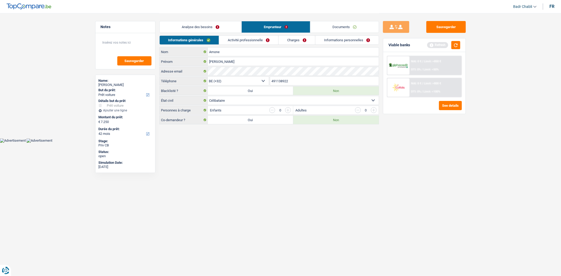
click at [329, 44] on link "Informations personnelles" at bounding box center [346, 40] width 63 height 9
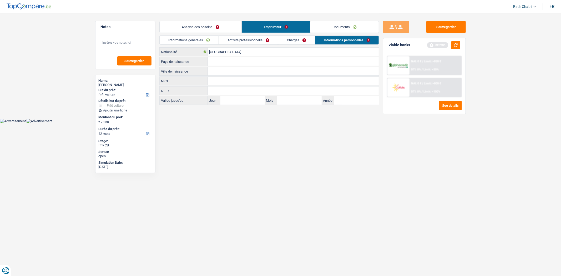
click at [222, 47] on div "Belgique Nationalité" at bounding box center [269, 51] width 220 height 9
click at [222, 50] on input "[GEOGRAPHIC_DATA]" at bounding box center [293, 52] width 171 height 8
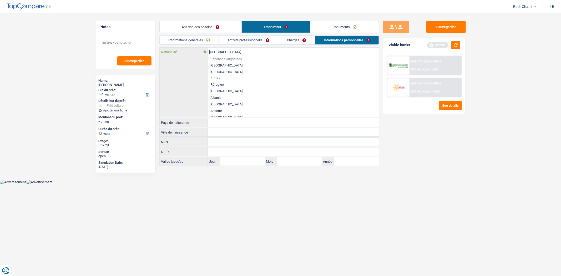
click at [222, 50] on input "[GEOGRAPHIC_DATA]" at bounding box center [293, 52] width 171 height 8
type input "i"
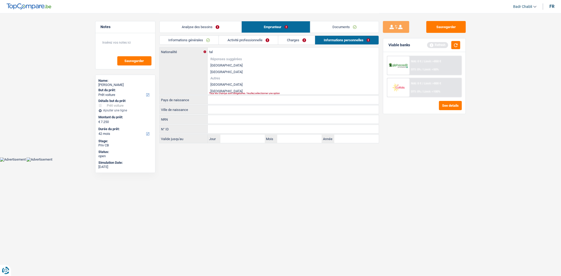
click at [217, 92] on li "[GEOGRAPHIC_DATA]" at bounding box center [293, 91] width 171 height 7
type input "[GEOGRAPHIC_DATA]"
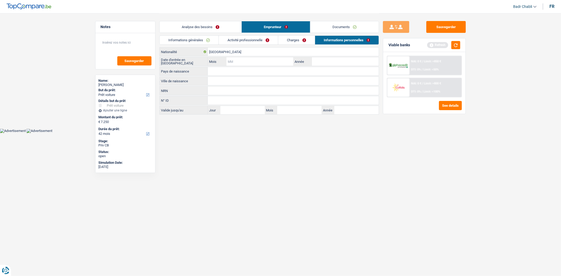
click at [255, 61] on input "Mois" at bounding box center [259, 61] width 67 height 8
type input "01"
type input "2020"
click at [241, 53] on input "[GEOGRAPHIC_DATA]" at bounding box center [293, 52] width 171 height 8
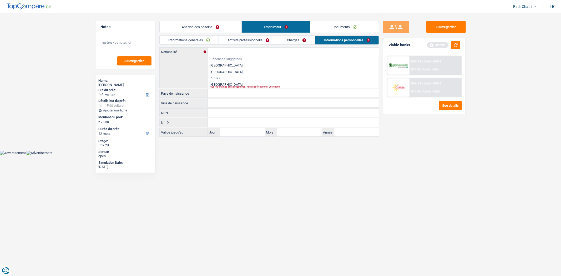
click at [212, 84] on li "[GEOGRAPHIC_DATA]" at bounding box center [293, 84] width 171 height 7
type input "Réfugiée"
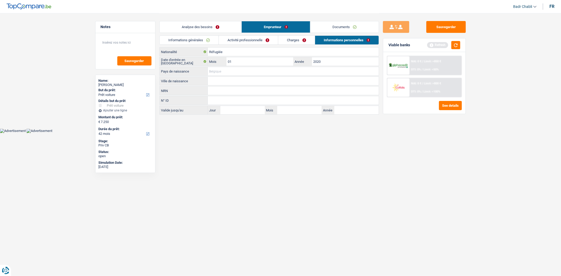
click at [221, 70] on input "Pays de naissance" at bounding box center [293, 71] width 171 height 8
paste input "[GEOGRAPHIC_DATA]"
type input "[GEOGRAPHIC_DATA]"
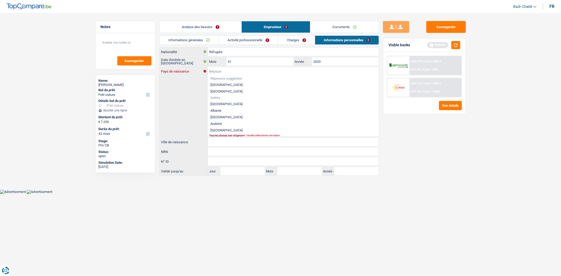
paste input "[GEOGRAPHIC_DATA]"
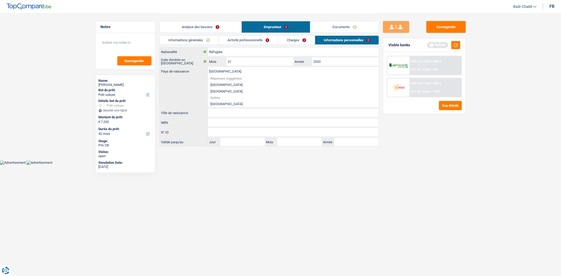
type input "[GEOGRAPHIC_DATA]"
click at [216, 104] on li "[GEOGRAPHIC_DATA]" at bounding box center [293, 104] width 171 height 7
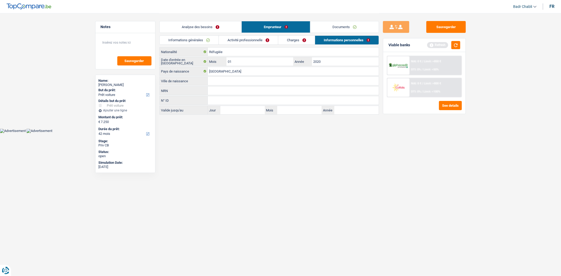
click at [226, 85] on input "Ville de naissance" at bounding box center [293, 81] width 171 height 8
click at [223, 49] on input "Réfugiée" at bounding box center [293, 52] width 171 height 8
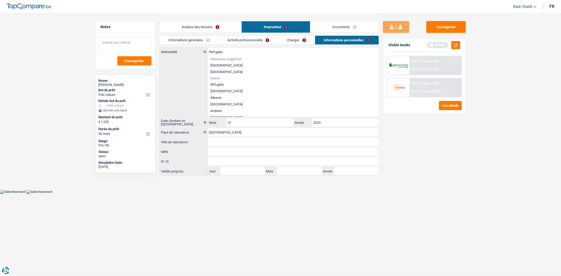
click at [130, 47] on textarea at bounding box center [125, 45] width 52 height 16
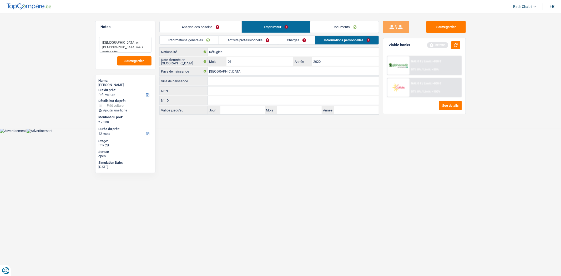
type textarea "Née en Belgique mais nationalité Italien"
click at [230, 54] on input "Réfugiée" at bounding box center [293, 52] width 171 height 8
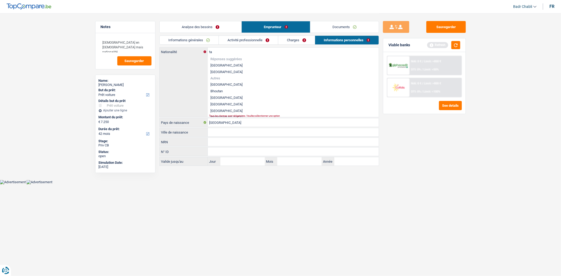
click at [219, 111] on li "[GEOGRAPHIC_DATA]" at bounding box center [293, 111] width 171 height 7
type input "[GEOGRAPHIC_DATA]"
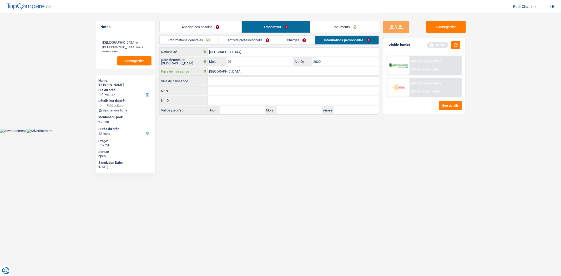
click at [222, 73] on input "[GEOGRAPHIC_DATA]" at bounding box center [293, 71] width 171 height 8
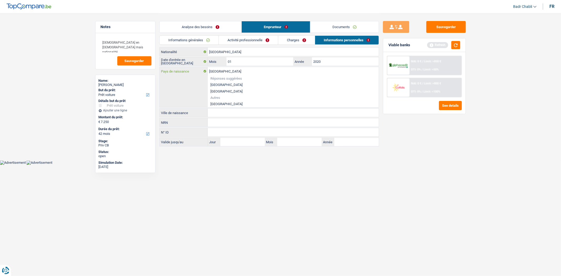
click at [222, 73] on input "[GEOGRAPHIC_DATA]" at bounding box center [293, 71] width 171 height 8
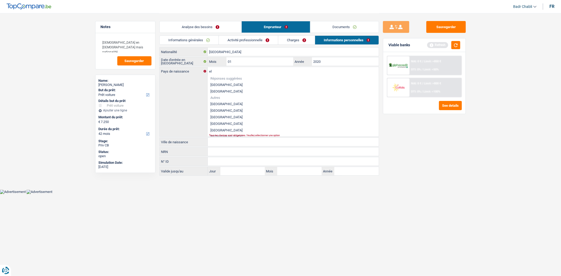
click at [225, 104] on li "[GEOGRAPHIC_DATA]" at bounding box center [293, 104] width 171 height 7
type input "[GEOGRAPHIC_DATA]"
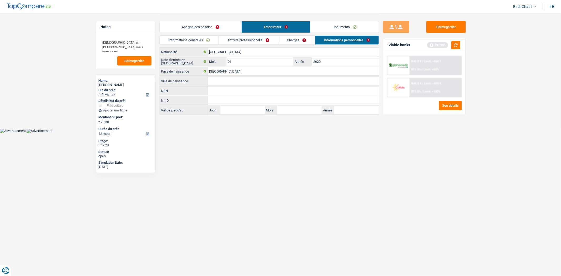
drag, startPoint x: 222, startPoint y: 82, endPoint x: 219, endPoint y: 83, distance: 3.3
click at [222, 82] on input "Ville de naissance" at bounding box center [293, 81] width 171 height 8
type input "Seraing"
click at [200, 26] on link "Analyse des besoins" at bounding box center [201, 26] width 82 height 11
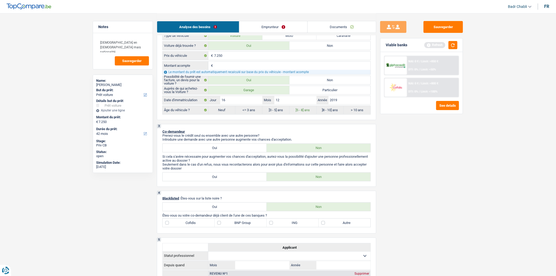
scroll to position [88, 0]
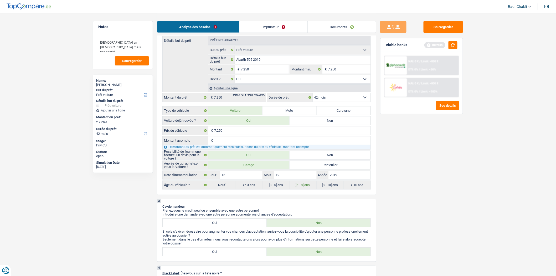
click at [271, 24] on link "Emprunteur" at bounding box center [274, 26] width 68 height 11
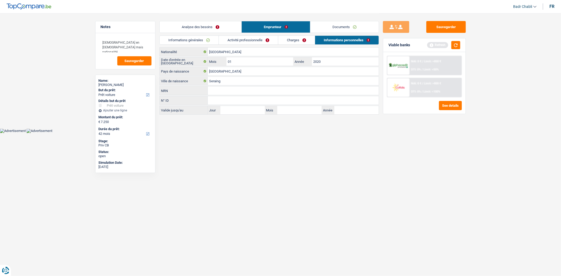
click at [233, 41] on link "Activité professionnelle" at bounding box center [248, 40] width 59 height 9
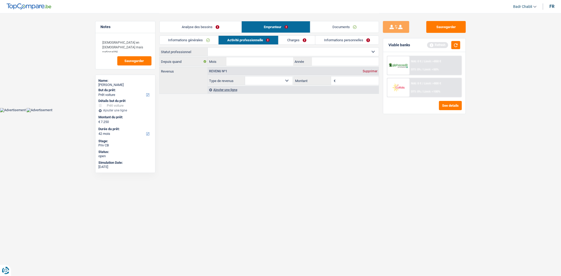
click at [231, 52] on select "Ouvrier Employé privé Employé public Invalide Indépendant Pensionné Chômeur Mut…" at bounding box center [293, 52] width 171 height 8
select select "publicEmployee"
click at [208, 48] on select "Ouvrier Employé privé Employé public Invalide Indépendant Pensionné Chômeur Mut…" at bounding box center [293, 52] width 171 height 8
select select "netSalary"
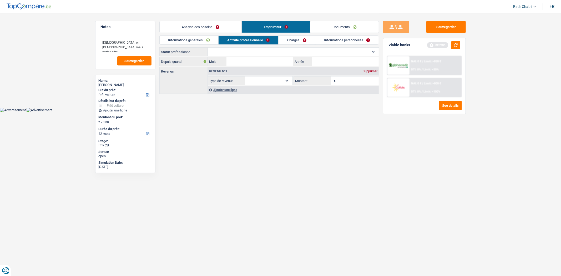
select select "mealVouchers"
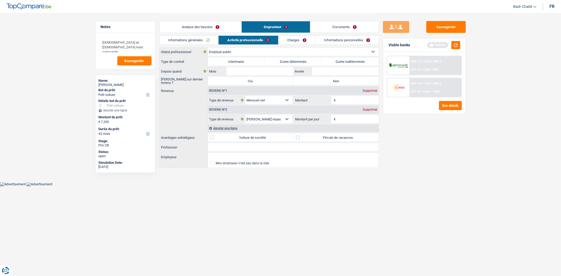
click at [347, 60] on label "Durée indéterminée" at bounding box center [350, 61] width 57 height 8
click at [347, 60] on input "Durée indéterminée" at bounding box center [350, 61] width 57 height 8
radio input "true"
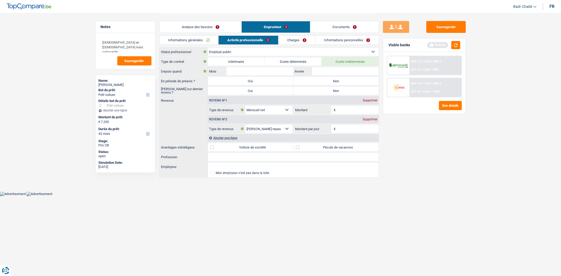
click at [332, 84] on label "Non" at bounding box center [335, 81] width 85 height 8
click at [332, 84] on input "Non" at bounding box center [335, 81] width 85 height 8
radio input "true"
click at [336, 91] on label "Non" at bounding box center [335, 91] width 85 height 8
click at [336, 91] on input "Non" at bounding box center [335, 91] width 85 height 8
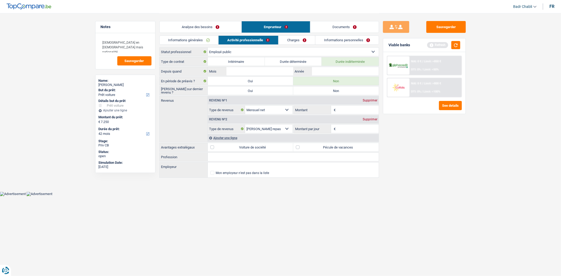
radio input "true"
click at [216, 160] on input "Profession" at bounding box center [293, 157] width 171 height 8
click at [217, 166] on input "Employeur" at bounding box center [293, 167] width 171 height 8
type input "C"
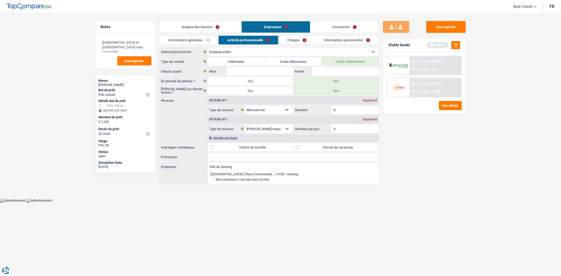
type input "Ville de Seraing"
click at [232, 161] on input "Profession" at bounding box center [293, 157] width 171 height 8
type input "Employé"
click at [324, 69] on input "Année" at bounding box center [345, 71] width 67 height 8
type input "2022"
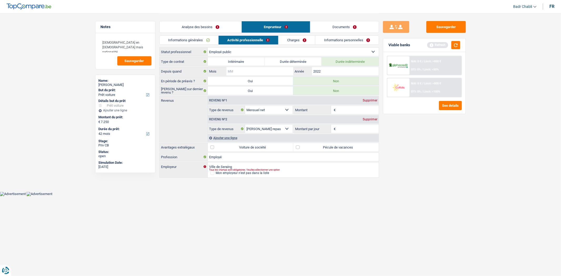
click at [267, 70] on input "Mois" at bounding box center [259, 71] width 67 height 8
type input "03"
click at [314, 147] on label "Pécule de vacances" at bounding box center [335, 147] width 85 height 8
click at [314, 147] on input "Pécule de vacances" at bounding box center [335, 147] width 85 height 8
checkbox input "true"
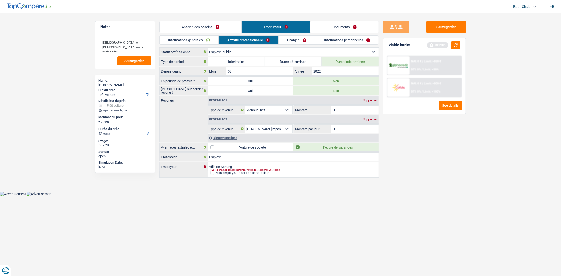
click at [341, 107] on input "Montant" at bounding box center [358, 110] width 42 height 8
click at [351, 108] on input "Montant" at bounding box center [358, 110] width 42 height 8
type input "2.000"
click at [353, 129] on input "Montant par jour" at bounding box center [358, 129] width 42 height 8
type input "8"
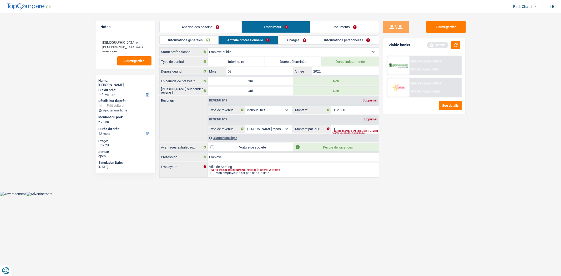
click at [373, 118] on div "Supprimer" at bounding box center [369, 119] width 17 height 3
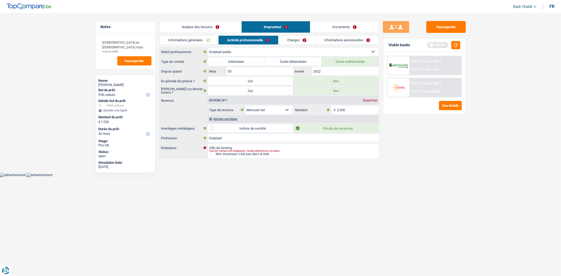
click at [290, 40] on link "Charges" at bounding box center [296, 40] width 37 height 9
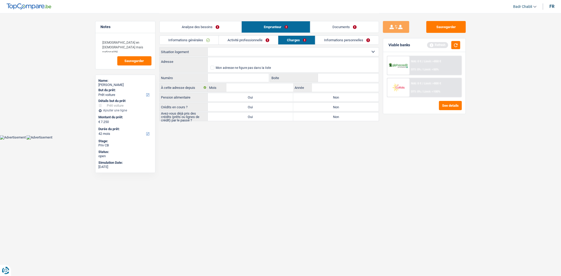
click at [234, 54] on select "Locataire Propriétaire avec prêt hypothécaire Propriétaire sans prêt hypothécai…" at bounding box center [293, 52] width 171 height 8
click at [332, 99] on label "Non" at bounding box center [335, 97] width 85 height 8
click at [332, 99] on input "Non" at bounding box center [335, 97] width 85 height 8
radio input "true"
click at [250, 52] on select "Locataire Propriétaire avec prêt hypothécaire Propriétaire sans prêt hypothécai…" at bounding box center [293, 52] width 171 height 8
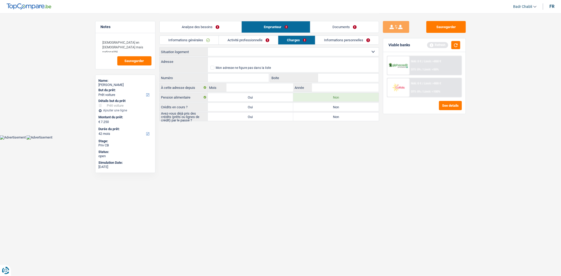
select select "liveWithParents"
click at [208, 48] on select "Locataire Propriétaire avec prêt hypothécaire Propriétaire sans prêt hypothécai…" at bounding box center [293, 52] width 171 height 8
click at [139, 49] on textarea "Née en Belgique mais nationalité Italien" at bounding box center [125, 45] width 52 height 16
type textarea "Née en Belgique mais nationalité Italien et il habite chez ses parents"
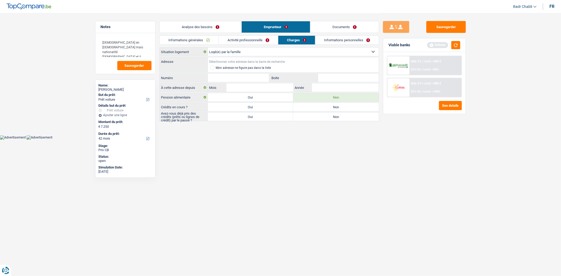
click at [257, 60] on input "Adresse" at bounding box center [293, 61] width 171 height 8
type input "Rue de l'Industrie, 4100, Seraing, BE"
click at [245, 78] on input "Numéro" at bounding box center [238, 78] width 61 height 8
type input "77"
click at [272, 87] on input "Mois" at bounding box center [259, 87] width 67 height 8
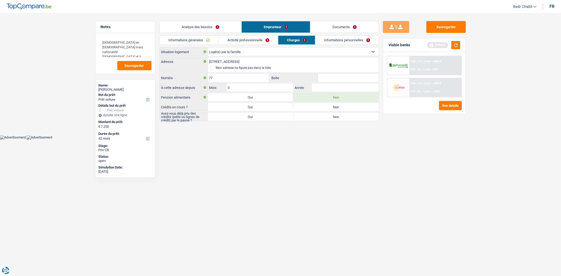
type input "01"
type input "2020"
click at [308, 108] on label "Non" at bounding box center [335, 107] width 85 height 8
click at [308, 108] on input "Non" at bounding box center [335, 107] width 85 height 8
radio input "true"
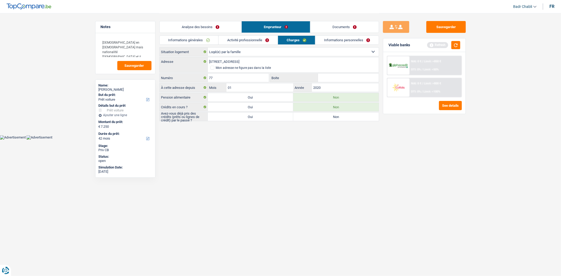
click at [277, 106] on label "Oui" at bounding box center [250, 107] width 85 height 8
click at [277, 106] on input "Oui" at bounding box center [250, 107] width 85 height 8
radio input "true"
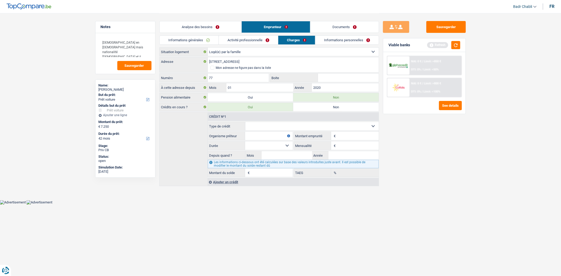
click at [270, 123] on select "Carte ou ouverture de crédit Prêt hypothécaire Vente à tempérament Prêt à tempé…" at bounding box center [311, 126] width 133 height 8
select select "cardOrCredit"
type input "0"
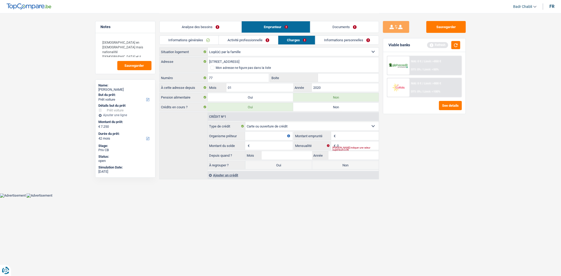
click at [275, 138] on input "Organisme prêteur" at bounding box center [268, 136] width 47 height 8
click at [269, 134] on input "Organisme prêteur" at bounding box center [268, 136] width 47 height 8
type input "Buyway"
type input "1.250"
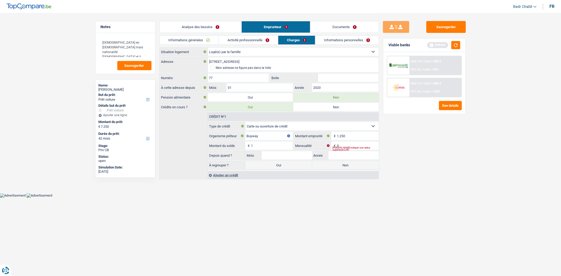
type input "1"
type input "02"
type input "2023"
click at [333, 169] on label "Non" at bounding box center [345, 165] width 67 height 8
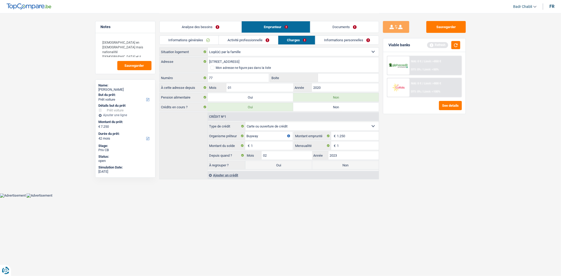
click at [333, 169] on input "Non" at bounding box center [345, 165] width 67 height 8
radio input "true"
click at [203, 26] on link "Analyse des besoins" at bounding box center [201, 26] width 82 height 11
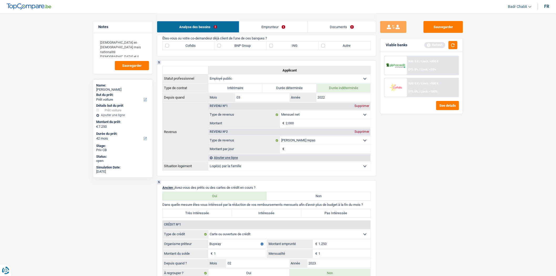
scroll to position [438, 0]
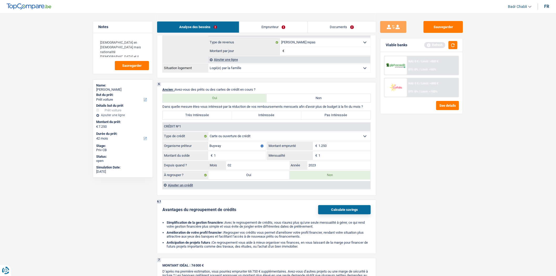
click at [345, 119] on label "Pas Intéressée" at bounding box center [336, 115] width 69 height 8
click at [345, 119] on input "Pas Intéressée" at bounding box center [336, 115] width 69 height 8
radio input "true"
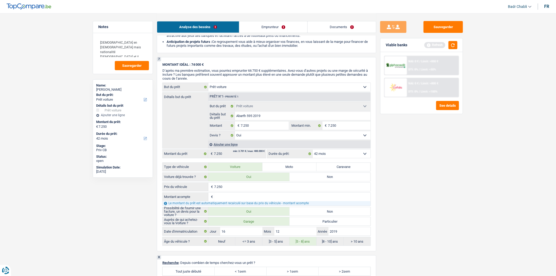
scroll to position [701, 0]
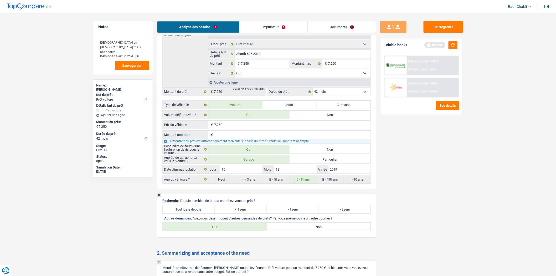
click at [204, 214] on label "Tout juste débuté" at bounding box center [189, 209] width 52 height 8
click at [204, 214] on input "Tout juste débuté" at bounding box center [189, 209] width 52 height 8
radio input "true"
click at [305, 231] on label "Non" at bounding box center [319, 227] width 104 height 8
click at [305, 231] on input "Non" at bounding box center [319, 227] width 104 height 8
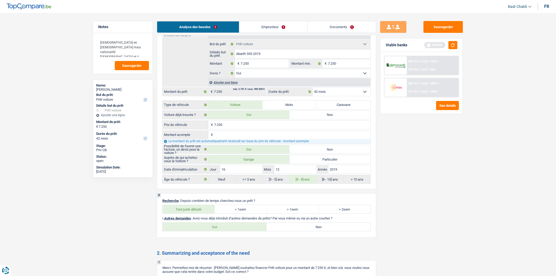
radio input "true"
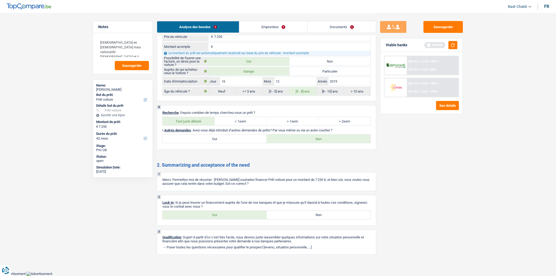
scroll to position [798, 0]
click at [215, 215] on label "Oui" at bounding box center [215, 215] width 104 height 8
click at [215, 215] on input "Oui" at bounding box center [215, 215] width 104 height 8
radio input "true"
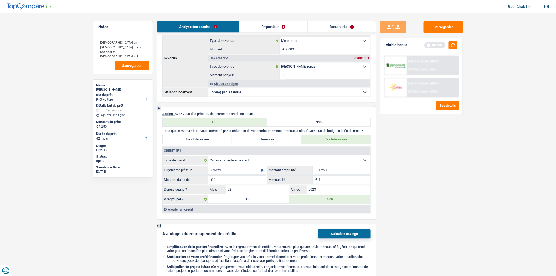
scroll to position [272, 0]
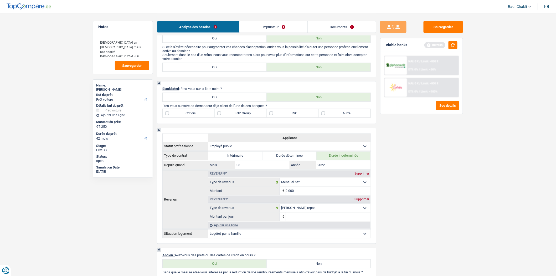
click at [214, 115] on label "Cofidis" at bounding box center [189, 113] width 52 height 8
click at [214, 115] on input "Cofidis" at bounding box center [189, 113] width 52 height 8
checkbox input "true"
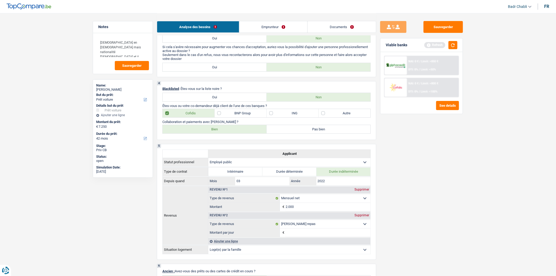
click at [219, 116] on label "BNP Group" at bounding box center [241, 113] width 52 height 8
click at [219, 116] on input "BNP Group" at bounding box center [241, 113] width 52 height 8
checkbox input "true"
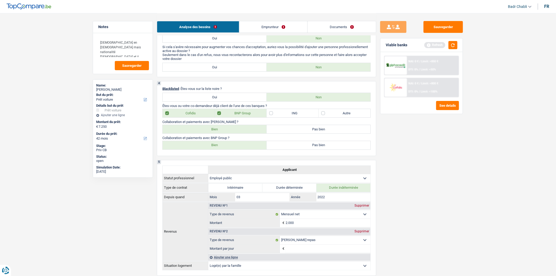
click at [192, 116] on label "Cofidis" at bounding box center [189, 113] width 52 height 8
click at [192, 116] on input "Cofidis" at bounding box center [189, 113] width 52 height 8
checkbox input "false"
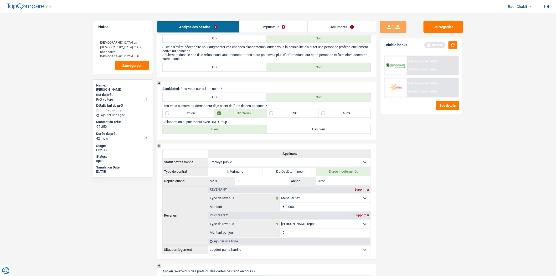
click at [218, 134] on label "Bien" at bounding box center [215, 129] width 104 height 8
click at [218, 134] on input "Bien" at bounding box center [215, 129] width 104 height 8
radio input "true"
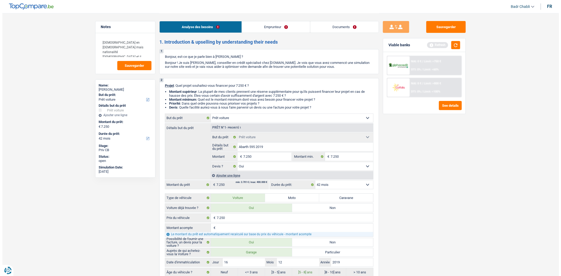
scroll to position [0, 0]
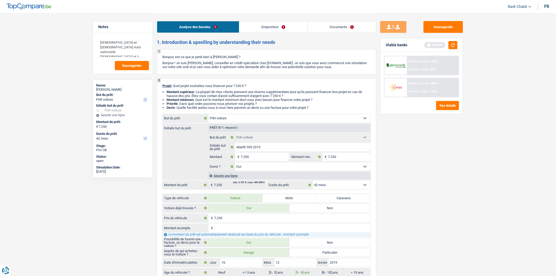
click at [269, 33] on div "Analyse des besoins Emprunteur Documents" at bounding box center [267, 24] width 220 height 22
click at [268, 26] on link "Emprunteur" at bounding box center [274, 26] width 68 height 11
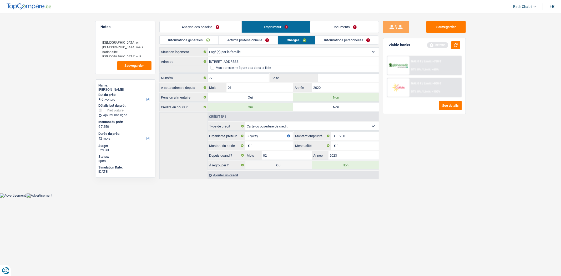
click at [187, 40] on link "Informations générales" at bounding box center [189, 40] width 59 height 9
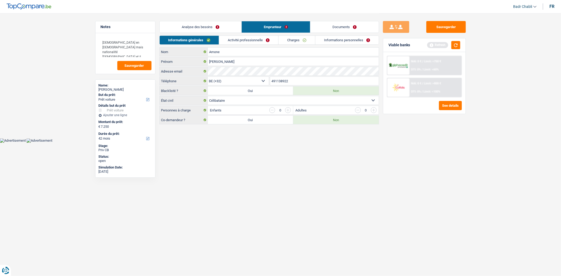
click at [251, 41] on link "Activité professionnelle" at bounding box center [248, 40] width 59 height 9
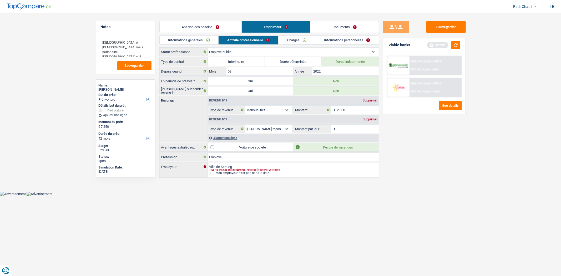
click at [302, 40] on link "Charges" at bounding box center [296, 40] width 37 height 9
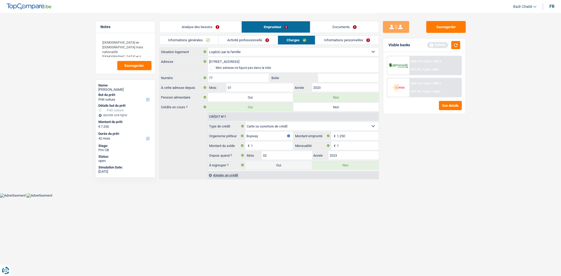
click at [345, 41] on link "Informations personnelles" at bounding box center [346, 40] width 63 height 9
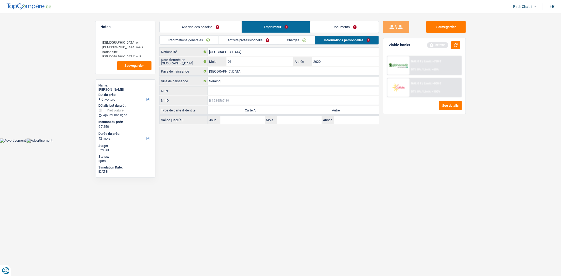
click at [337, 104] on input "N° ID" at bounding box center [293, 100] width 171 height 8
click at [337, 110] on label "Autre" at bounding box center [335, 110] width 85 height 8
click at [337, 110] on input "Autre" at bounding box center [335, 110] width 85 height 8
radio input "true"
click at [347, 25] on link "Documents" at bounding box center [344, 26] width 68 height 11
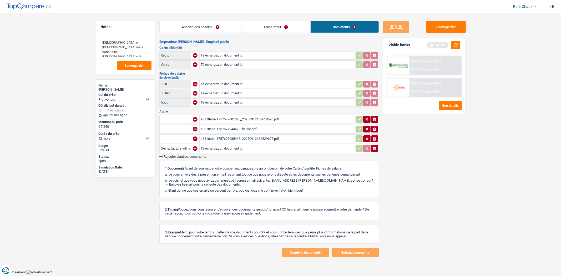
click at [235, 117] on div "a8318e6e-1757677801325_20250912133610520.pdf" at bounding box center [277, 119] width 153 height 8
click at [266, 116] on div "a8318e6e-1757677801325_20250912133610520.pdf" at bounding box center [277, 119] width 153 height 8
click at [456, 29] on button "Sauvegarder" at bounding box center [445, 27] width 39 height 12
click at [238, 138] on div "a8318e6e-1757678085418_20250912134529697.pdf" at bounding box center [277, 139] width 153 height 8
click at [251, 117] on div "a8318e6e-1757677801325_20250912133610520.pdf" at bounding box center [277, 119] width 153 height 8
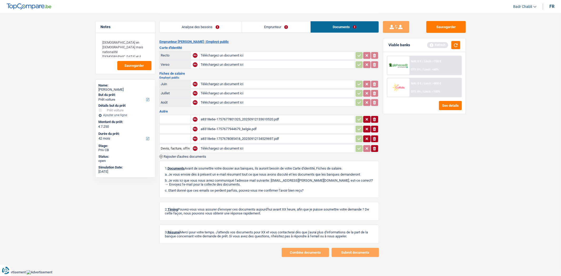
click at [251, 128] on div "a8318e6e-1757677944679_belgie.pdf" at bounding box center [277, 129] width 153 height 8
click at [440, 25] on button "Sauvegarder" at bounding box center [445, 27] width 39 height 12
click at [454, 43] on button "button" at bounding box center [455, 45] width 9 height 8
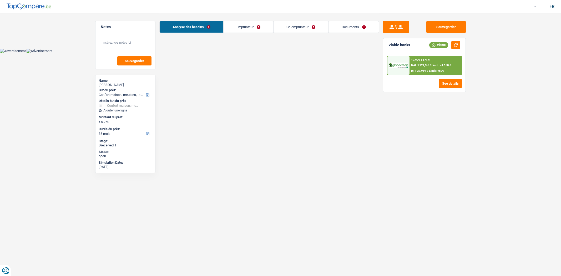
select select "household"
select select "36"
select select "32"
select select "married"
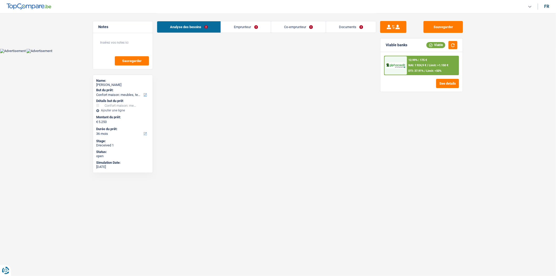
select select "household"
select select "false"
select select "36"
select select "worker"
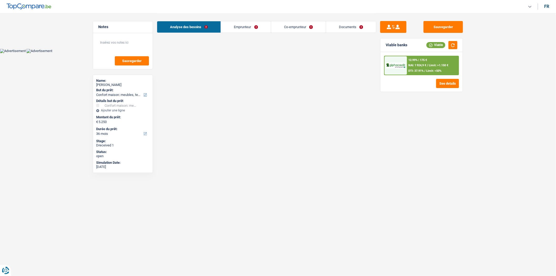
select select "noProfession"
select select "netSalary"
select select "familyAllowances"
select select "rents"
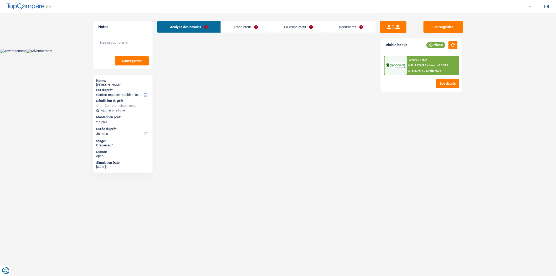
select select "household"
select select "false"
select select "36"
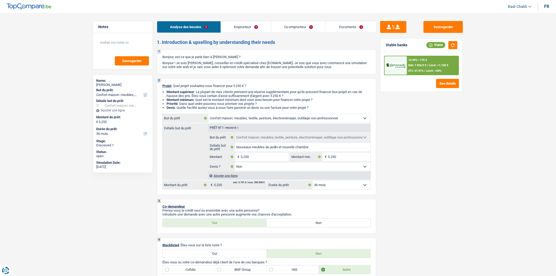
click at [244, 27] on link "Emprunteur" at bounding box center [246, 26] width 50 height 11
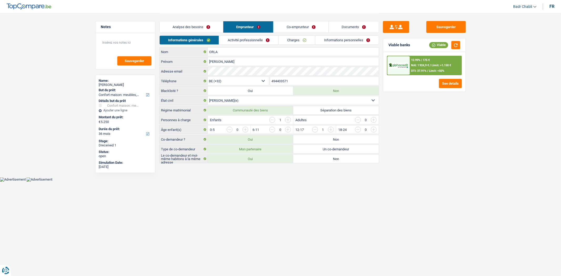
click at [247, 38] on link "Activité professionnelle" at bounding box center [248, 40] width 59 height 9
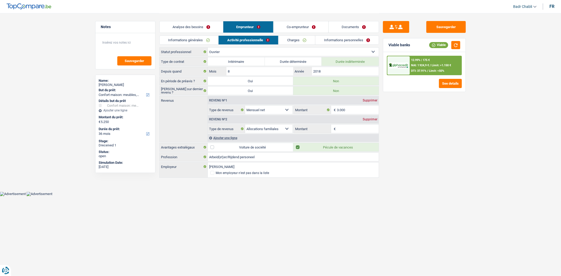
click at [296, 29] on link "Co-emprunteur" at bounding box center [300, 26] width 55 height 11
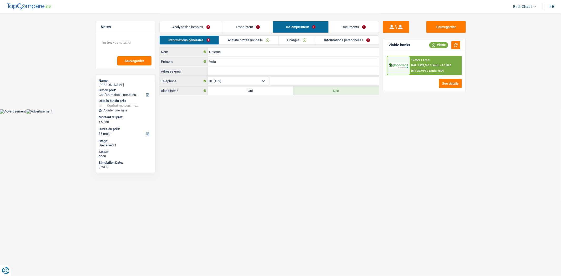
click at [255, 44] on link "Activité professionnelle" at bounding box center [248, 40] width 59 height 9
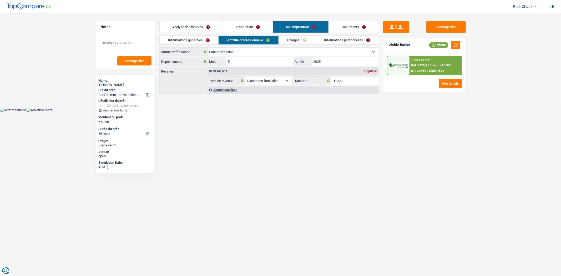
click at [300, 40] on link "Charges" at bounding box center [297, 40] width 37 height 9
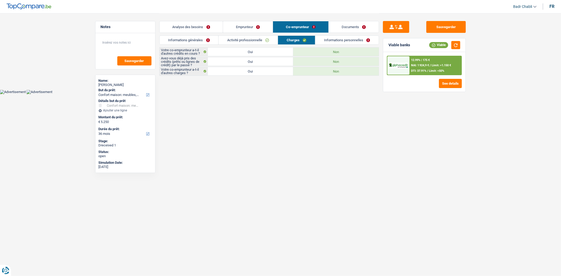
click at [251, 25] on link "Emprunteur" at bounding box center [248, 26] width 50 height 11
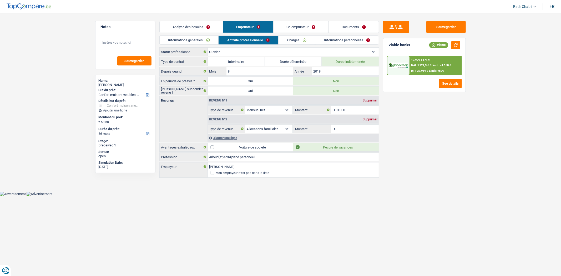
click at [354, 23] on link "Documents" at bounding box center [354, 26] width 50 height 11
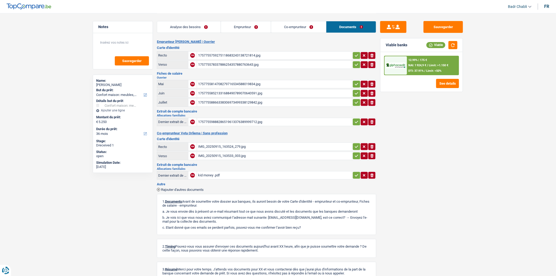
click at [215, 147] on div "IMG_20250915_163524_279.jpg" at bounding box center [274, 147] width 153 height 8
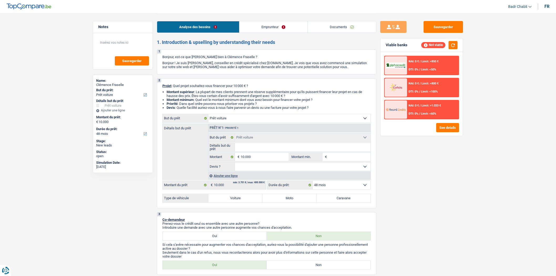
select select "car"
select select "48"
select select "car"
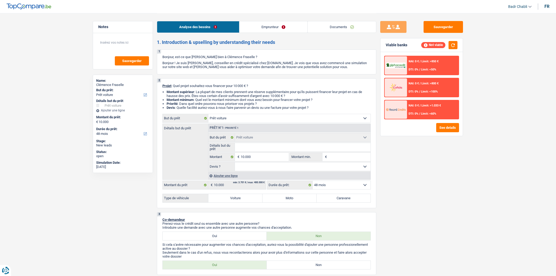
select select "48"
select select "car"
select select "48"
click at [344, 24] on link "Documents" at bounding box center [342, 26] width 68 height 11
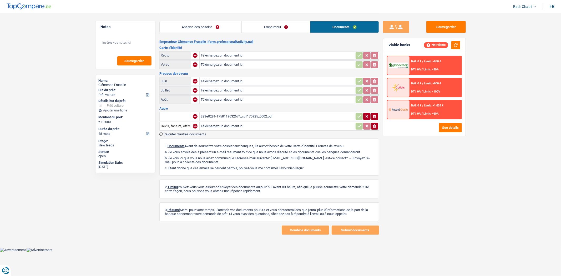
click at [238, 116] on div "323e0281-1758119632674_ccf170925_0002.pdf" at bounding box center [277, 117] width 153 height 8
click at [210, 28] on link "Analyse des besoins" at bounding box center [201, 26] width 82 height 11
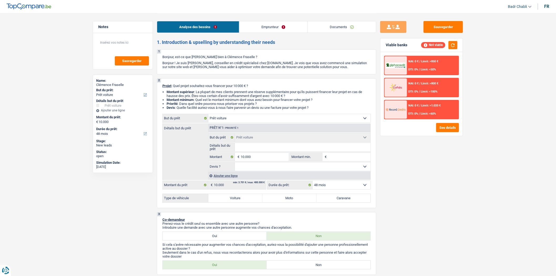
click at [273, 149] on input "Détails but du prêt" at bounding box center [303, 147] width 136 height 8
type input "V"
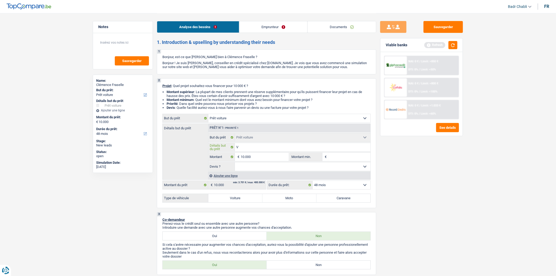
type input "VW"
type input "VW P"
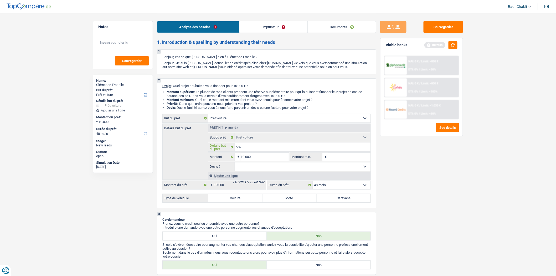
type input "VW P"
type input "VW PO"
type input "VW POL"
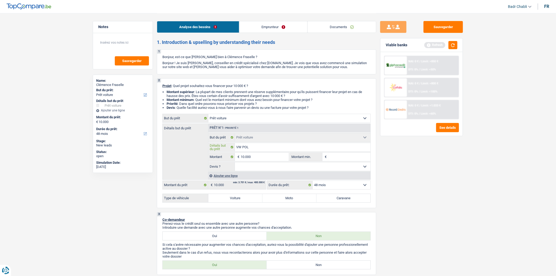
type input "VW POLO"
type input "VW POLO 1"
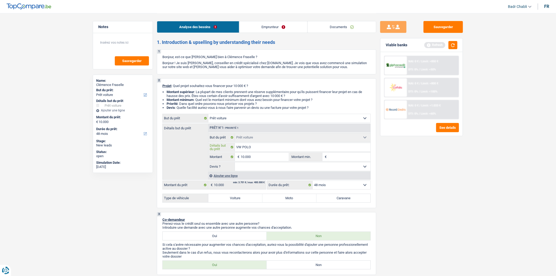
type input "VW POLO 1"
type input "VW POLO 1."
type input "VW POLO 1.6"
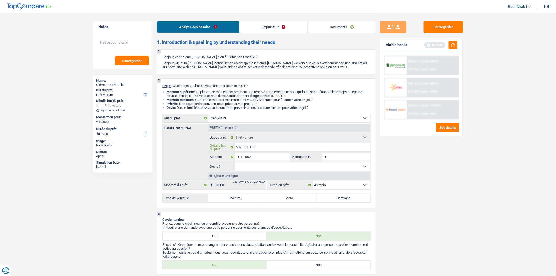
type input "VW POLO 1.6"
type input "VW POLO 1.6 T"
type input "VW POLO 1.6 TD"
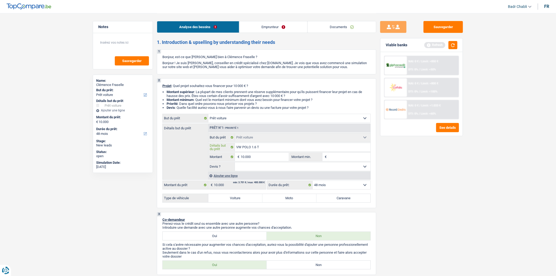
type input "VW POLO 1.6 TD"
type input "VW POLO 1.6 TDI"
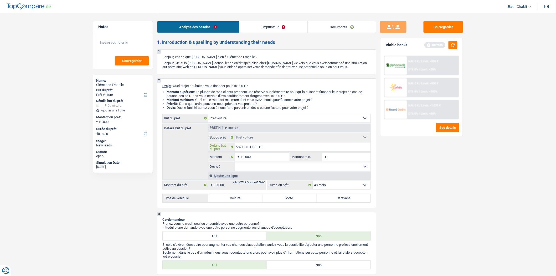
type input "VW POLO 1.6 TDI 5"
type input "VW POLO 1.6 TDI"
type input "VW POLO 1.6 TDI 2"
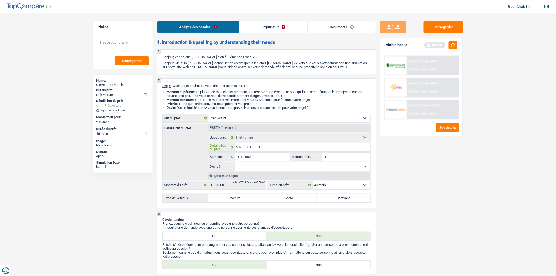
type input "VW POLO 1.6 TDI 2"
type input "VW POLO 1.6 TDI 20"
type input "VW POLO 1.6 TDI 202"
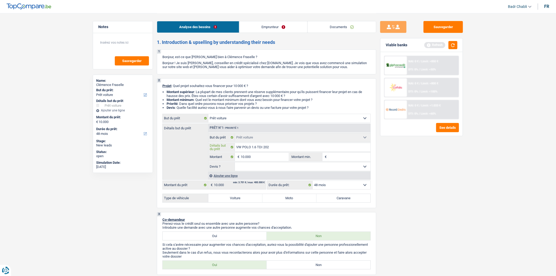
type input "VW POLO 1.6 TDI 2020"
type input "8"
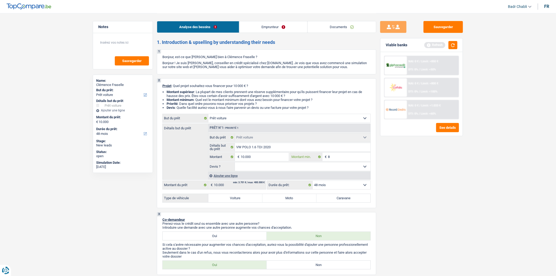
type input "80"
type input "800"
type input "8.000"
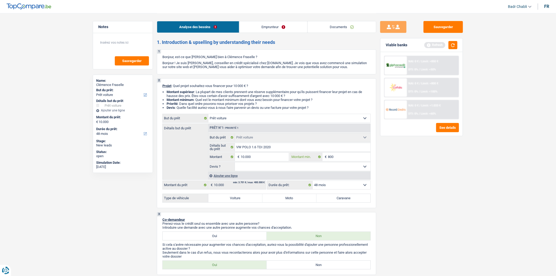
type input "8.000"
click at [271, 159] on input "10.000" at bounding box center [265, 157] width 48 height 8
click at [343, 157] on input "8.000" at bounding box center [349, 157] width 43 height 8
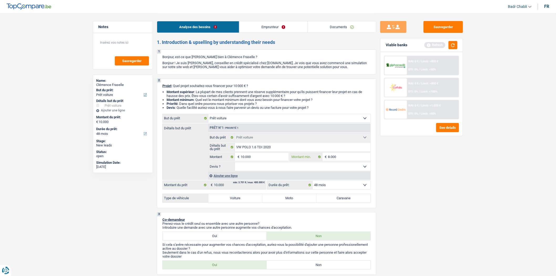
click at [343, 157] on input "8.000" at bounding box center [349, 157] width 43 height 8
paste input "10"
type input "10.000"
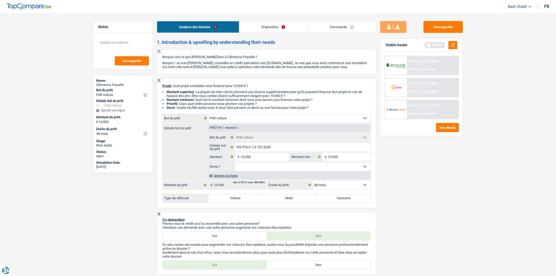
click at [291, 169] on select "Oui Non Non répondu Sélectionner une option" at bounding box center [303, 167] width 136 height 8
select select "yes"
click at [235, 164] on select "Oui Non Non répondu Sélectionner une option" at bounding box center [303, 167] width 136 height 8
select select "yes"
click at [240, 201] on label "Voiture" at bounding box center [236, 198] width 54 height 8
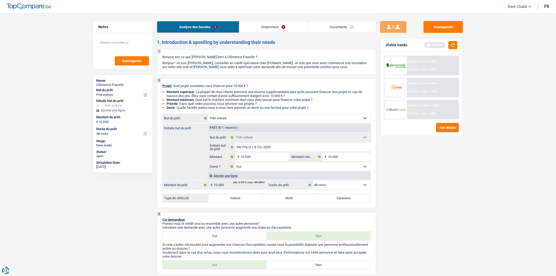
click at [240, 201] on input "Voiture" at bounding box center [236, 198] width 54 height 8
radio input "true"
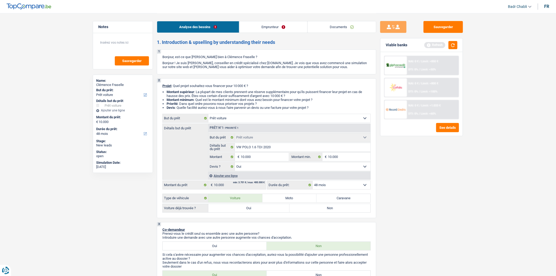
click at [247, 212] on label "Oui" at bounding box center [249, 208] width 81 height 8
click at [247, 212] on input "Oui" at bounding box center [249, 208] width 81 height 8
radio input "true"
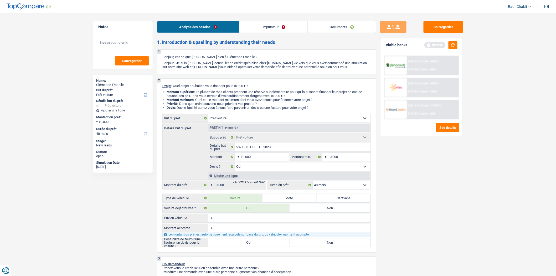
click at [230, 221] on input "Prix du véhicule" at bounding box center [292, 218] width 156 height 8
click at [244, 245] on label "Oui" at bounding box center [249, 243] width 81 height 8
click at [244, 245] on input "Oui" at bounding box center [249, 243] width 81 height 8
radio input "true"
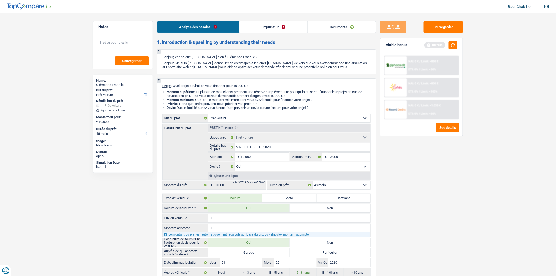
click at [249, 254] on label "Garage" at bounding box center [249, 253] width 81 height 8
click at [249, 254] on input "Garage" at bounding box center [249, 253] width 81 height 8
radio input "true"
click at [226, 219] on input "Prix du véhicule" at bounding box center [292, 218] width 156 height 8
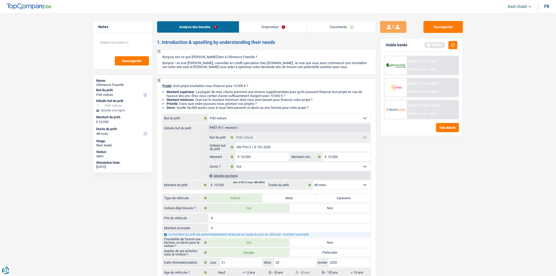
type input "1"
type input "12"
type input "120"
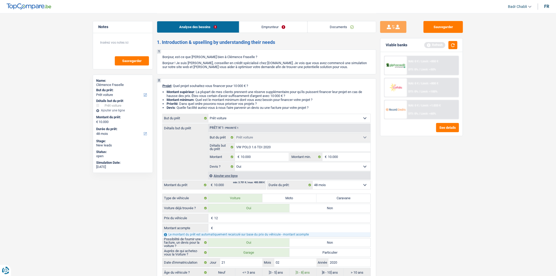
type input "120"
type input "1.200"
type input "12.000"
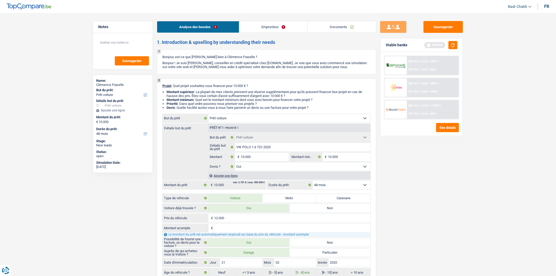
type input "12.000"
type input "2"
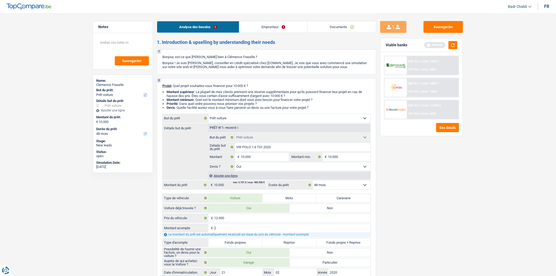
type input "20"
type input "200"
type input "2.000"
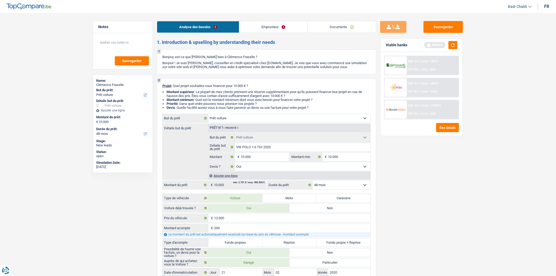
type input "2.000"
click at [248, 244] on label "Fonds propres" at bounding box center [236, 243] width 54 height 8
click at [248, 244] on input "Fonds propres" at bounding box center [236, 243] width 54 height 8
radio input "true"
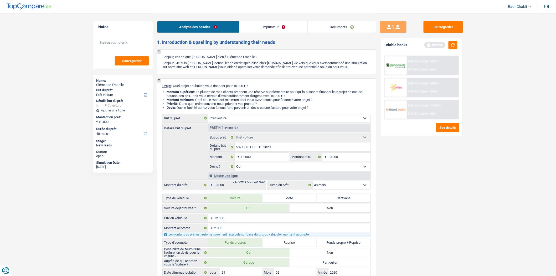
radio input "true"
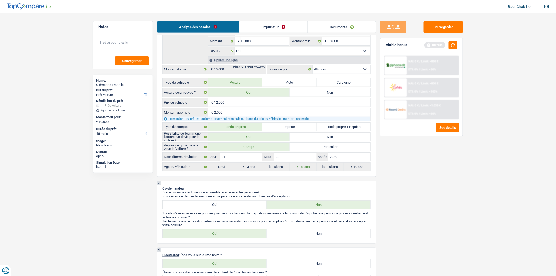
scroll to position [117, 0]
click at [313, 232] on label "Non" at bounding box center [319, 233] width 104 height 8
click at [313, 232] on input "Non" at bounding box center [319, 233] width 104 height 8
radio input "true"
click at [324, 261] on div "Oui Non Tous les champs sont obligatoires. Veuillez sélectionner une option" at bounding box center [267, 262] width 209 height 9
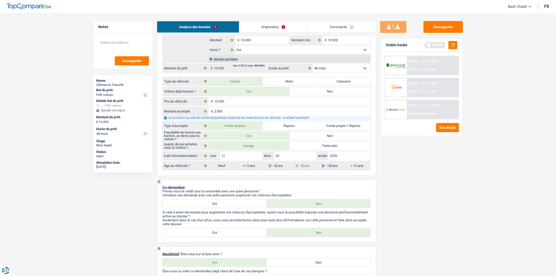
click at [324, 264] on label "Non" at bounding box center [319, 262] width 104 height 8
click at [324, 264] on input "Non" at bounding box center [319, 262] width 104 height 8
radio input "true"
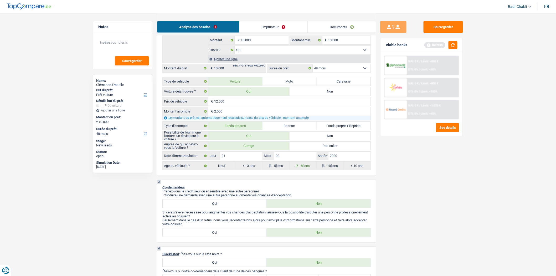
click at [348, 127] on label "Fonds propre + Reprise" at bounding box center [344, 126] width 54 height 8
click at [348, 127] on input "Fonds propre + Reprise" at bounding box center [344, 126] width 54 height 8
radio input "true"
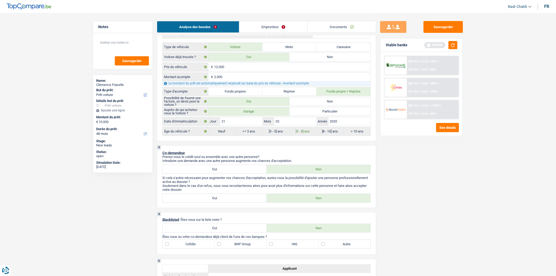
scroll to position [204, 0]
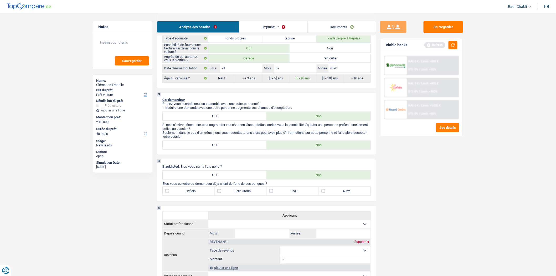
click at [272, 195] on label "ING" at bounding box center [293, 191] width 52 height 8
click at [272, 195] on input "ING" at bounding box center [293, 191] width 52 height 8
checkbox input "true"
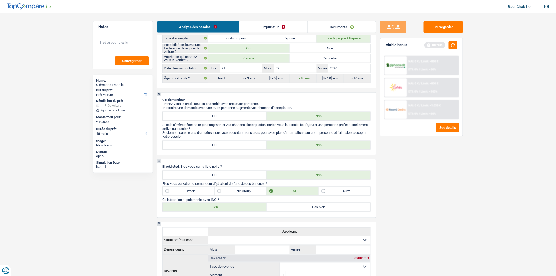
click at [235, 211] on label "Bien" at bounding box center [215, 207] width 104 height 8
click at [235, 211] on input "Bien" at bounding box center [215, 207] width 104 height 8
radio input "true"
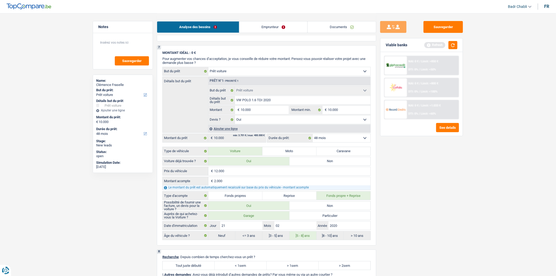
scroll to position [584, 0]
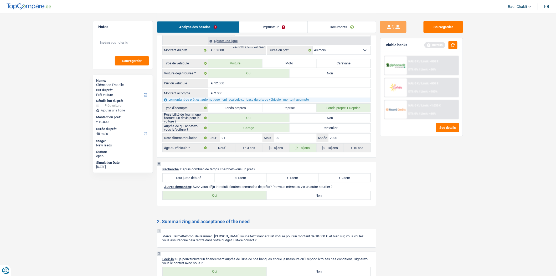
click at [201, 182] on label "Tout juste débuté" at bounding box center [189, 178] width 52 height 8
click at [201, 182] on input "Tout juste débuté" at bounding box center [189, 178] width 52 height 8
radio input "true"
click at [304, 200] on label "Non" at bounding box center [319, 195] width 104 height 8
click at [304, 200] on input "Non" at bounding box center [319, 195] width 104 height 8
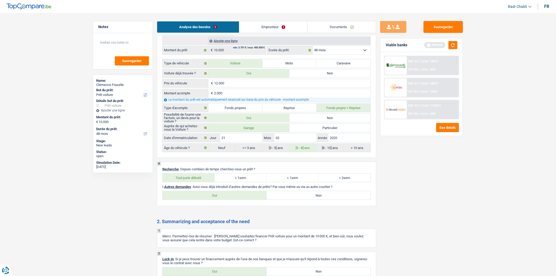
radio input "true"
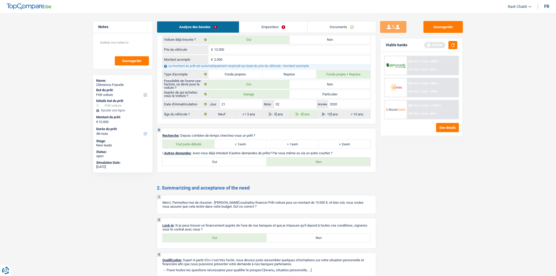
scroll to position [648, 0]
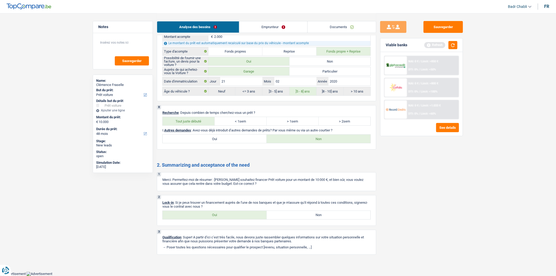
click at [230, 208] on div "2 Lock-in : Si je peux trouver un financement auprès de l'une de nos banques et…" at bounding box center [267, 210] width 220 height 31
click at [230, 211] on label "Oui" at bounding box center [215, 215] width 104 height 8
click at [230, 211] on input "Oui" at bounding box center [215, 215] width 104 height 8
radio input "true"
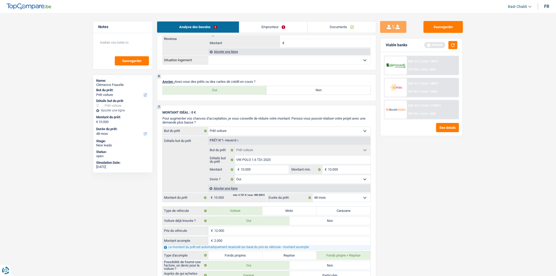
scroll to position [385, 0]
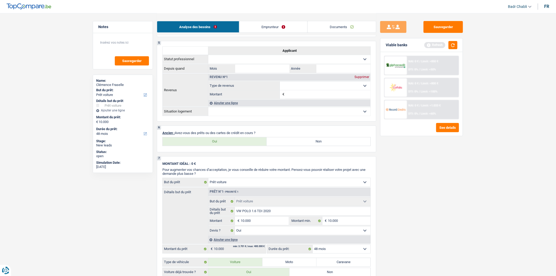
click at [298, 145] on label "Non" at bounding box center [319, 142] width 104 height 8
click at [298, 145] on input "Non" at bounding box center [319, 142] width 104 height 8
radio input "true"
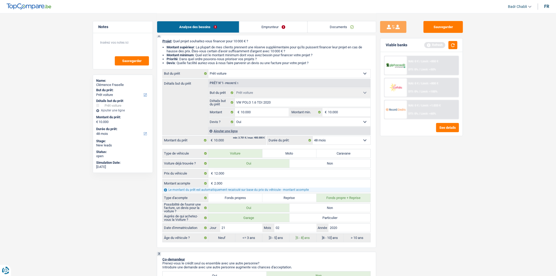
scroll to position [0, 0]
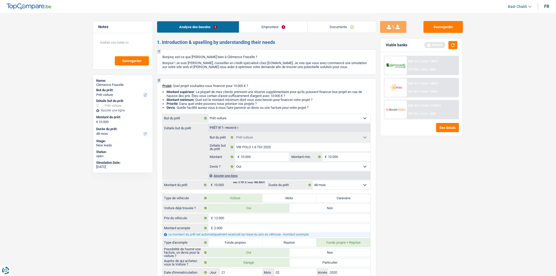
click at [267, 27] on link "Emprunteur" at bounding box center [274, 26] width 68 height 11
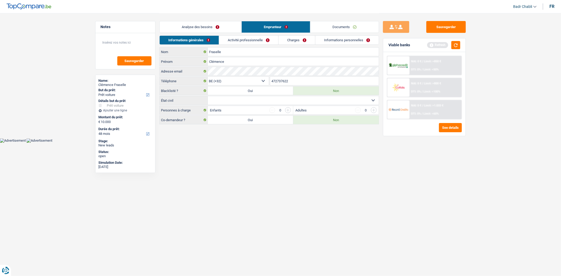
click at [282, 101] on select "Célibataire Marié(e) Cohabitant(e) légal(e) Divorcé(e) Veuf(ve) Séparé (de fait…" at bounding box center [293, 100] width 171 height 8
click at [208, 97] on select "Célibataire Marié(e) Cohabitant(e) légal(e) Divorcé(e) Veuf(ve) Séparé (de fait…" at bounding box center [293, 100] width 171 height 8
click at [270, 103] on select "Célibataire Marié(e) Cohabitant(e) légal(e) Divorcé(e) Veuf(ve) Séparé (de fait…" at bounding box center [293, 100] width 171 height 8
select select "single"
click at [208, 97] on select "Célibataire Marié(e) Cohabitant(e) légal(e) Divorcé(e) Veuf(ve) Séparé (de fait…" at bounding box center [293, 100] width 171 height 8
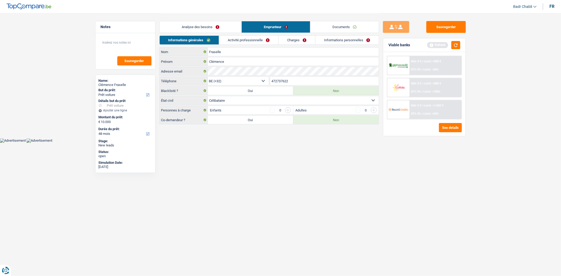
click at [244, 41] on link "Activité professionnelle" at bounding box center [248, 40] width 59 height 9
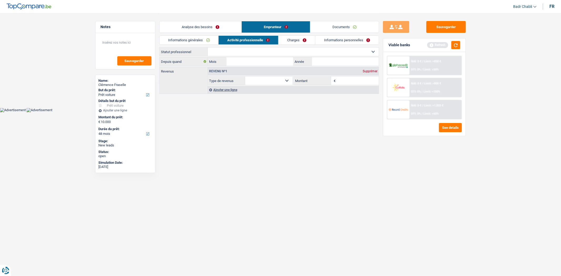
click at [271, 50] on select "Ouvrier Employé privé Employé public Invalide Indépendant Pensionné Chômeur Mut…" at bounding box center [293, 52] width 171 height 8
select select "privateEmployee"
click at [208, 48] on select "Ouvrier Employé privé Employé public Invalide Indépendant Pensionné Chômeur Mut…" at bounding box center [293, 52] width 171 height 8
select select "netSalary"
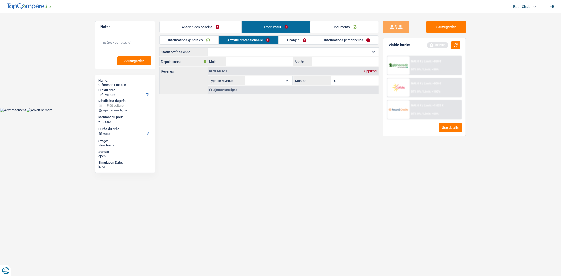
select select "mealVouchers"
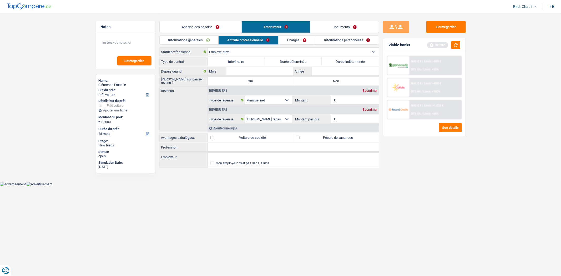
click at [341, 59] on label "Durée indéterminée" at bounding box center [350, 61] width 57 height 8
click at [341, 59] on input "Durée indéterminée" at bounding box center [350, 61] width 57 height 8
radio input "true"
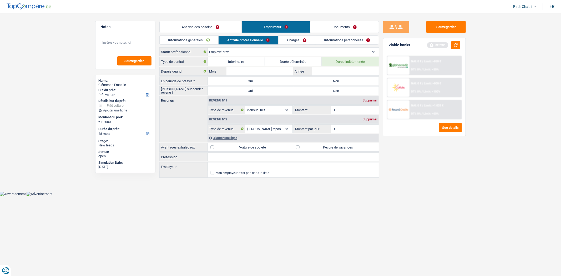
click at [317, 77] on label "Non" at bounding box center [335, 81] width 85 height 8
click at [317, 77] on input "Non" at bounding box center [335, 81] width 85 height 8
radio input "true"
click at [317, 88] on label "Non" at bounding box center [335, 91] width 85 height 8
click at [317, 88] on input "Non" at bounding box center [335, 91] width 85 height 8
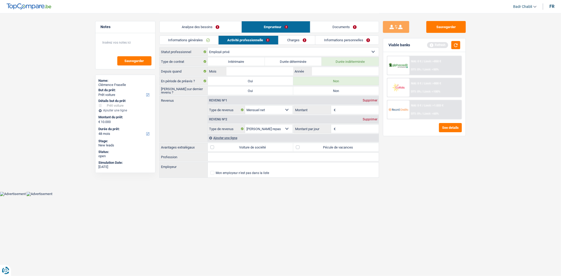
radio input "true"
click at [335, 72] on input "Année" at bounding box center [345, 71] width 67 height 8
click at [277, 71] on input "Mois" at bounding box center [259, 71] width 67 height 8
click at [276, 71] on input "Mois" at bounding box center [259, 71] width 67 height 8
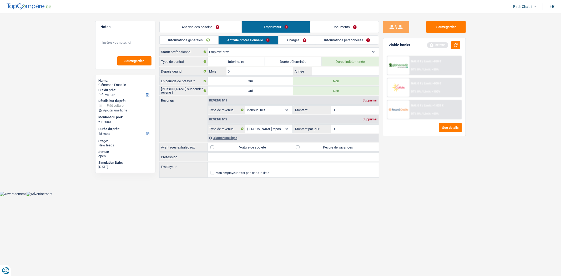
type input "09"
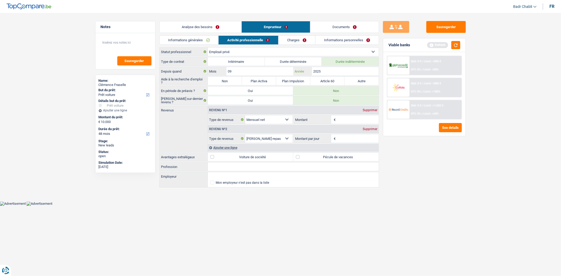
type input "2025"
click at [232, 81] on label "Non" at bounding box center [225, 81] width 34 height 8
click at [232, 81] on input "Non" at bounding box center [225, 81] width 34 height 8
radio input "true"
click at [457, 43] on button "button" at bounding box center [455, 45] width 9 height 8
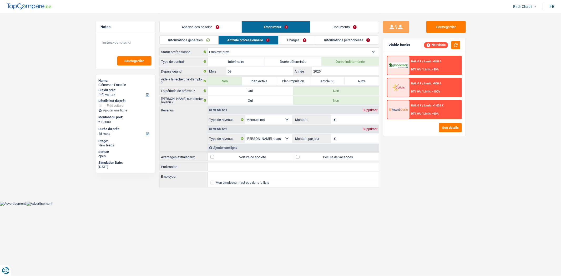
click at [346, 119] on input "Montant" at bounding box center [358, 119] width 42 height 8
click at [229, 168] on input "Profession" at bounding box center [293, 167] width 171 height 8
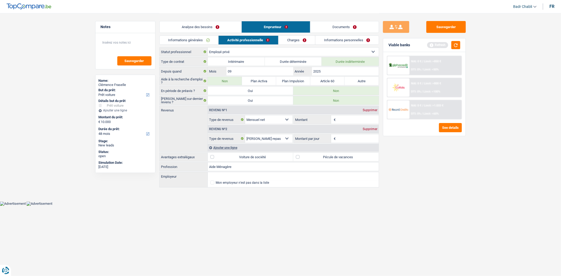
type input "Aide Ménagère"
type input "XLG"
click at [301, 156] on label "Pécule de vacances" at bounding box center [335, 157] width 85 height 8
click at [301, 156] on input "Pécule de vacances" at bounding box center [335, 157] width 85 height 8
checkbox input "true"
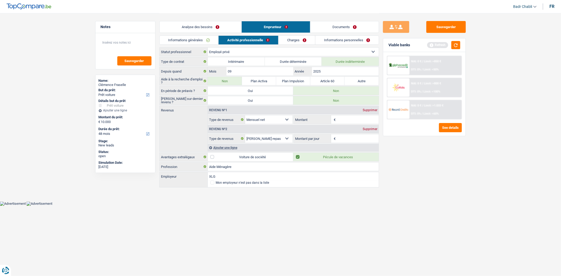
click at [347, 117] on input "Montant" at bounding box center [358, 119] width 42 height 8
click at [453, 48] on button "button" at bounding box center [455, 45] width 9 height 8
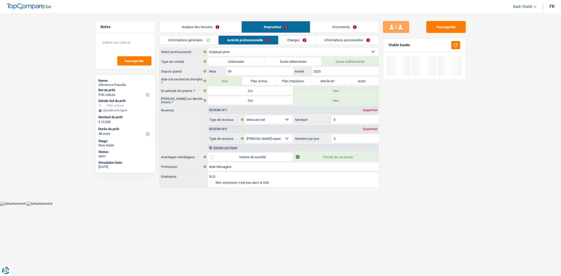
click at [345, 120] on input "Montant" at bounding box center [358, 119] width 42 height 8
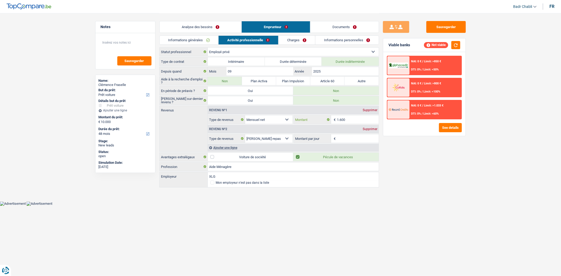
type input "1.600"
click at [355, 140] on input "Montant par jour" at bounding box center [358, 138] width 42 height 8
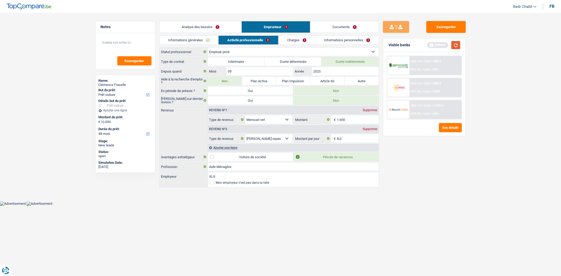
click at [459, 44] on button "button" at bounding box center [455, 45] width 9 height 8
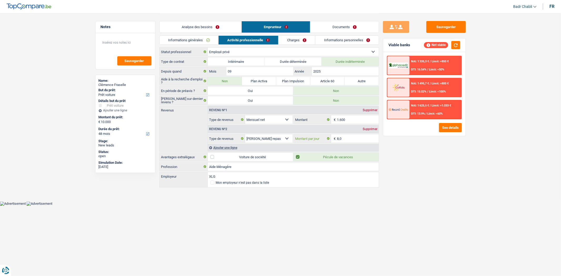
click at [345, 139] on input "8,0" at bounding box center [358, 138] width 42 height 8
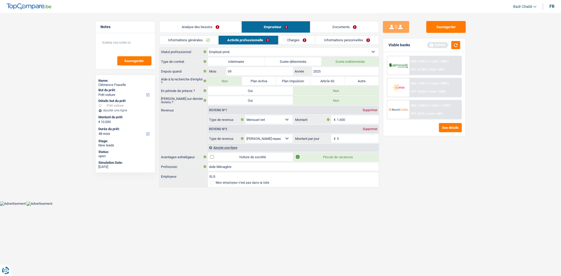
type input "5,0"
click at [454, 45] on button "button" at bounding box center [455, 45] width 9 height 8
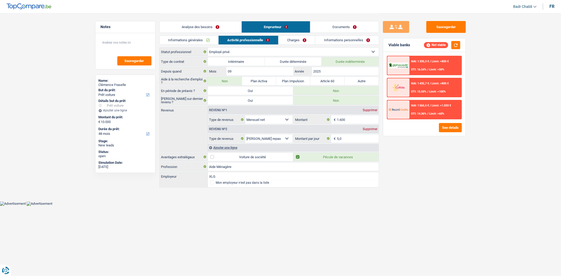
click at [301, 40] on link "Charges" at bounding box center [296, 40] width 37 height 9
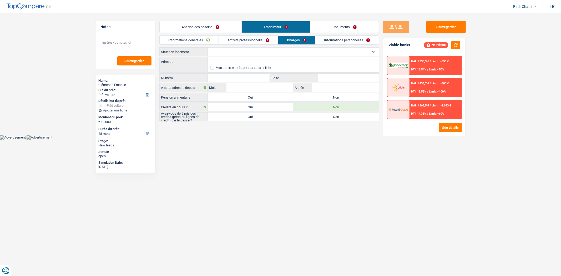
click at [263, 40] on link "Activité professionnelle" at bounding box center [248, 40] width 59 height 9
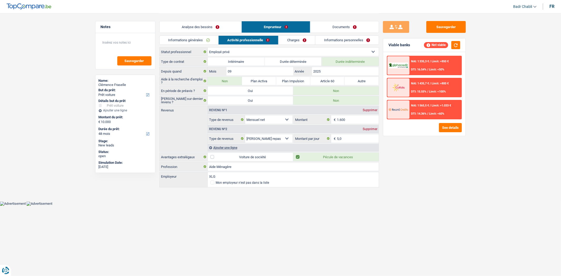
click at [282, 40] on link "Charges" at bounding box center [296, 40] width 37 height 9
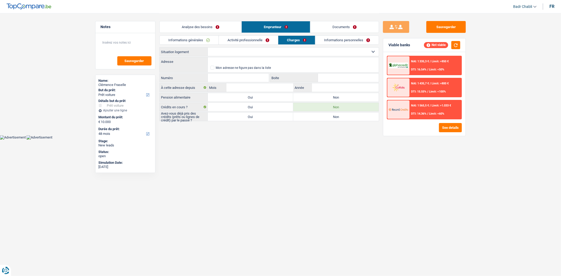
click at [229, 53] on select "Locataire Propriétaire avec prêt hypothécaire Propriétaire sans prêt hypothécai…" at bounding box center [293, 52] width 171 height 8
select select "rents"
click at [208, 48] on select "Locataire Propriétaire avec prêt hypothécaire Propriétaire sans prêt hypothécai…" at bounding box center [293, 52] width 171 height 8
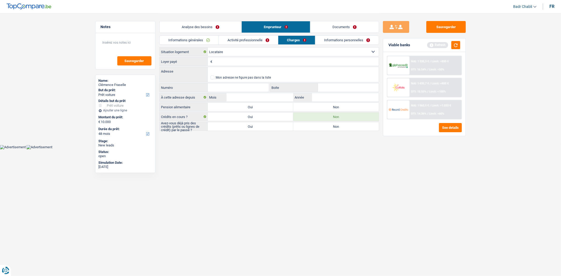
click at [325, 104] on label "Non" at bounding box center [335, 107] width 85 height 8
click at [325, 104] on input "Non" at bounding box center [335, 107] width 85 height 8
radio input "true"
click at [261, 125] on label "Oui" at bounding box center [250, 126] width 85 height 8
click at [261, 125] on input "Oui" at bounding box center [250, 126] width 85 height 8
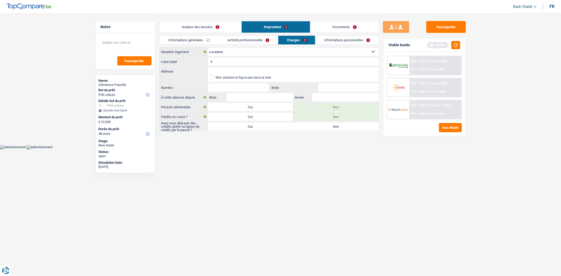
radio input "true"
click at [234, 62] on input "Loyer payé" at bounding box center [296, 61] width 165 height 8
type input "325"
click at [245, 72] on input "Adresse" at bounding box center [293, 71] width 171 height 8
click at [242, 72] on input "Adresse" at bounding box center [293, 71] width 171 height 8
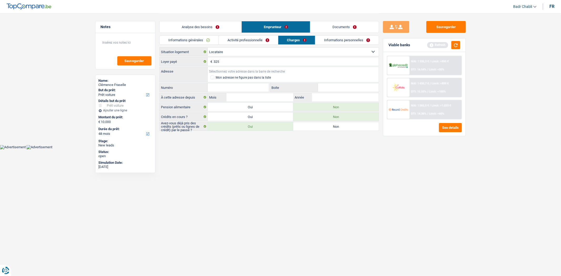
click at [242, 72] on input "Adresse" at bounding box center [293, 71] width 171 height 8
type input "Rue du Gibet, 6880, Bertrix, BE"
click at [241, 87] on input "Numéro" at bounding box center [238, 87] width 61 height 8
type input "18"
click at [272, 96] on input "Mois" at bounding box center [259, 97] width 67 height 8
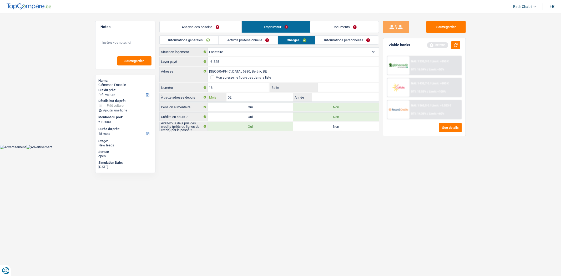
click at [274, 97] on input "02" at bounding box center [259, 97] width 67 height 8
type input "05"
type input "2024"
click at [352, 44] on link "Informations personnelles" at bounding box center [346, 40] width 63 height 9
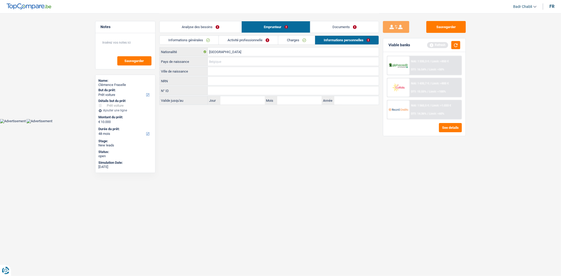
click at [225, 60] on input "Pays de naissance" at bounding box center [293, 61] width 171 height 8
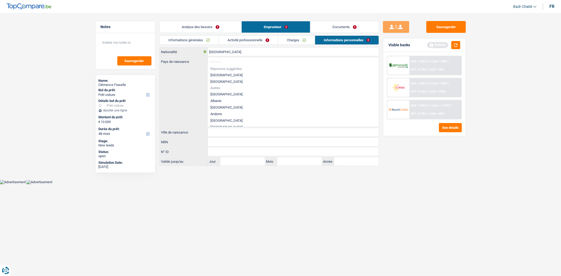
click at [221, 75] on li "[GEOGRAPHIC_DATA]" at bounding box center [293, 75] width 171 height 7
type input "[GEOGRAPHIC_DATA]"
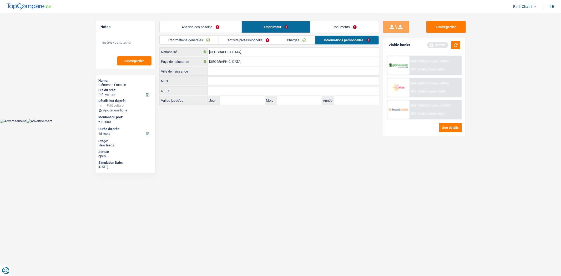
click at [221, 75] on input "Ville de naissance" at bounding box center [293, 71] width 171 height 8
click at [224, 77] on div "NRN Tous les champs sont obligatoires. Veuillez fournir une réponse plus longue" at bounding box center [269, 81] width 220 height 9
click at [229, 72] on input "Ville de naissance" at bounding box center [293, 71] width 171 height 8
type input "Libramont Chauvigny"
click at [302, 39] on link "Charges" at bounding box center [296, 40] width 37 height 9
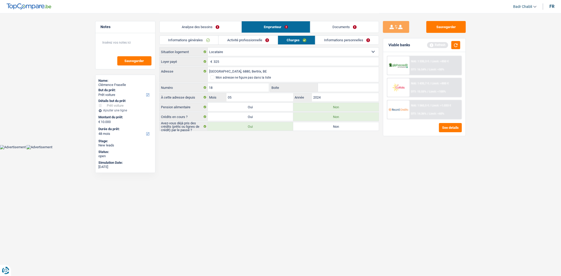
click at [263, 40] on link "Activité professionnelle" at bounding box center [248, 40] width 59 height 9
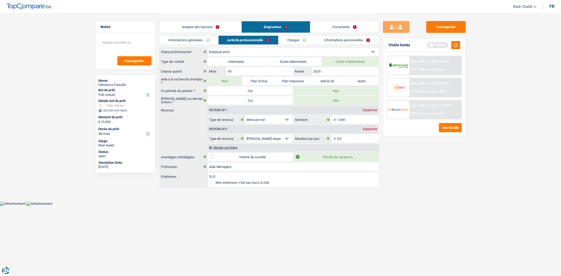
click at [286, 43] on link "Charges" at bounding box center [296, 40] width 37 height 9
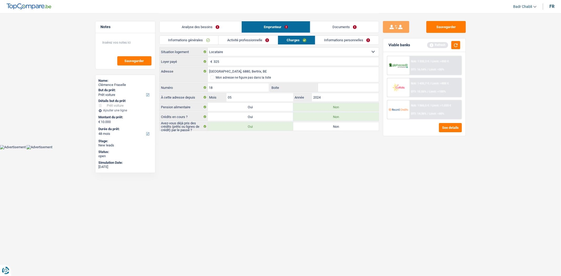
click at [317, 126] on label "Non" at bounding box center [335, 126] width 85 height 8
click at [317, 126] on input "Non" at bounding box center [335, 126] width 85 height 8
radio input "true"
click at [263, 38] on link "Activité professionnelle" at bounding box center [248, 40] width 59 height 9
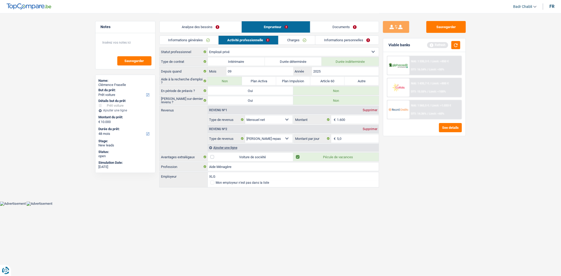
click at [207, 36] on link "Informations générales" at bounding box center [189, 40] width 59 height 9
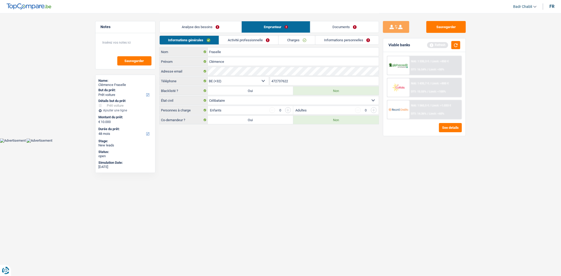
click at [212, 35] on div "Analyse des besoins Emprunteur Documents" at bounding box center [269, 24] width 220 height 22
click at [214, 27] on link "Analyse des besoins" at bounding box center [201, 26] width 82 height 11
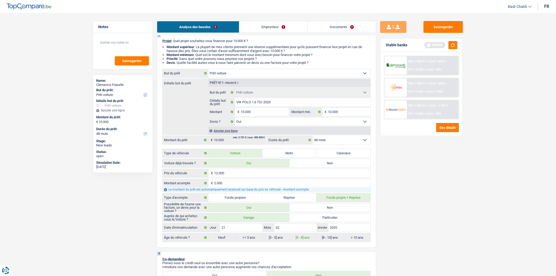
scroll to position [25, 0]
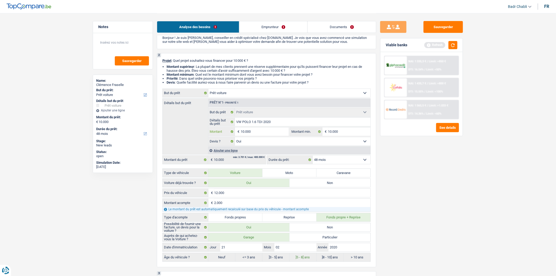
click at [266, 130] on input "10.000" at bounding box center [265, 132] width 48 height 8
type input "1.000"
type input "10.001"
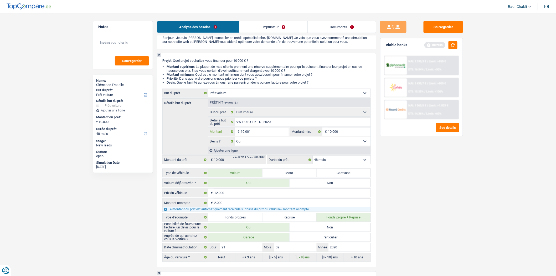
type input "10.001"
click at [338, 146] on select "Oui Non Non répondu Sélectionner une option" at bounding box center [303, 141] width 136 height 8
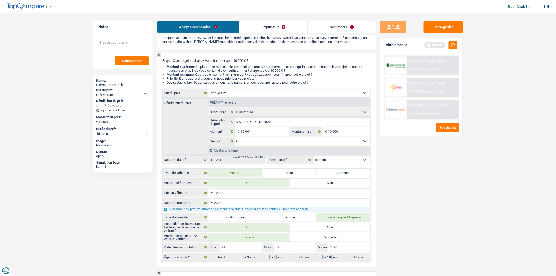
select select "60"
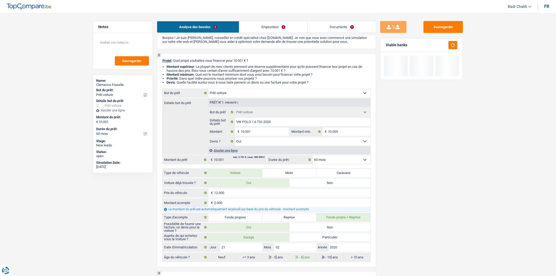
click at [338, 146] on select "Oui Non Non répondu Sélectionner une option" at bounding box center [303, 141] width 136 height 8
click at [340, 159] on select "12 mois 18 mois 24 mois 30 mois 36 mois 42 mois 48 mois 60 mois Sélectionner un…" at bounding box center [342, 160] width 58 height 8
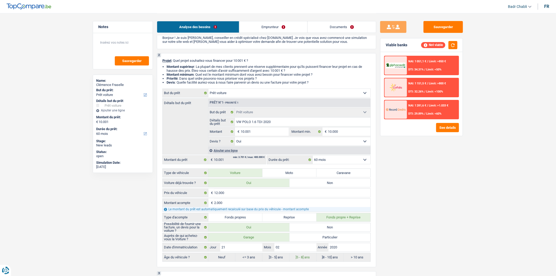
click at [313, 157] on select "12 mois 18 mois 24 mois 30 mois 36 mois 42 mois 48 mois 60 mois Sélectionner un…" at bounding box center [342, 160] width 58 height 8
click at [441, 22] on button "Sauvegarder" at bounding box center [443, 27] width 39 height 12
click at [109, 40] on textarea at bounding box center [123, 45] width 52 height 16
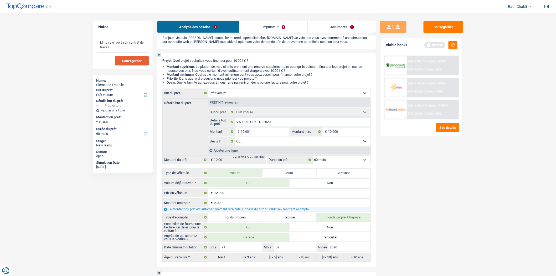
type textarea "Mme va envoyé son contrat de travail"
click at [141, 63] on button "Sauvegarder" at bounding box center [132, 60] width 34 height 9
click at [445, 28] on button "Sauvegarder" at bounding box center [443, 27] width 39 height 12
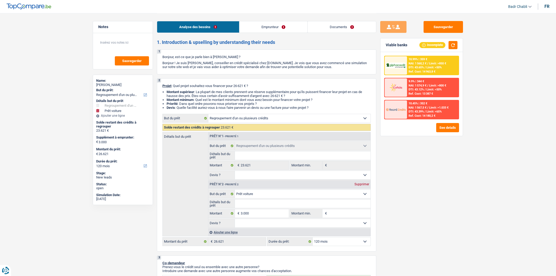
select select "refinancing"
select select "car"
select select "120"
select select "refinancing"
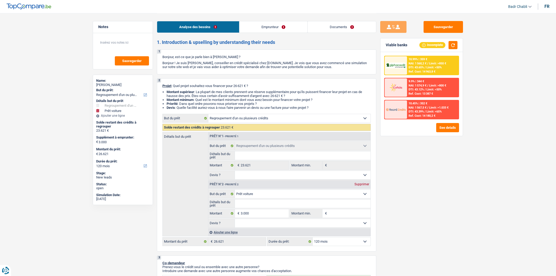
select select "refinancing"
select select "car"
select select "120"
select select "publicEmployee"
select select "netSalary"
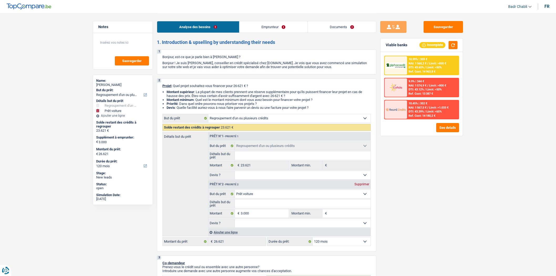
select select "mealVouchers"
select select "rents"
select select "carLoan"
select select "60"
select select "renovationLoan"
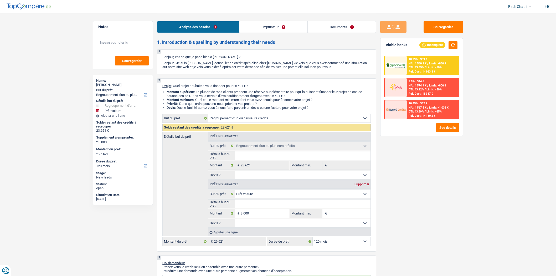
select select "48"
select select "refinancing"
select select "car"
select select "120"
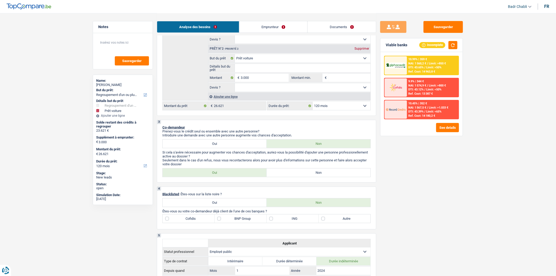
scroll to position [204, 0]
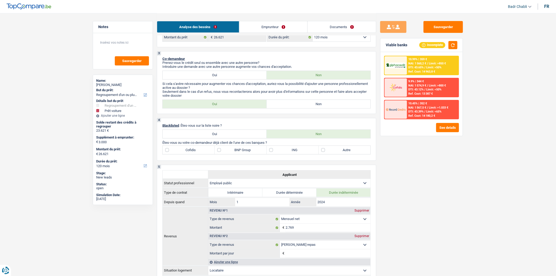
click at [317, 108] on label "Non" at bounding box center [319, 104] width 104 height 8
click at [317, 108] on input "Non" at bounding box center [319, 104] width 104 height 8
radio input "true"
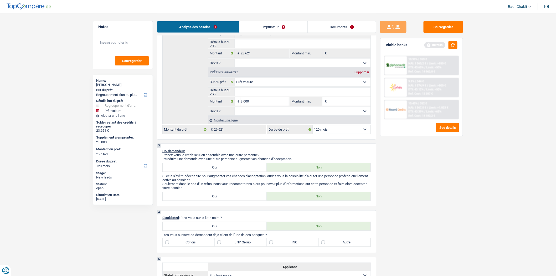
scroll to position [58, 0]
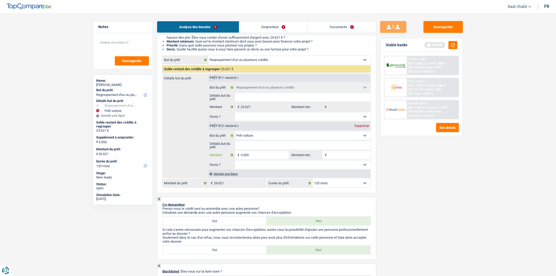
click at [282, 156] on input "3.000" at bounding box center [265, 155] width 48 height 8
click at [348, 158] on input "Montant min." at bounding box center [349, 155] width 43 height 8
paste input "3.000"
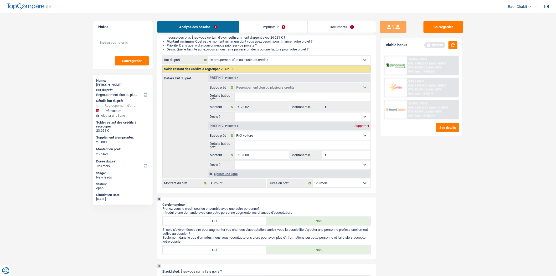
type input "3.000"
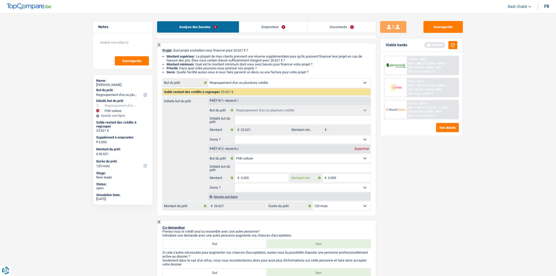
scroll to position [0, 0]
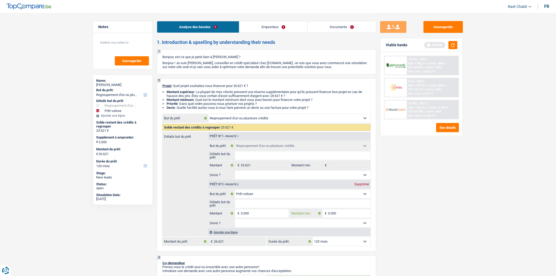
type input "3.000"
click at [265, 23] on link "Emprunteur" at bounding box center [274, 26] width 68 height 11
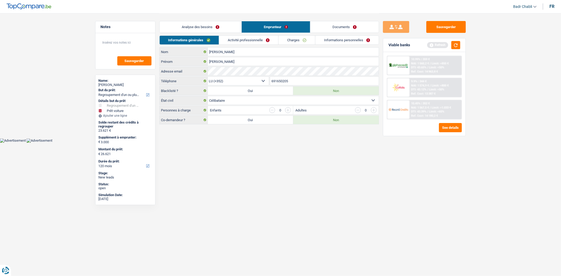
click at [197, 27] on link "Analyse des besoins" at bounding box center [201, 26] width 82 height 11
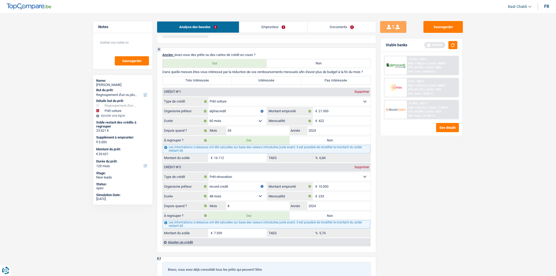
scroll to position [438, 0]
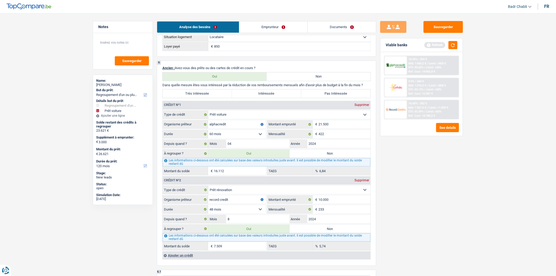
click at [216, 98] on div "Très Intéressée Intéressée Pas Intéressée" at bounding box center [267, 93] width 209 height 9
click at [216, 98] on label "Très Intéressée" at bounding box center [197, 93] width 69 height 8
click at [216, 98] on input "Très Intéressée" at bounding box center [197, 93] width 69 height 8
radio input "true"
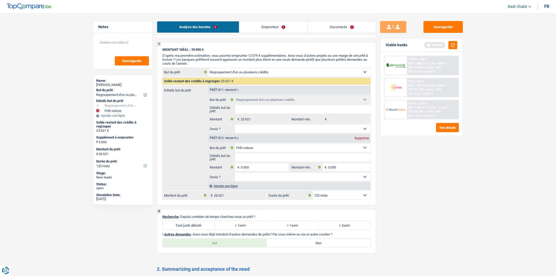
scroll to position [759, 0]
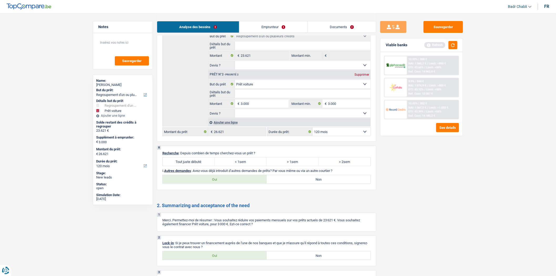
click at [204, 165] on label "Tout juste débuté" at bounding box center [189, 162] width 52 height 8
click at [204, 165] on input "Tout juste débuté" at bounding box center [189, 162] width 52 height 8
radio input "true"
click at [320, 184] on label "Non" at bounding box center [319, 179] width 104 height 8
click at [320, 184] on input "Non" at bounding box center [319, 179] width 104 height 8
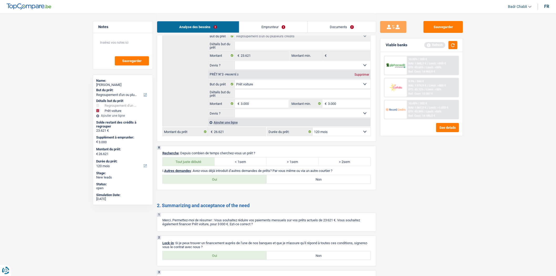
radio input "true"
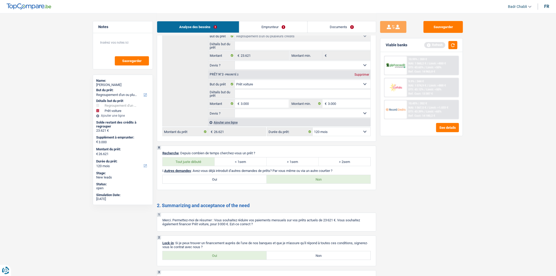
click at [232, 260] on label "Oui" at bounding box center [215, 255] width 104 height 8
click at [232, 260] on input "Oui" at bounding box center [215, 255] width 104 height 8
radio input "true"
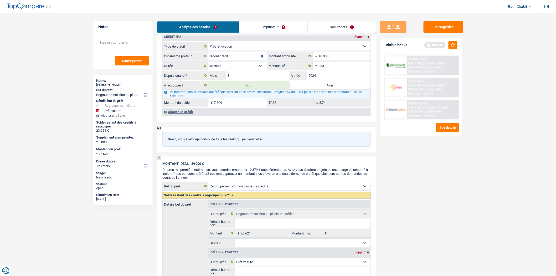
scroll to position [526, 0]
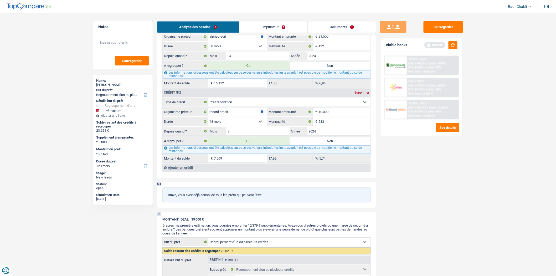
click at [175, 171] on div "Ajouter un crédit" at bounding box center [267, 168] width 208 height 8
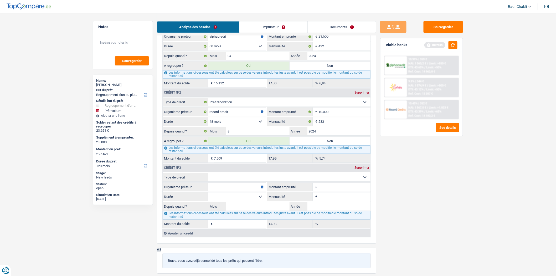
click at [266, 181] on select "Carte ou ouverture de crédit Prêt hypothécaire Vente à tempérament Prêt à tempé…" at bounding box center [290, 177] width 162 height 8
select select "cardOrCredit"
type input "0"
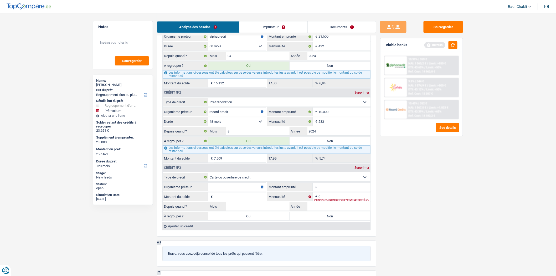
click at [242, 190] on input "Organisme prêteur" at bounding box center [237, 187] width 58 height 8
click at [246, 191] on input "S" at bounding box center [237, 187] width 58 height 8
type input "Spakess"
click at [335, 191] on input "Montant emprunté" at bounding box center [345, 187] width 52 height 8
type input "2.500"
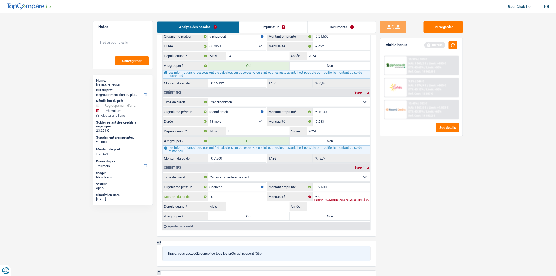
type input "1"
type input "02"
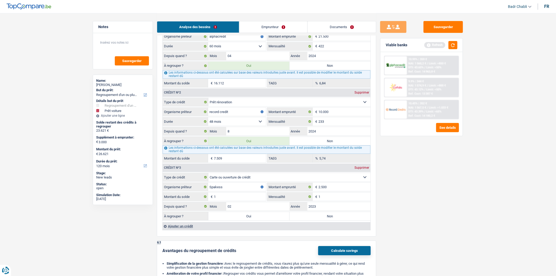
type input "2023"
click at [325, 220] on label "Non" at bounding box center [330, 216] width 81 height 8
click at [325, 220] on input "Non" at bounding box center [330, 216] width 81 height 8
radio input "true"
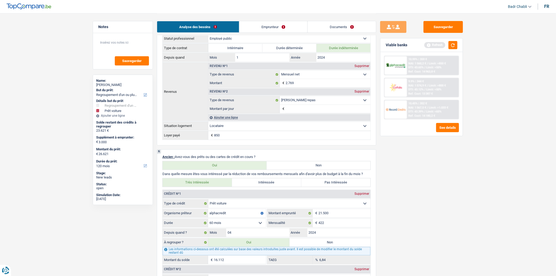
scroll to position [312, 0]
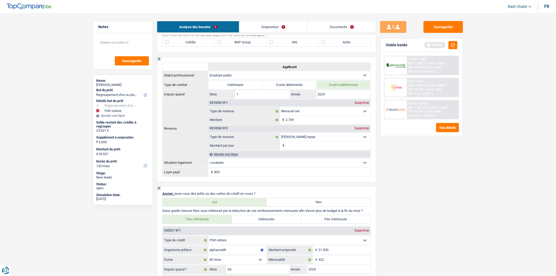
click at [222, 46] on label "BNP Group" at bounding box center [241, 42] width 52 height 8
click at [222, 46] on input "BNP Group" at bounding box center [241, 42] width 52 height 8
checkbox input "true"
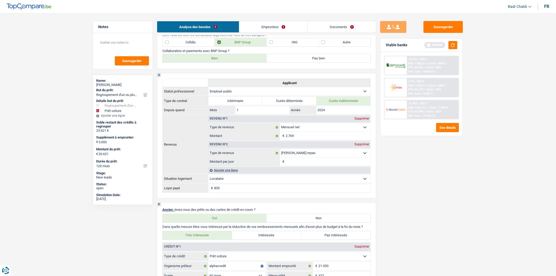
click at [218, 62] on label "Bien" at bounding box center [215, 58] width 104 height 8
click at [218, 62] on input "Bien" at bounding box center [215, 58] width 104 height 8
radio input "true"
click at [272, 47] on label "ING" at bounding box center [293, 42] width 52 height 8
click at [272, 47] on input "ING" at bounding box center [293, 42] width 52 height 8
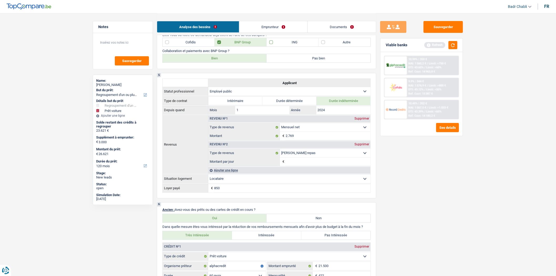
checkbox input "true"
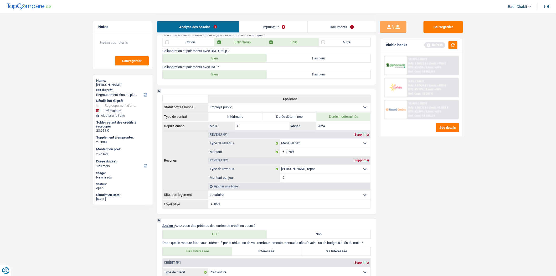
click at [244, 74] on label "Bien" at bounding box center [215, 74] width 104 height 8
click at [244, 74] on input "Bien" at bounding box center [215, 74] width 104 height 8
radio input "true"
click at [454, 45] on button "button" at bounding box center [453, 45] width 9 height 8
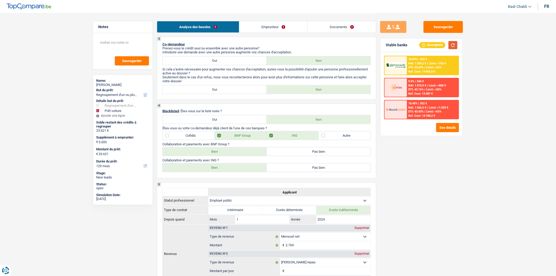
scroll to position [166, 0]
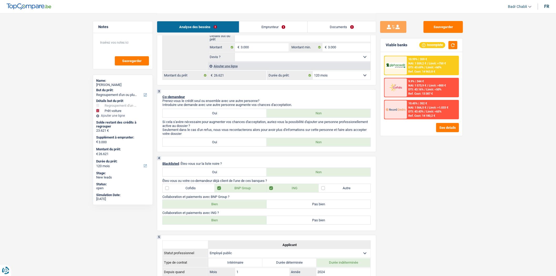
drag, startPoint x: 287, startPoint y: 57, endPoint x: 287, endPoint y: 62, distance: 5.0
click at [287, 57] on select "Oui Non Non répondu Sélectionner une option" at bounding box center [303, 57] width 136 height 8
select select "false"
click at [235, 55] on select "Oui Non Non répondu Sélectionner une option" at bounding box center [303, 57] width 136 height 8
select select "false"
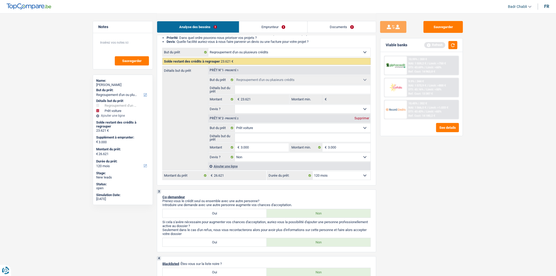
scroll to position [0, 0]
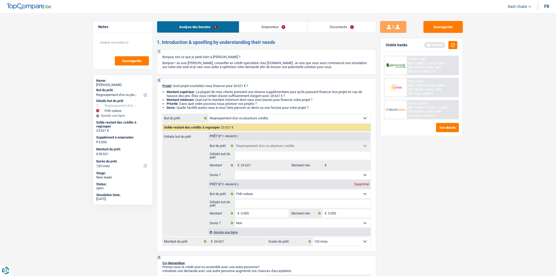
click at [265, 26] on link "Emprunteur" at bounding box center [274, 26] width 68 height 11
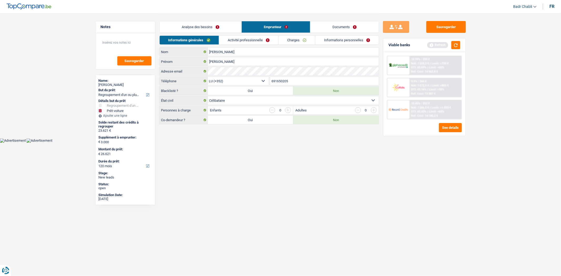
click at [254, 36] on link "Activité professionnelle" at bounding box center [248, 40] width 59 height 9
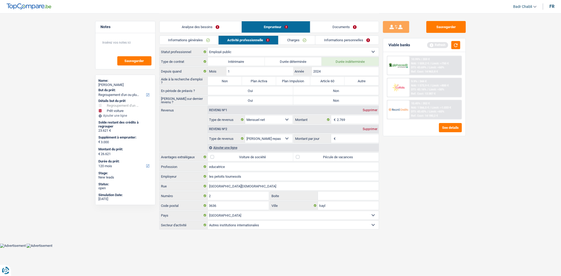
click at [214, 85] on label "Non" at bounding box center [225, 81] width 34 height 8
click at [214, 85] on input "Non" at bounding box center [225, 81] width 34 height 8
radio input "true"
click at [332, 91] on label "Non" at bounding box center [335, 91] width 85 height 8
click at [332, 91] on input "Non" at bounding box center [335, 91] width 85 height 8
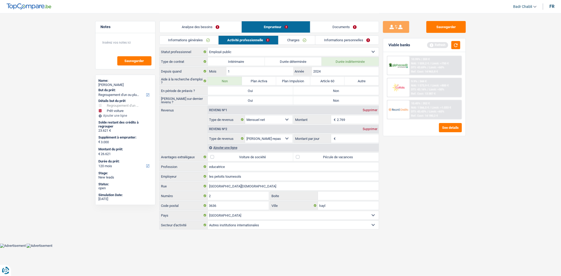
radio input "true"
click at [334, 101] on label "Non" at bounding box center [335, 100] width 85 height 8
click at [334, 101] on input "Non" at bounding box center [335, 100] width 85 height 8
radio input "true"
click at [221, 176] on input "les petoits tournesols" at bounding box center [293, 176] width 171 height 8
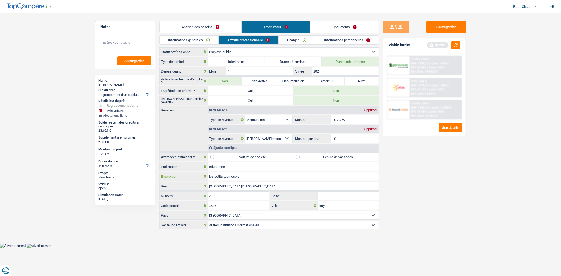
type input "les petits tournesols"
click at [300, 156] on label "Pécule de vacances" at bounding box center [335, 157] width 85 height 8
click at [300, 156] on input "Pécule de vacances" at bounding box center [335, 157] width 85 height 8
checkbox input "true"
click at [369, 129] on div "Supprimer" at bounding box center [369, 129] width 17 height 3
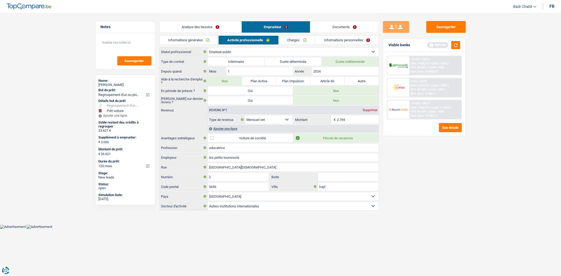
click at [297, 39] on link "Charges" at bounding box center [297, 40] width 37 height 9
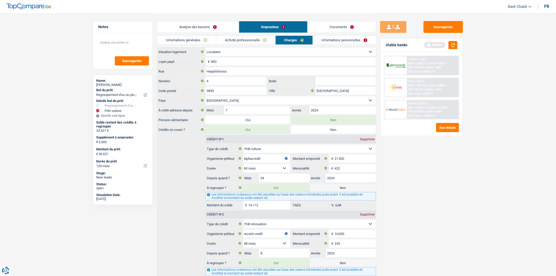
click at [335, 35] on div "Analyse des besoins Emprunteur Documents" at bounding box center [267, 24] width 220 height 22
click at [335, 40] on link "Informations personnelles" at bounding box center [344, 40] width 63 height 9
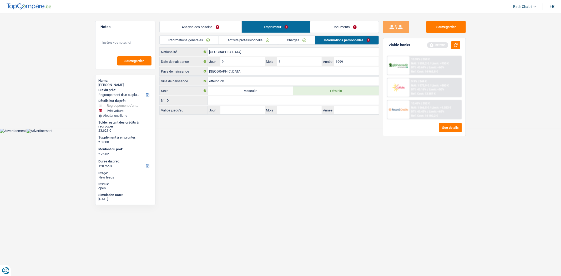
click at [345, 27] on link "Documents" at bounding box center [344, 26] width 68 height 11
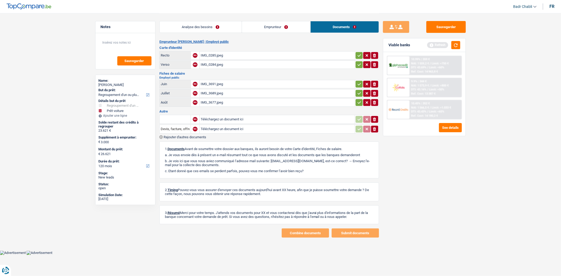
click at [209, 53] on div "IMG_0285.jpeg" at bounding box center [277, 56] width 153 height 8
click at [212, 64] on div "IMG_0284.jpeg" at bounding box center [277, 65] width 153 height 8
click at [214, 82] on div "IMG_3691.jpeg" at bounding box center [277, 84] width 153 height 8
click at [212, 92] on div "IMG_3689.jpeg" at bounding box center [277, 93] width 153 height 8
click at [209, 99] on div "IMG_3677.jpeg" at bounding box center [277, 103] width 153 height 8
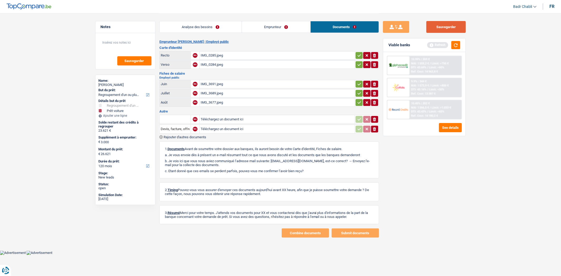
click at [442, 29] on button "Sauvegarder" at bounding box center [445, 27] width 39 height 12
